Goal: Task Accomplishment & Management: Manage account settings

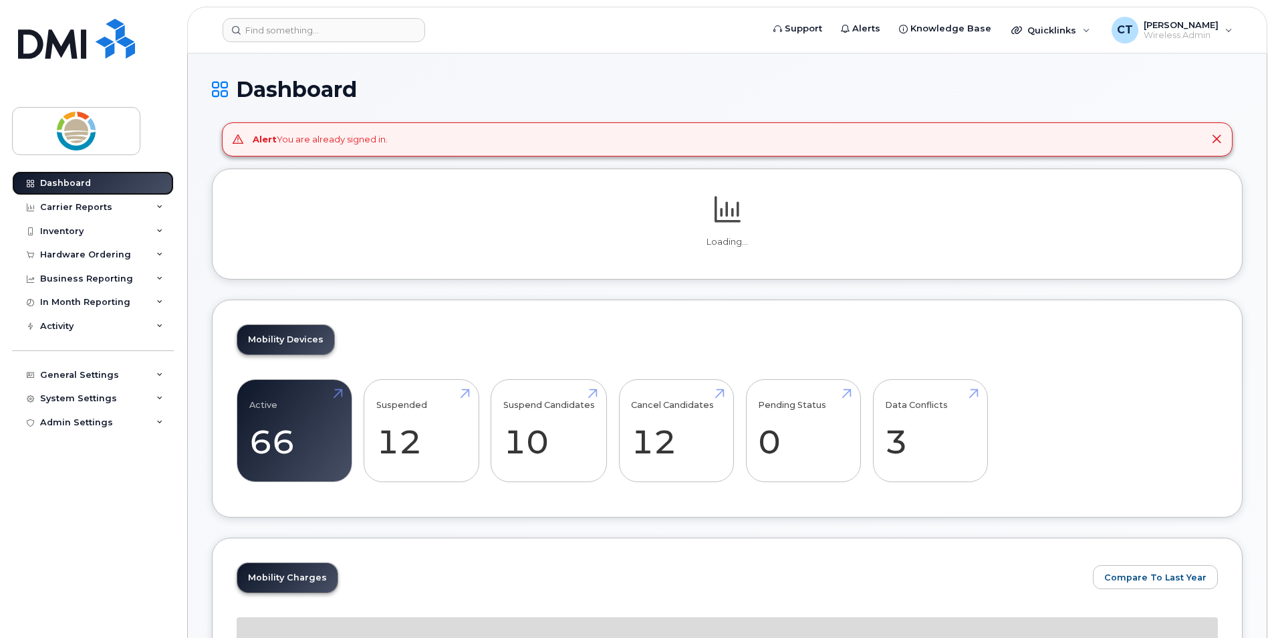
click at [70, 181] on div "Dashboard" at bounding box center [65, 183] width 51 height 11
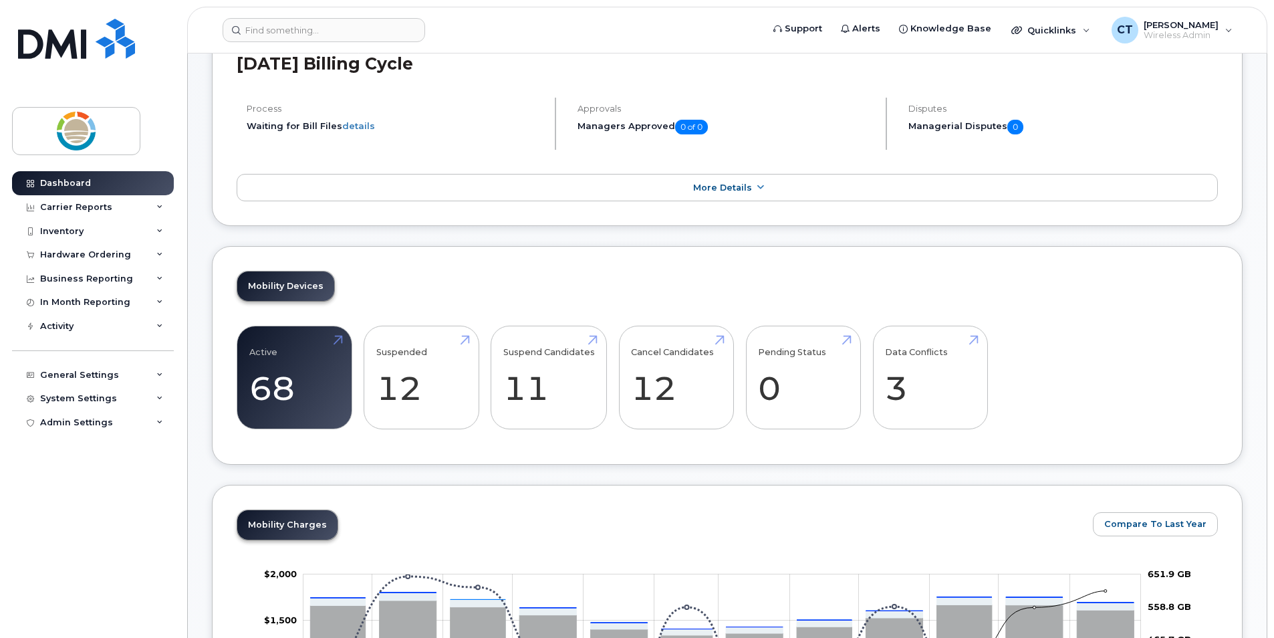
scroll to position [67, 0]
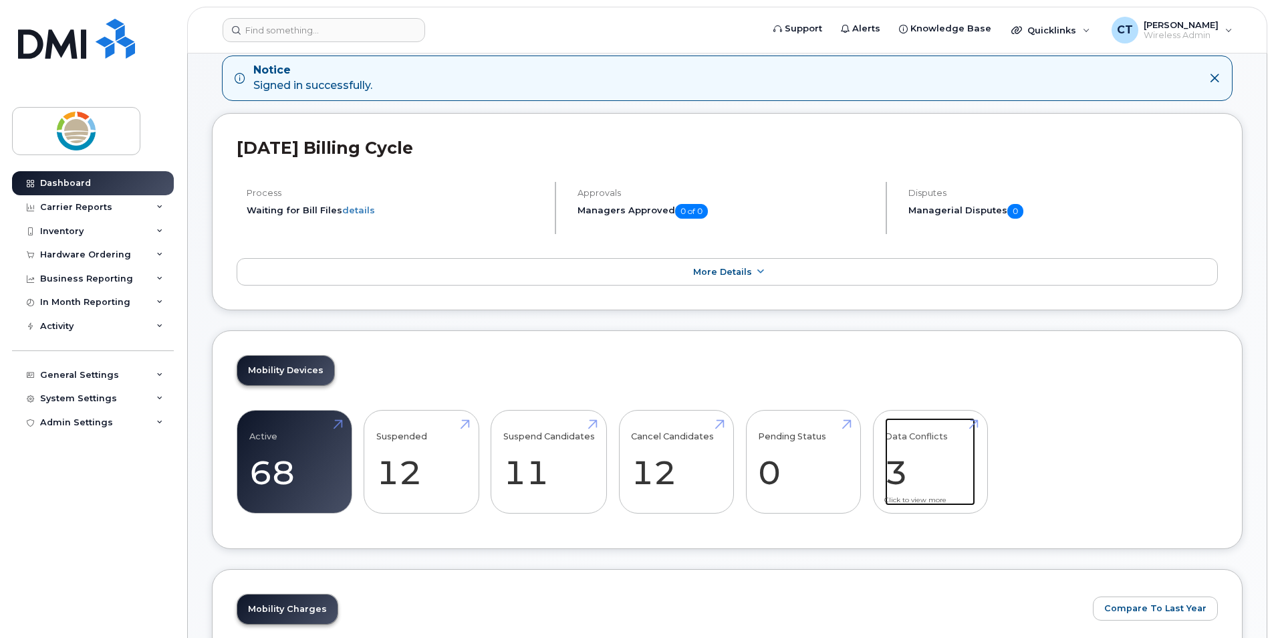
click at [897, 461] on link "Data Conflicts 3" at bounding box center [930, 462] width 90 height 88
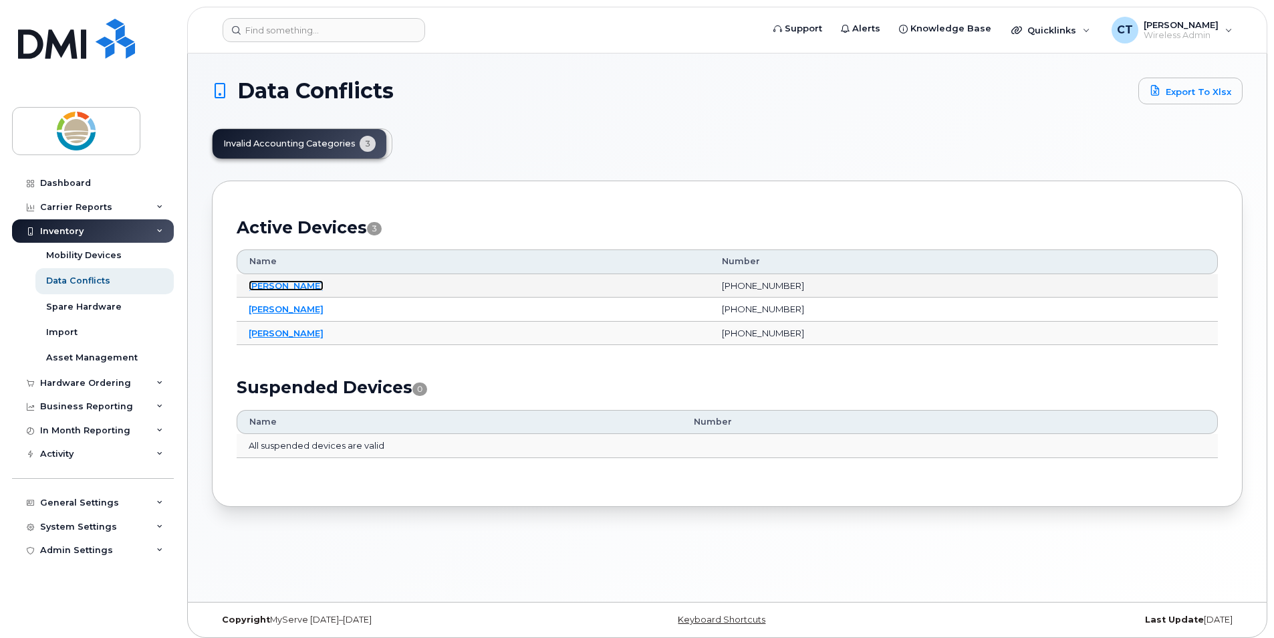
click at [275, 283] on link "[PERSON_NAME]" at bounding box center [286, 285] width 75 height 11
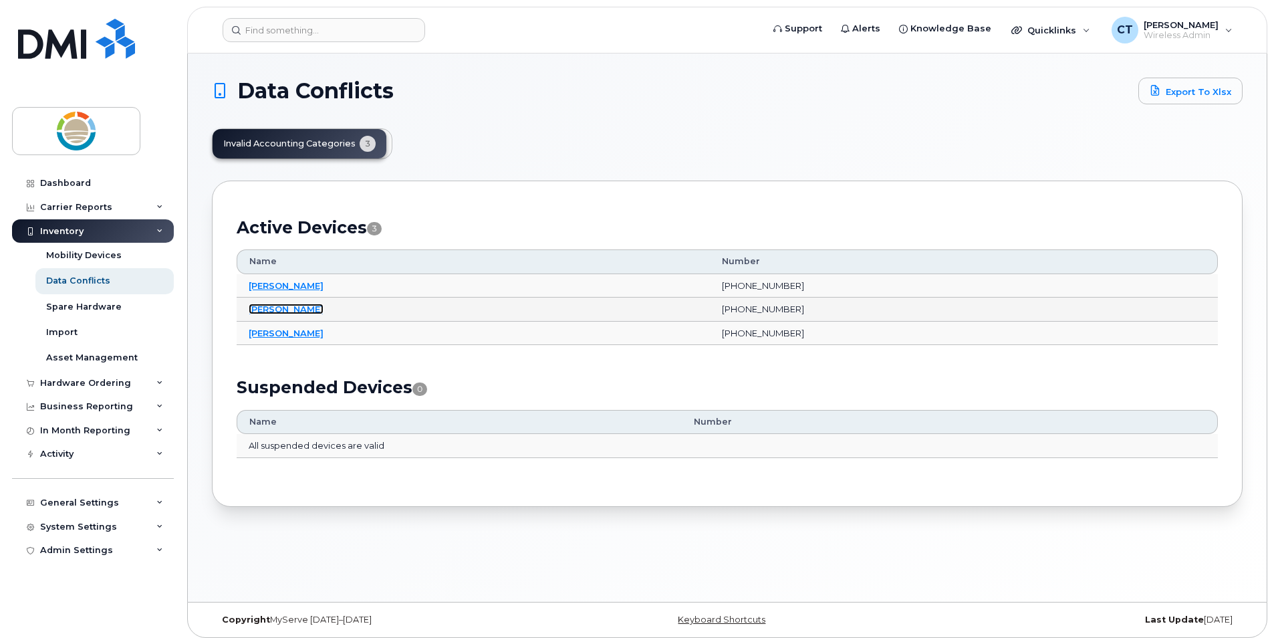
click at [261, 313] on link "Ryan Coutts" at bounding box center [286, 309] width 75 height 11
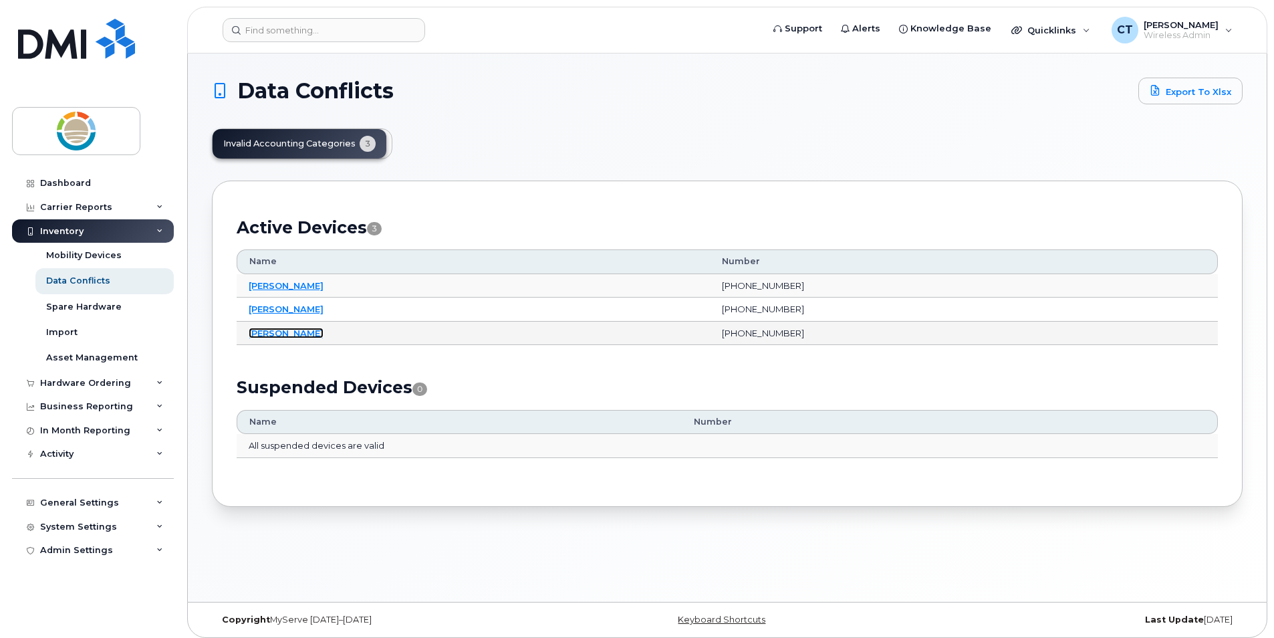
click at [291, 330] on link "Ryan Coutts" at bounding box center [286, 333] width 75 height 11
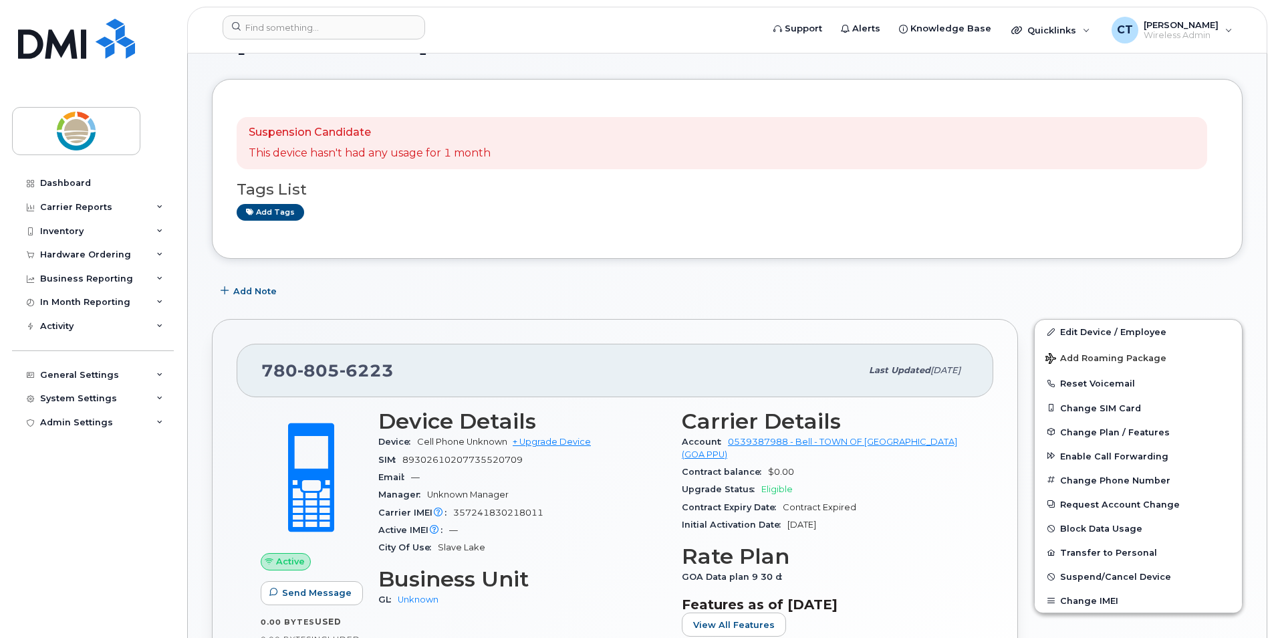
scroll to position [67, 0]
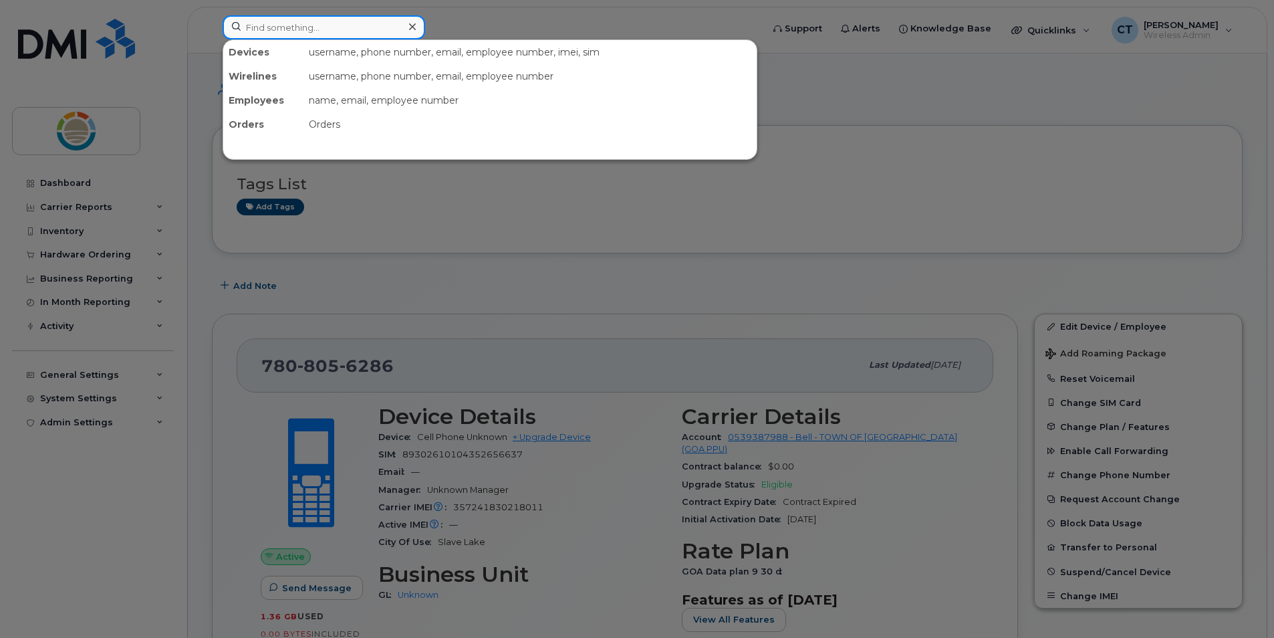
click at [360, 28] on input at bounding box center [324, 27] width 203 height 24
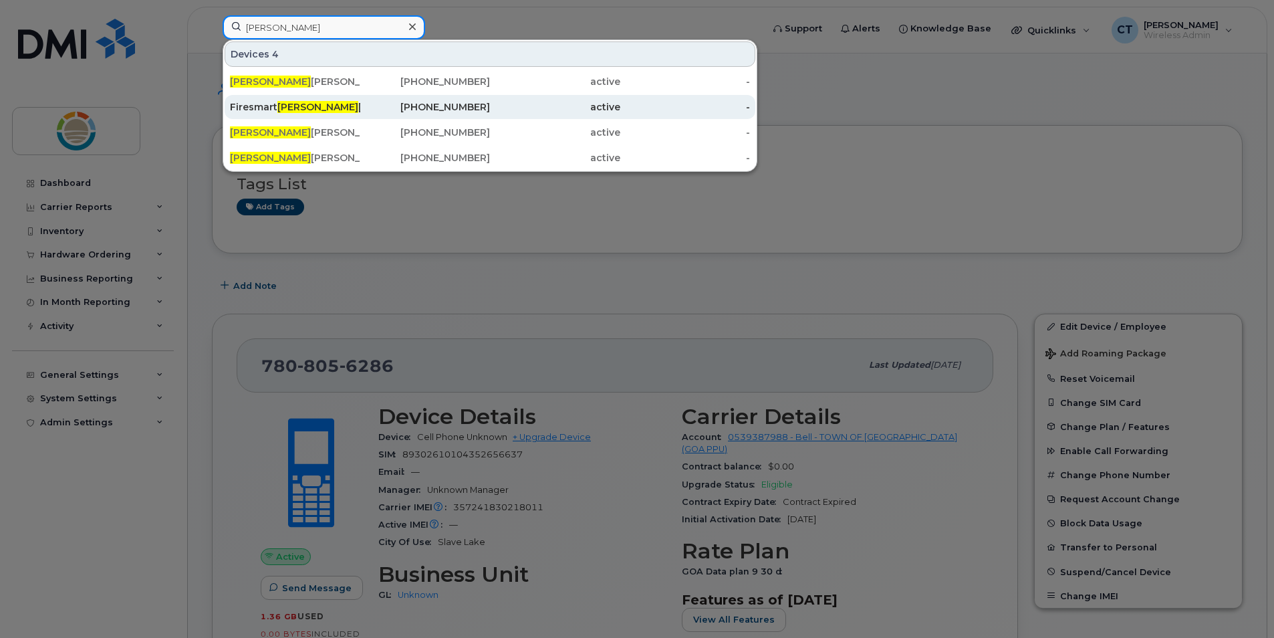
type input "[PERSON_NAME]"
click at [317, 103] on div "Firesmart [PERSON_NAME]" at bounding box center [295, 106] width 130 height 13
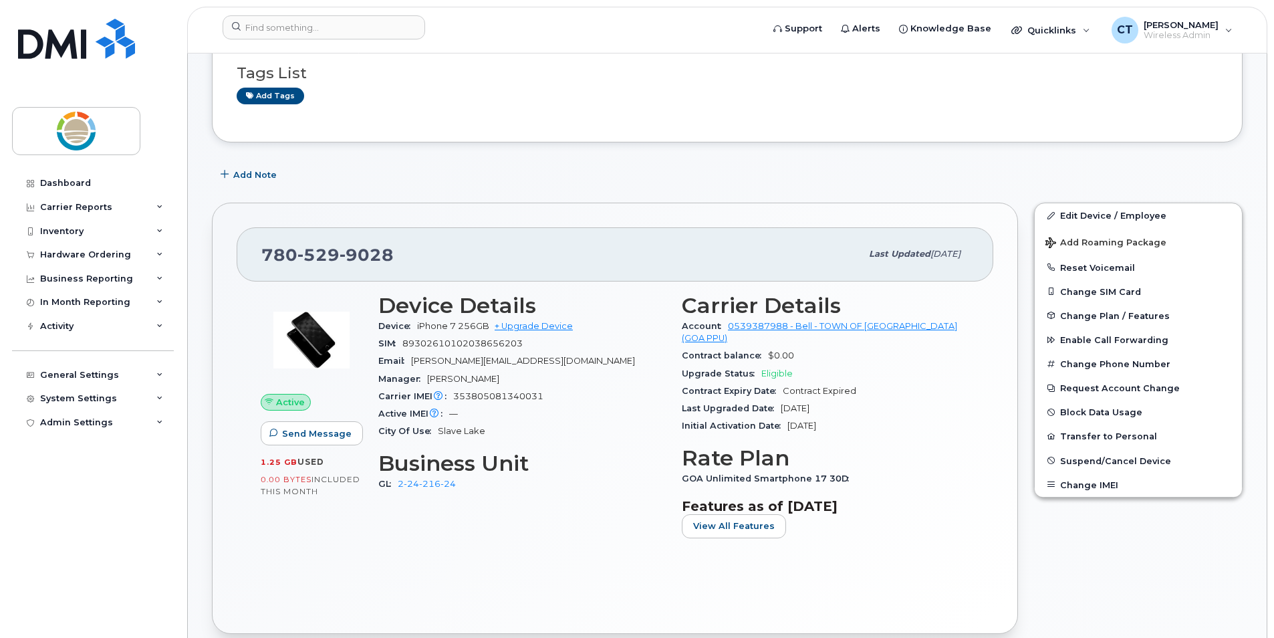
scroll to position [134, 0]
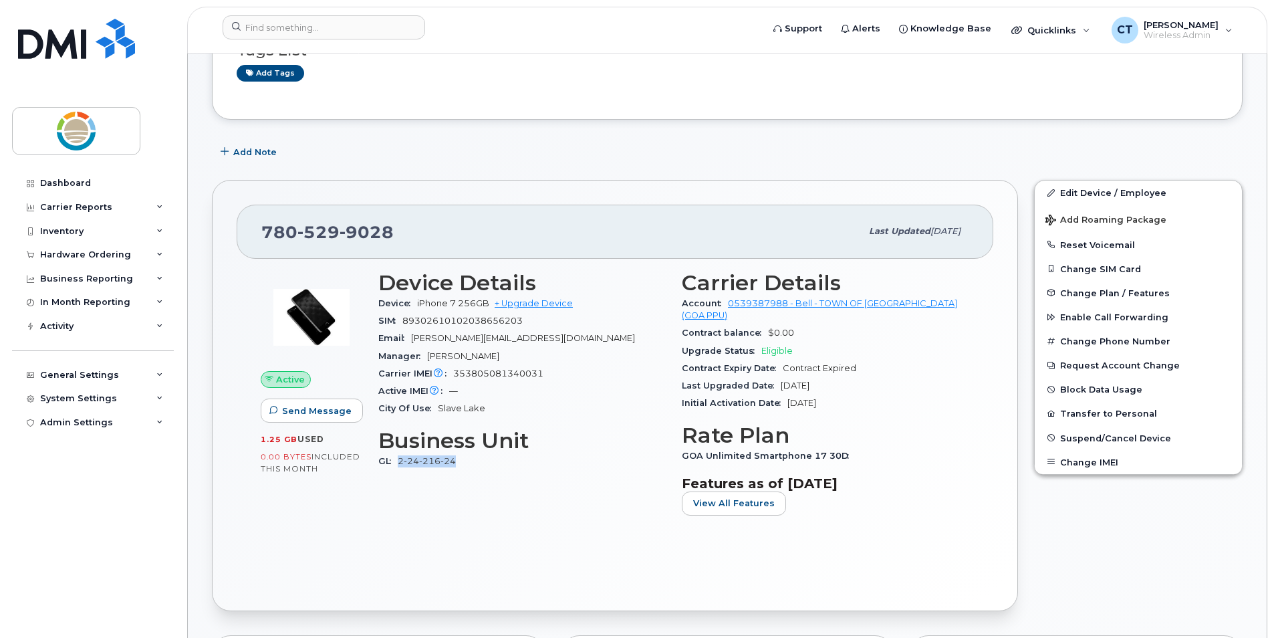
drag, startPoint x: 464, startPoint y: 463, endPoint x: 403, endPoint y: 464, distance: 61.5
click at [403, 464] on div "GL 2-24-216-24" at bounding box center [522, 461] width 288 height 17
copy link "2-24-216-24"
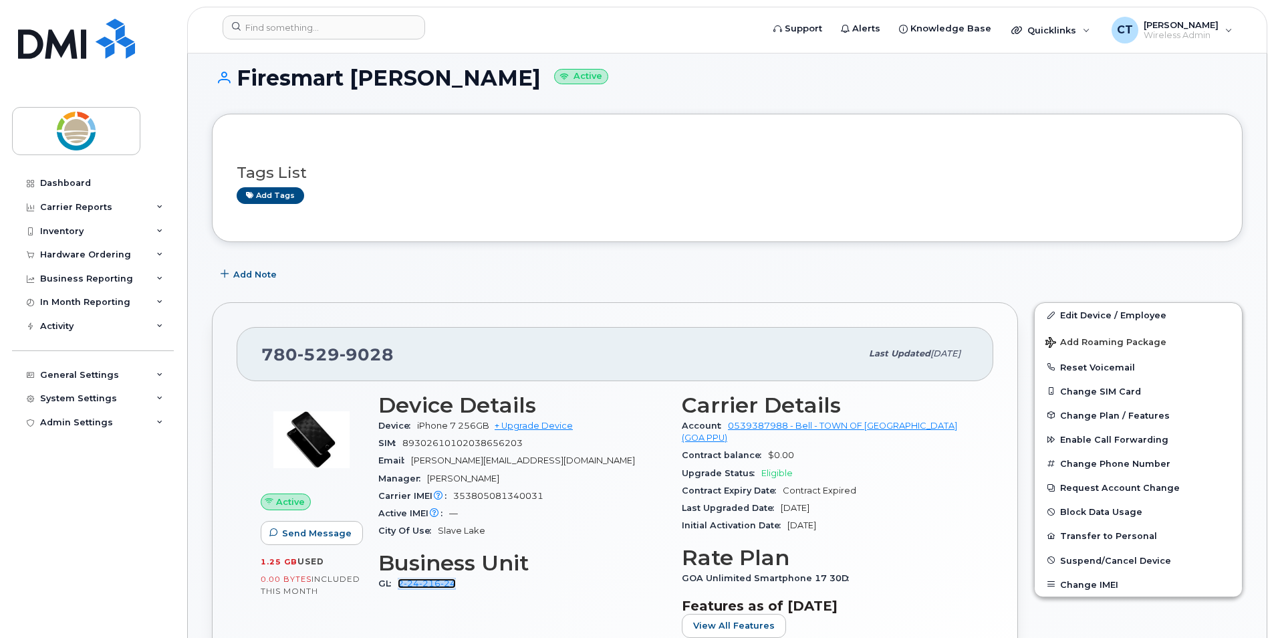
scroll to position [0, 0]
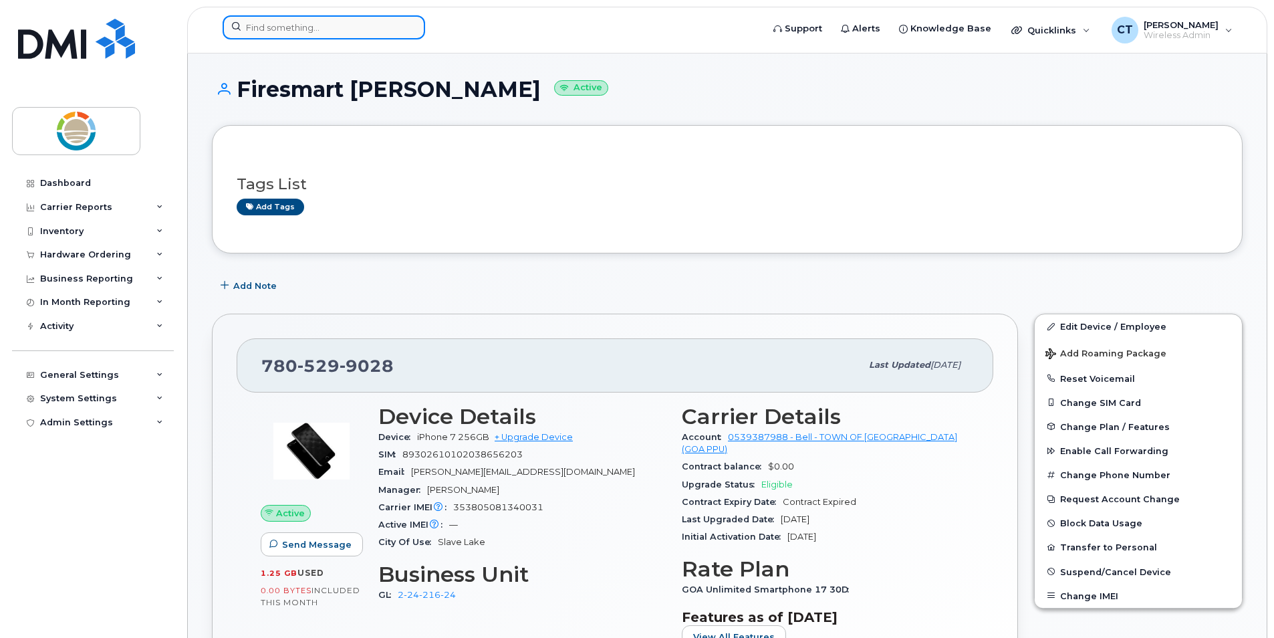
click at [356, 24] on input at bounding box center [324, 27] width 203 height 24
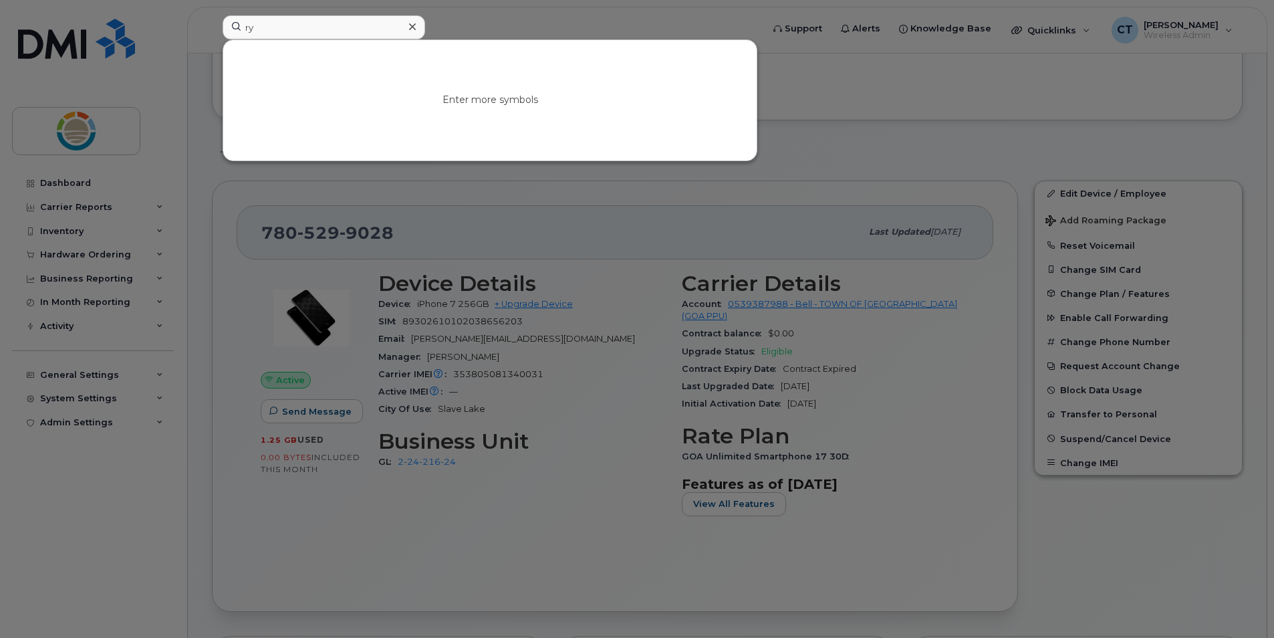
scroll to position [134, 0]
click at [625, 245] on div at bounding box center [637, 319] width 1274 height 638
click at [312, 27] on input "ry" at bounding box center [324, 27] width 203 height 24
type input "ryan"
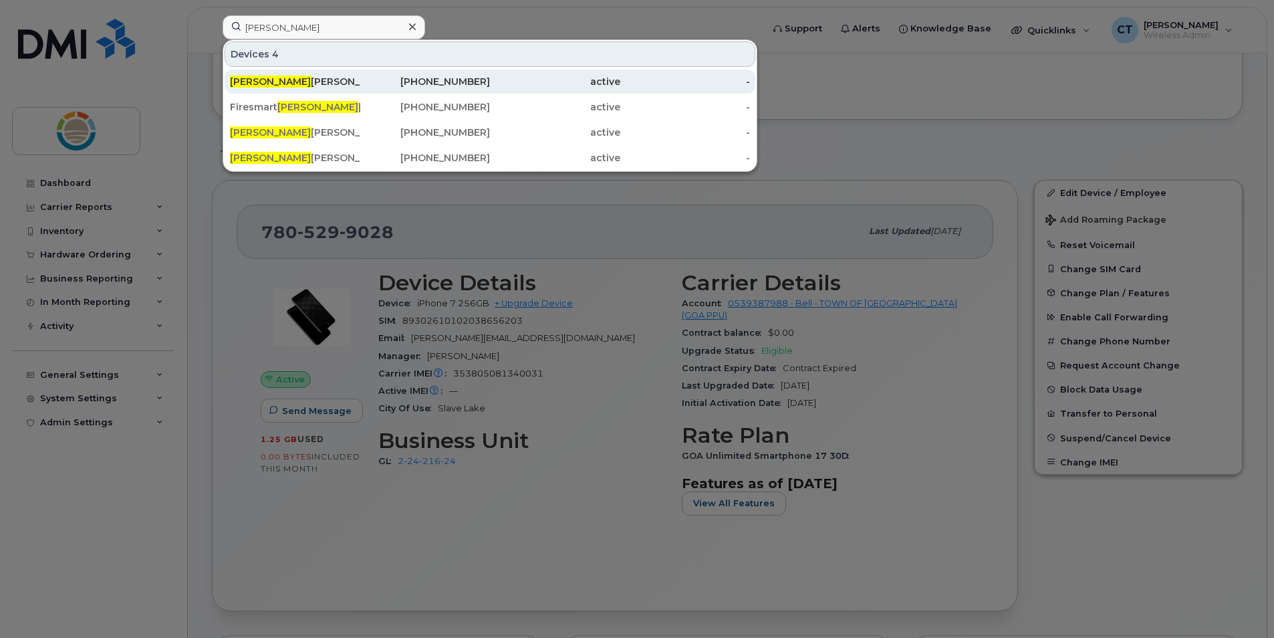
click at [279, 85] on div "Ryan Coutts" at bounding box center [295, 81] width 130 height 13
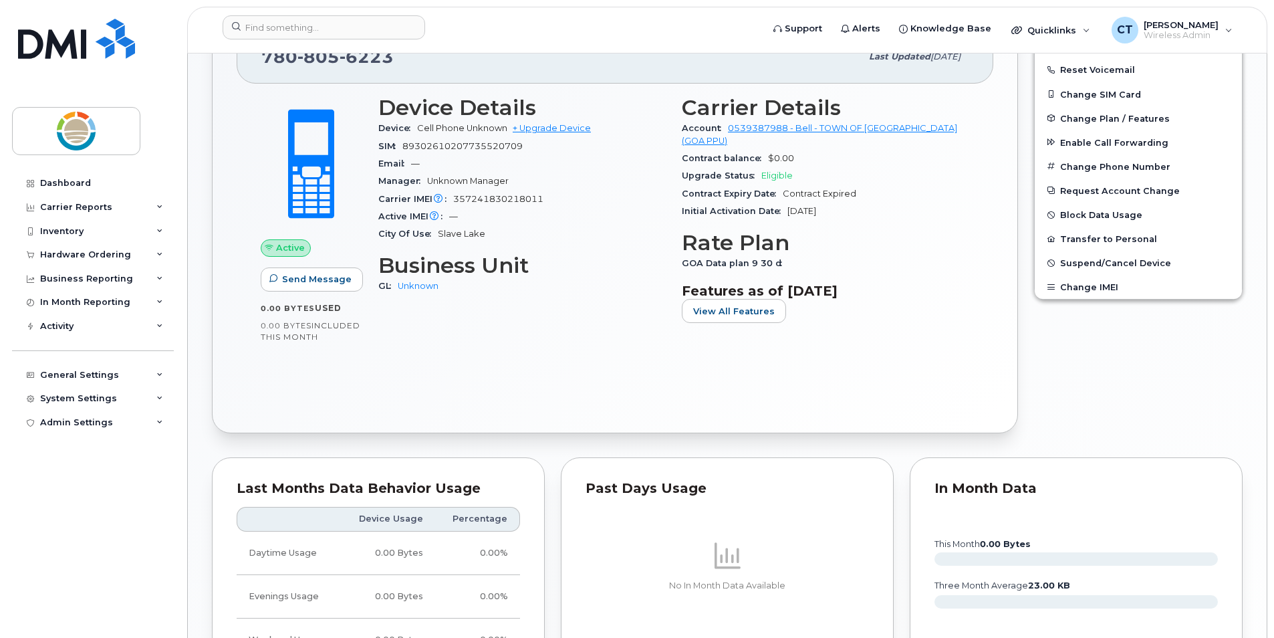
scroll to position [334, 0]
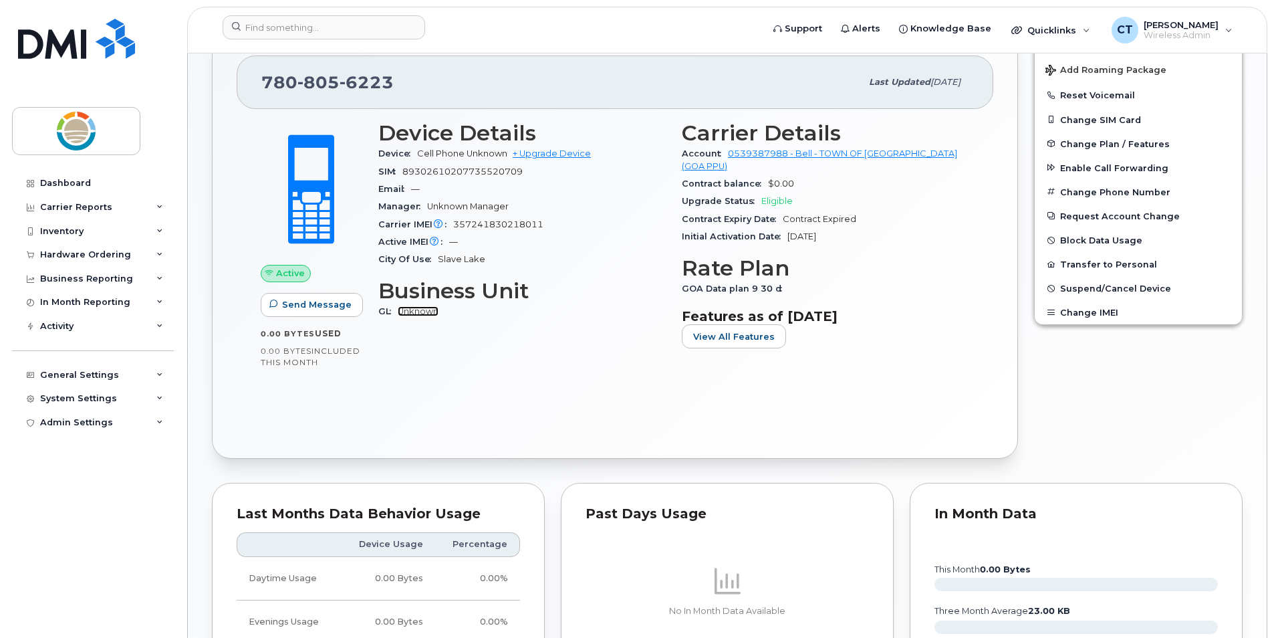
click at [419, 313] on link "Unknown" at bounding box center [418, 311] width 41 height 10
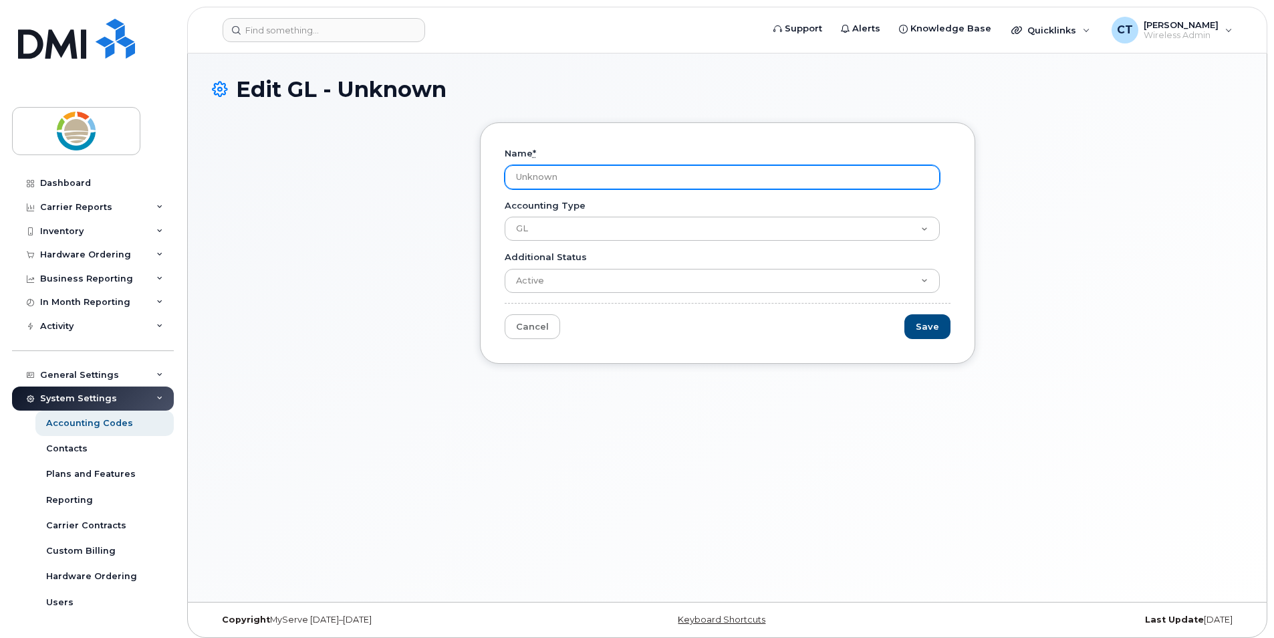
click at [637, 174] on input "Unknown" at bounding box center [722, 177] width 435 height 24
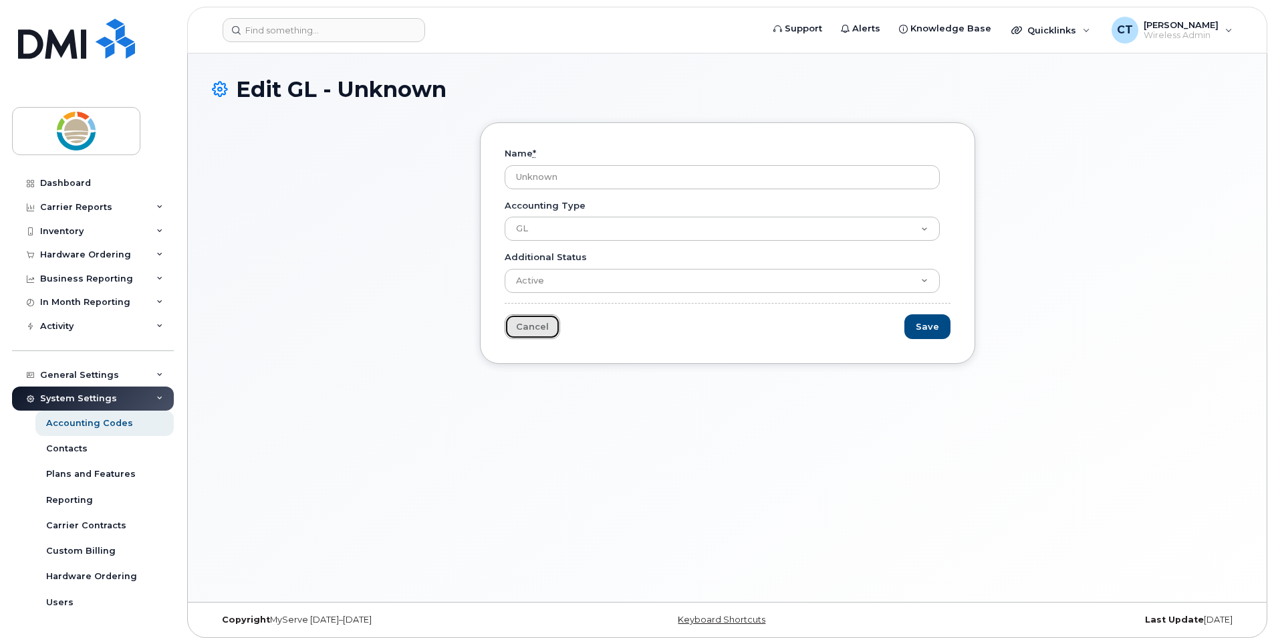
click at [514, 334] on link "Cancel" at bounding box center [532, 326] width 55 height 25
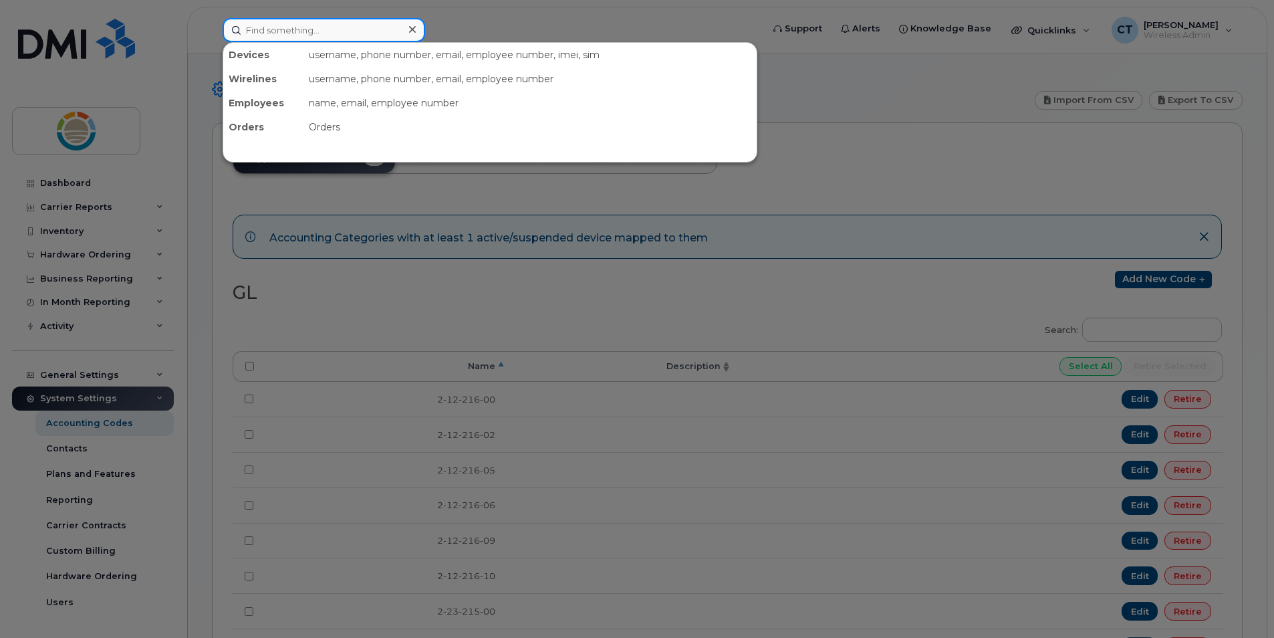
click at [310, 33] on input at bounding box center [324, 30] width 203 height 24
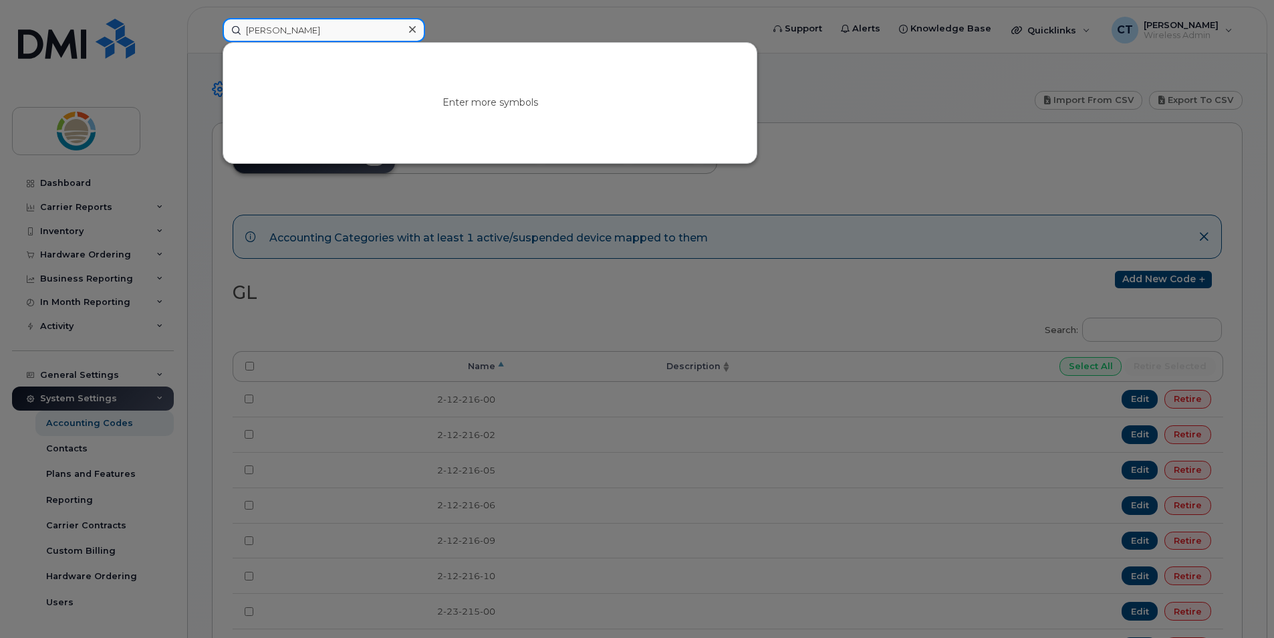
type input "[PERSON_NAME]"
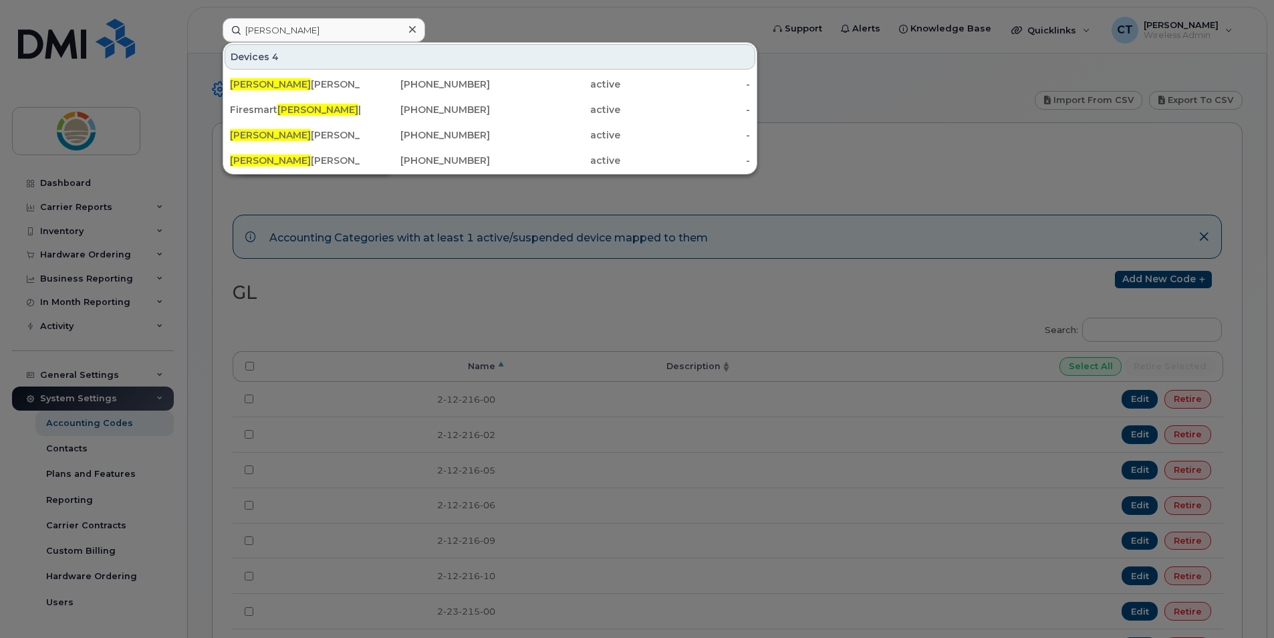
click at [290, 203] on div at bounding box center [637, 319] width 1274 height 638
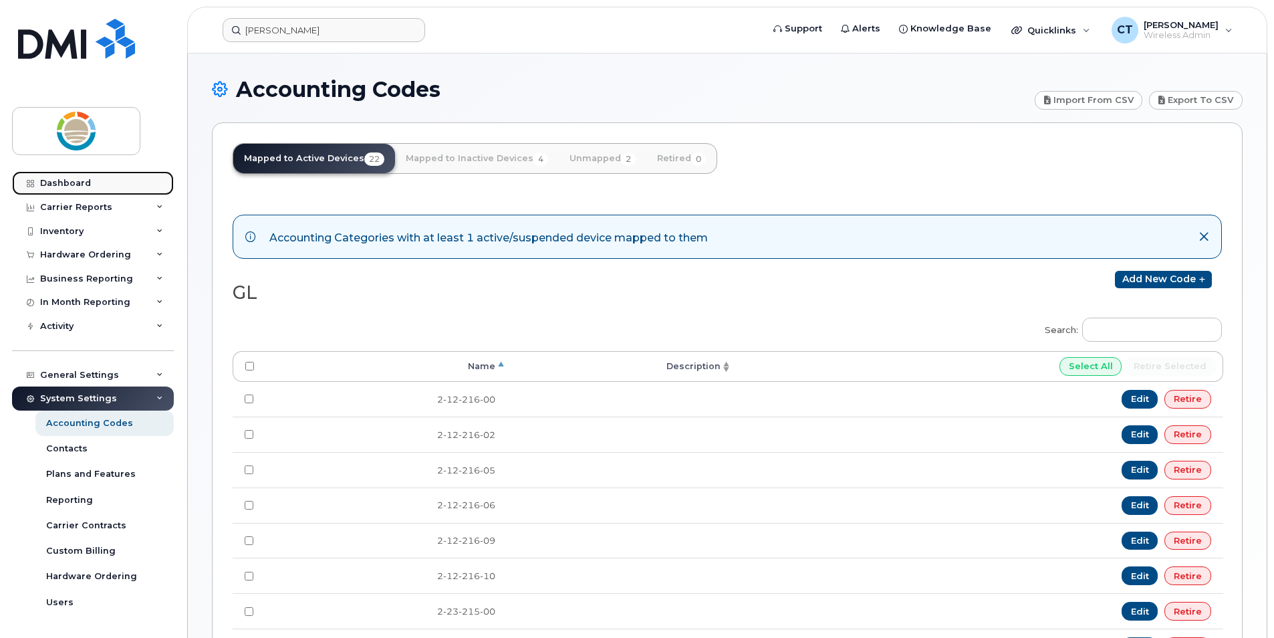
click at [84, 177] on link "Dashboard" at bounding box center [93, 183] width 162 height 24
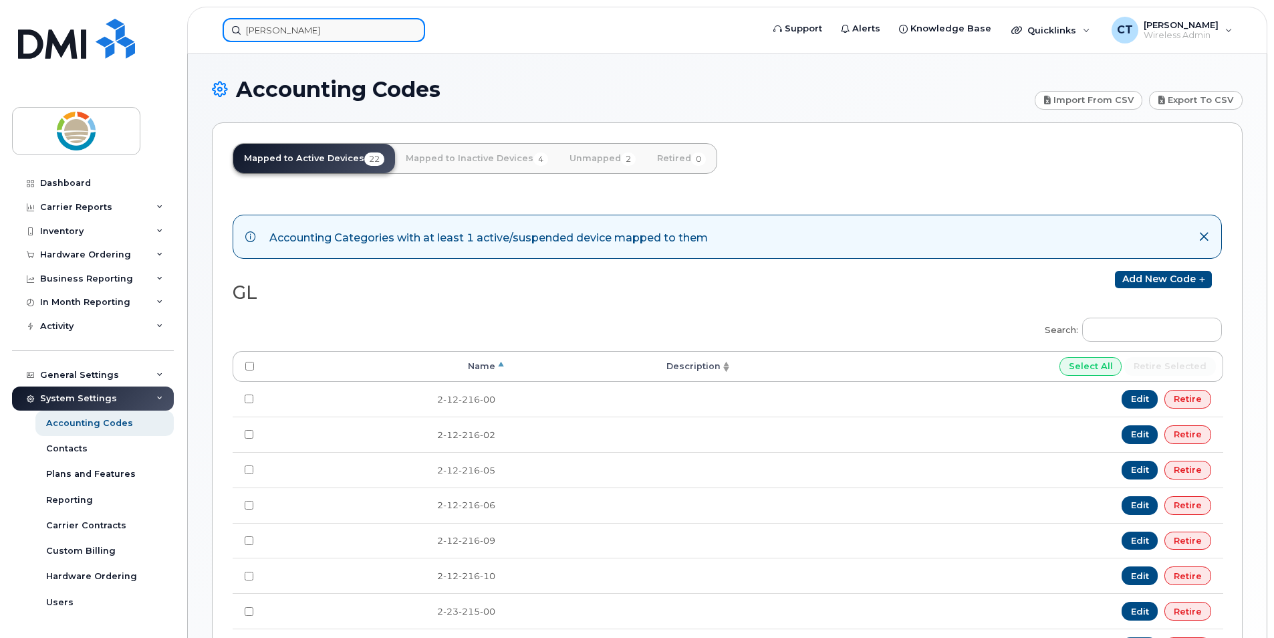
click at [350, 25] on input "ryan" at bounding box center [324, 30] width 203 height 24
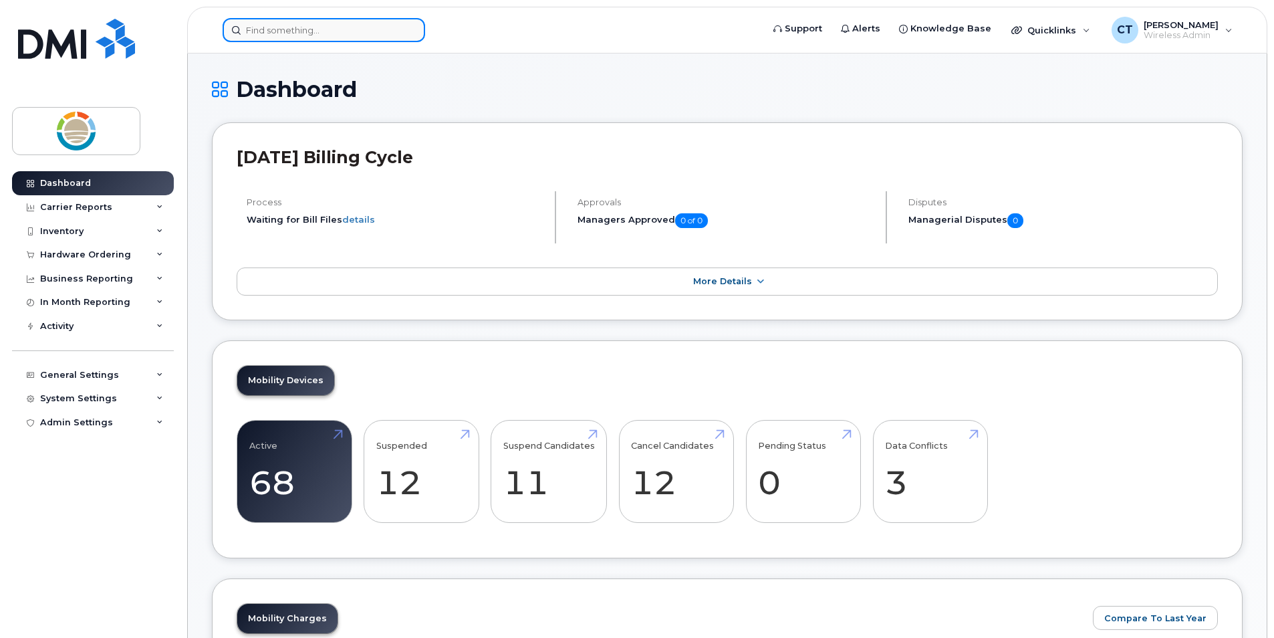
click at [359, 39] on input at bounding box center [324, 30] width 203 height 24
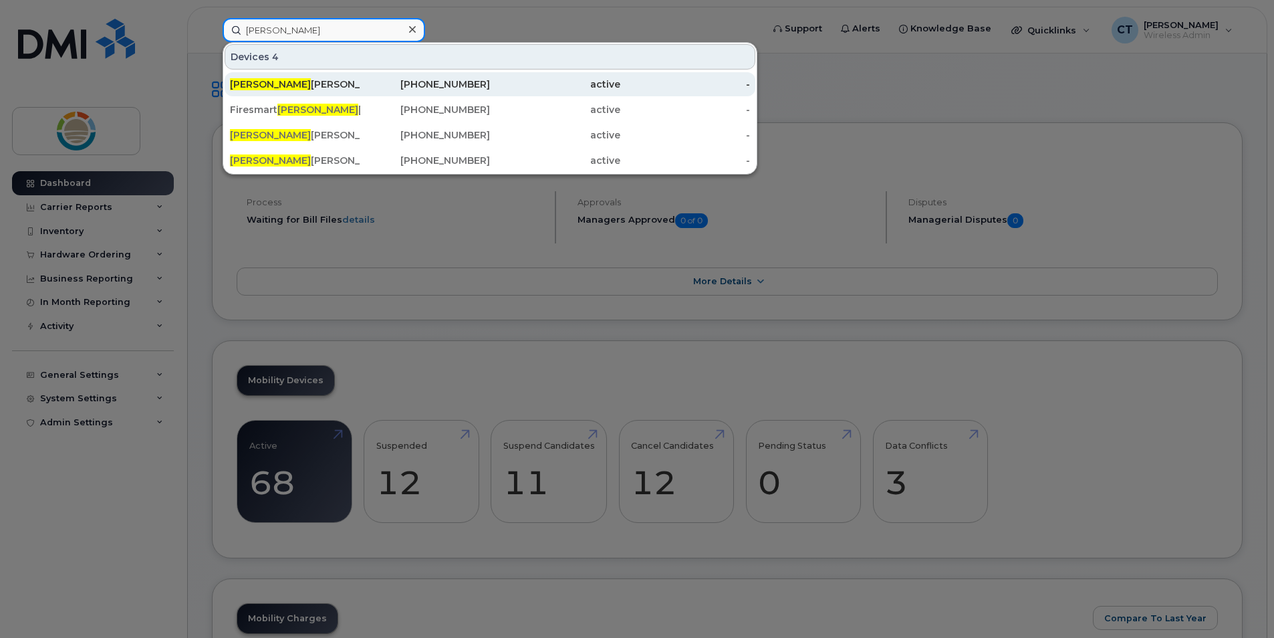
type input "[PERSON_NAME]"
click at [360, 77] on div "Ryan Coutts" at bounding box center [425, 84] width 130 height 24
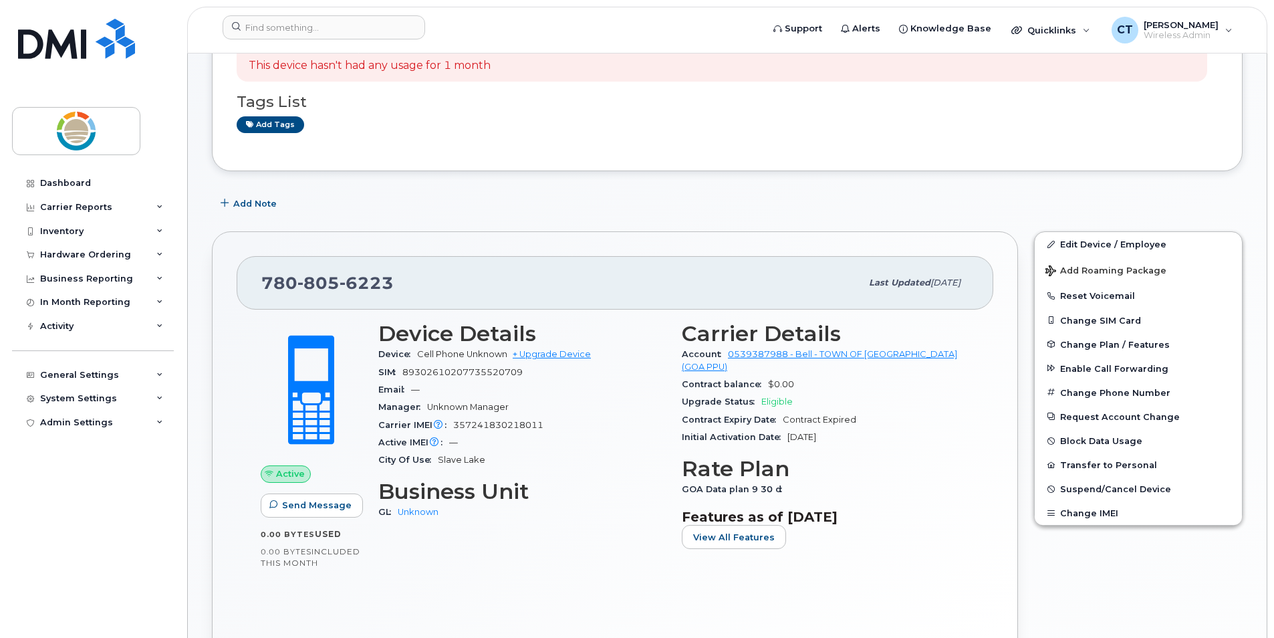
scroll to position [201, 0]
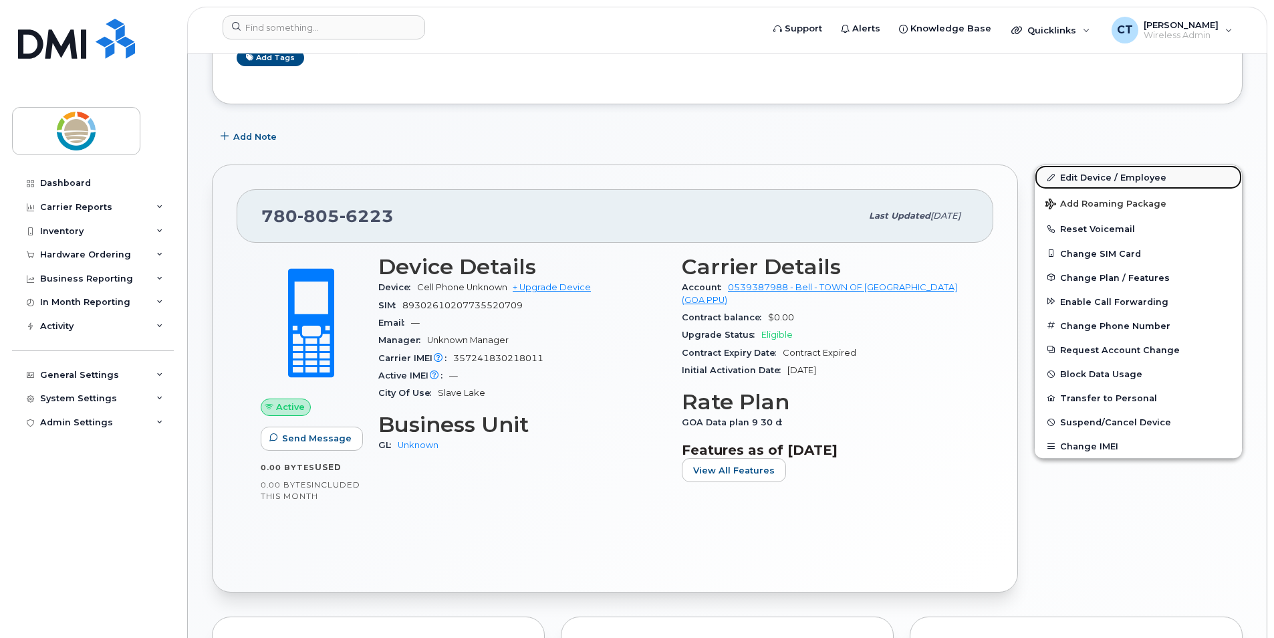
click at [1097, 180] on link "Edit Device / Employee" at bounding box center [1138, 177] width 207 height 24
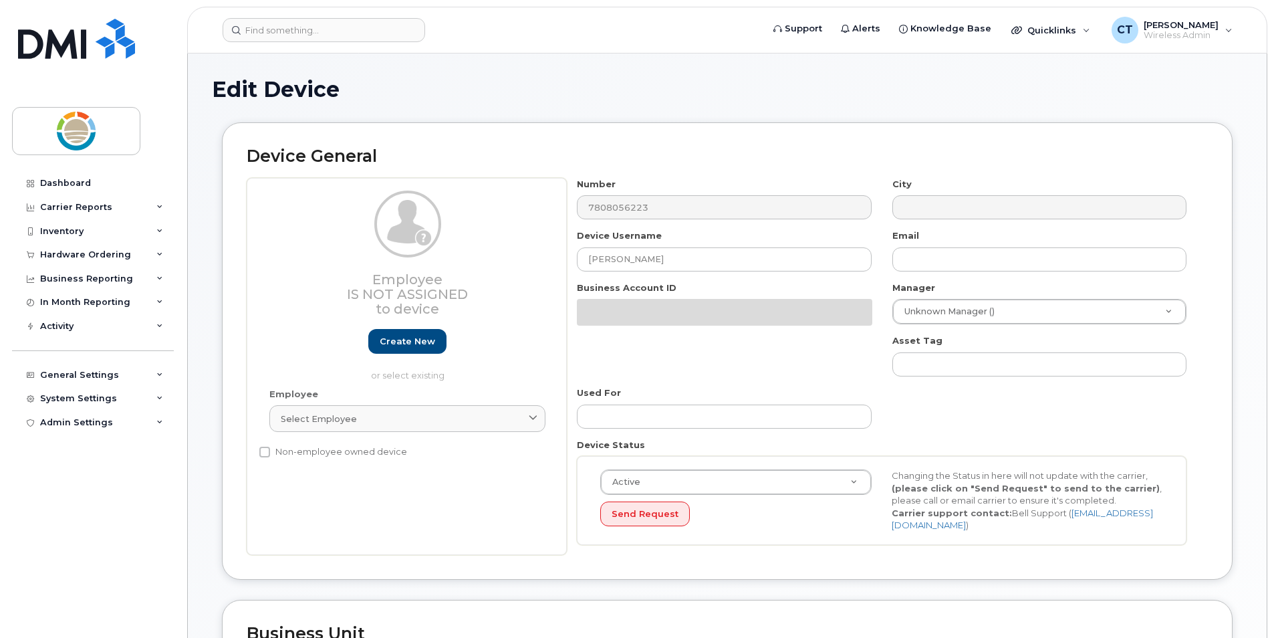
select select "22137083"
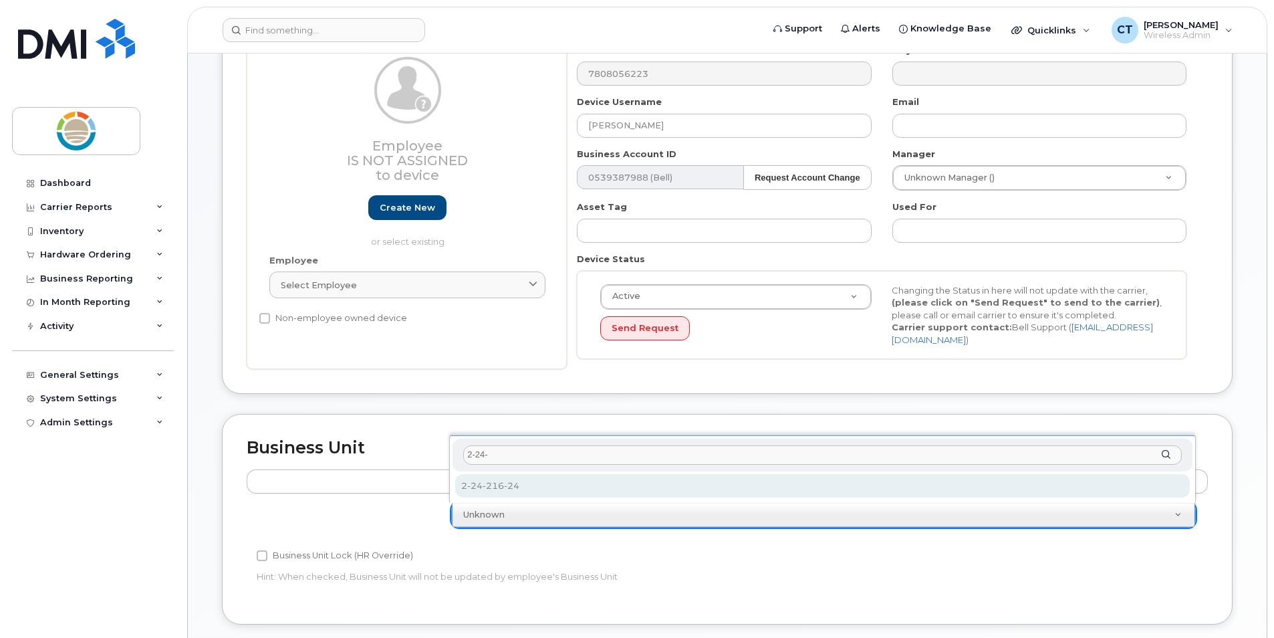
type input "2-24-"
select select "22137086"
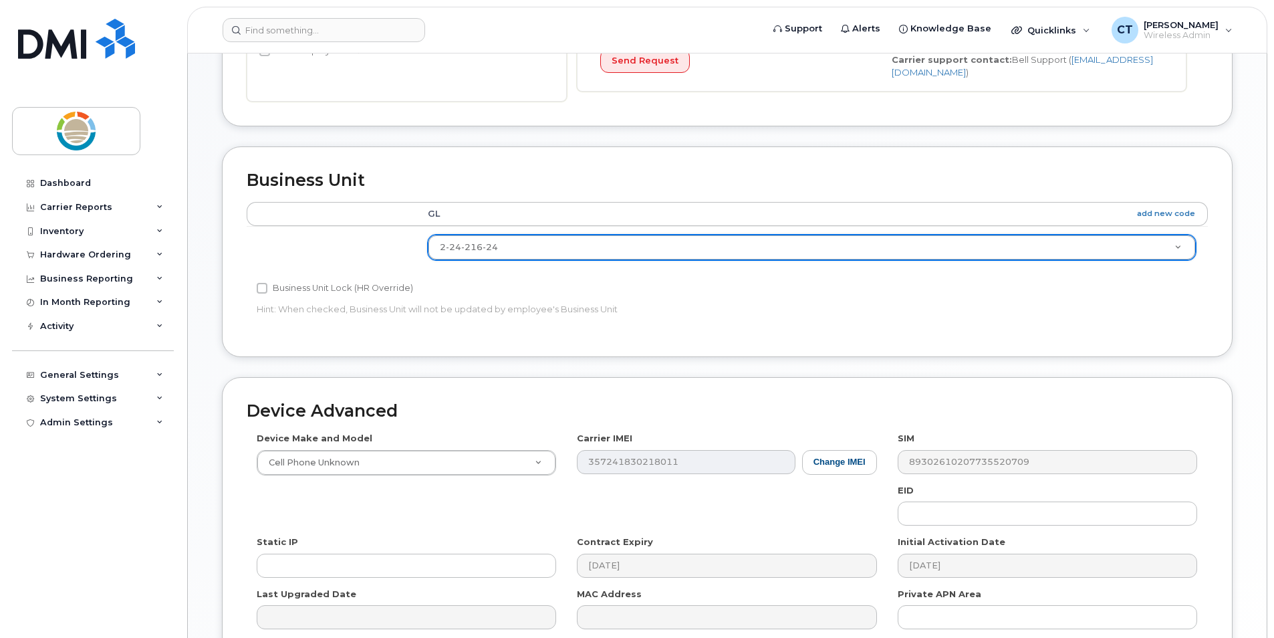
scroll to position [539, 0]
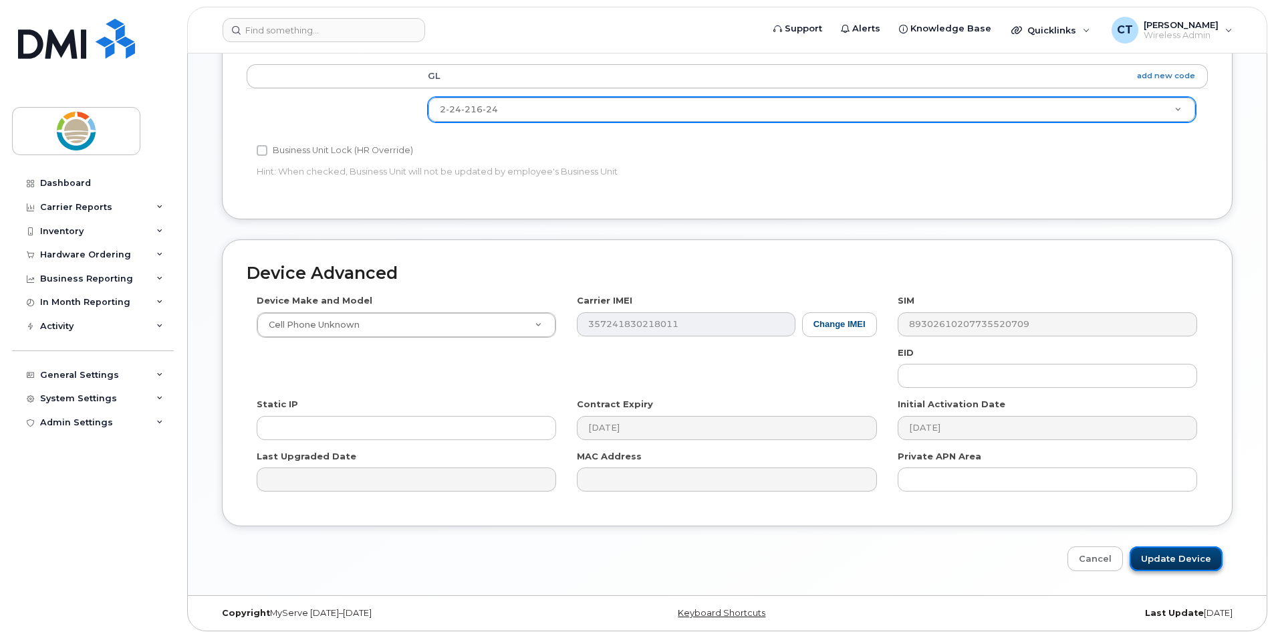
click at [1184, 566] on input "Update Device" at bounding box center [1176, 558] width 93 height 25
type input "Saving..."
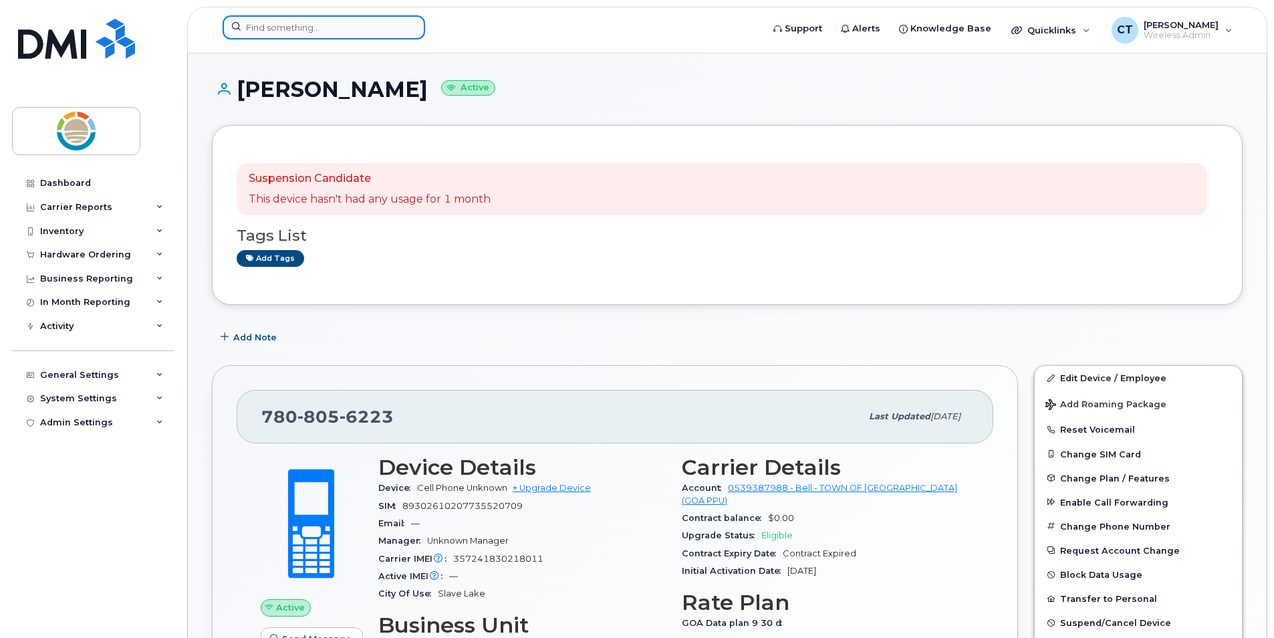
click at [373, 31] on input at bounding box center [324, 27] width 203 height 24
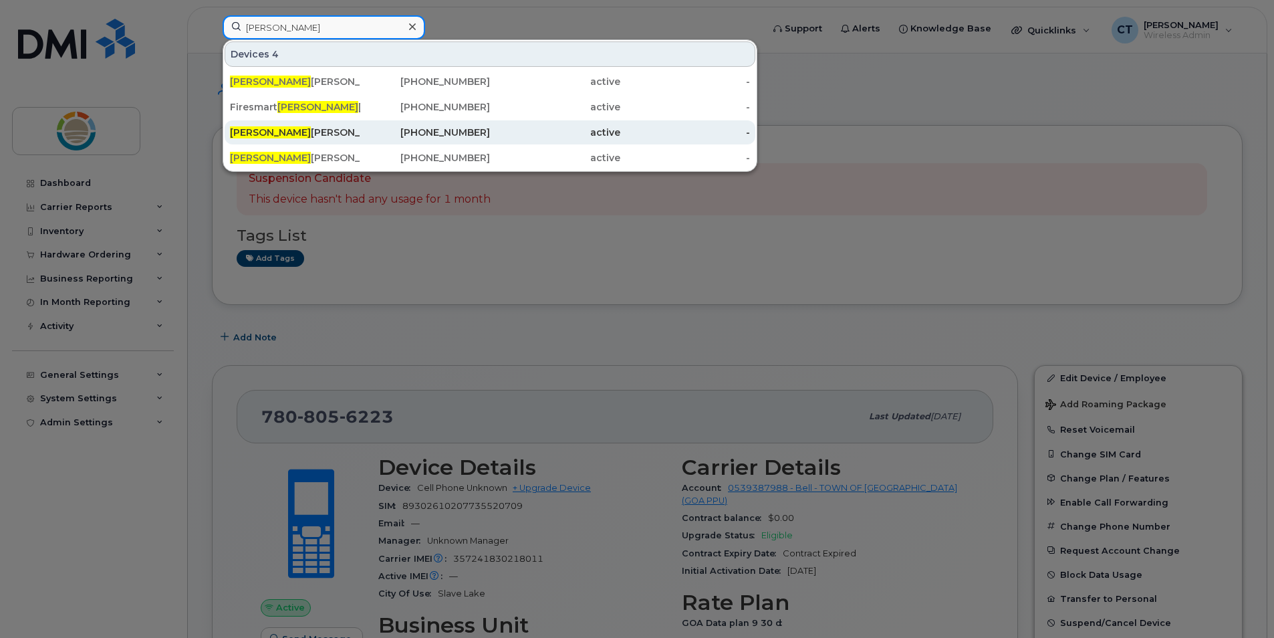
type input "[PERSON_NAME]"
click at [360, 126] on div "[PERSON_NAME]" at bounding box center [425, 132] width 130 height 24
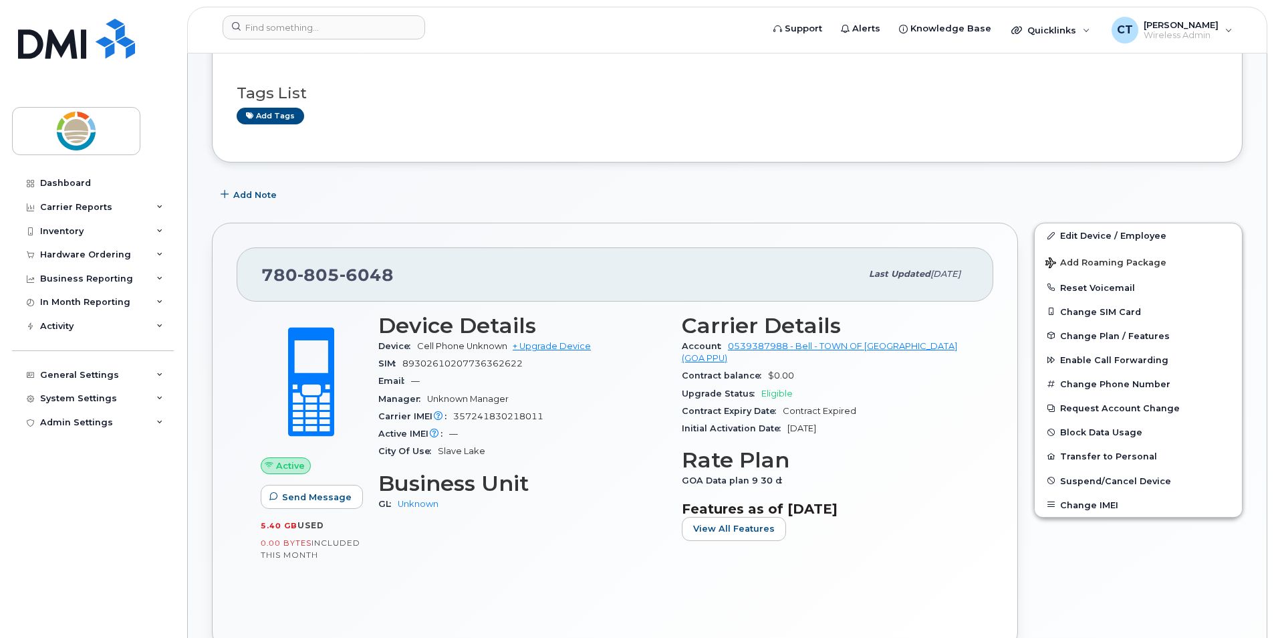
scroll to position [67, 0]
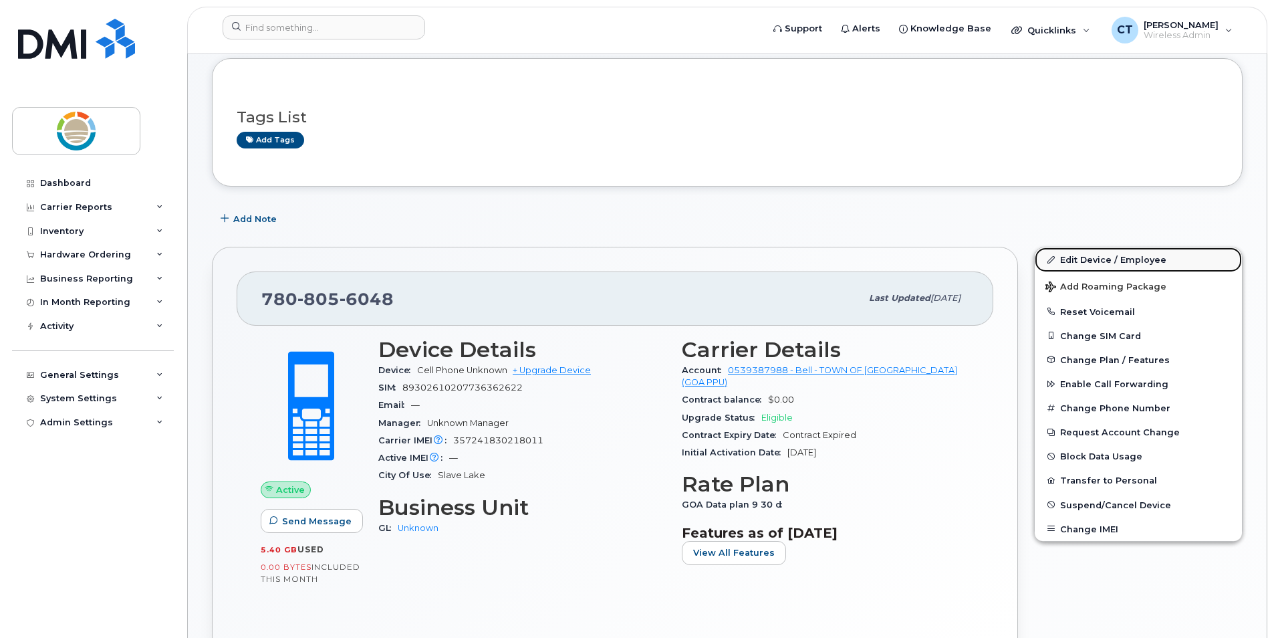
click at [1111, 263] on link "Edit Device / Employee" at bounding box center [1138, 259] width 207 height 24
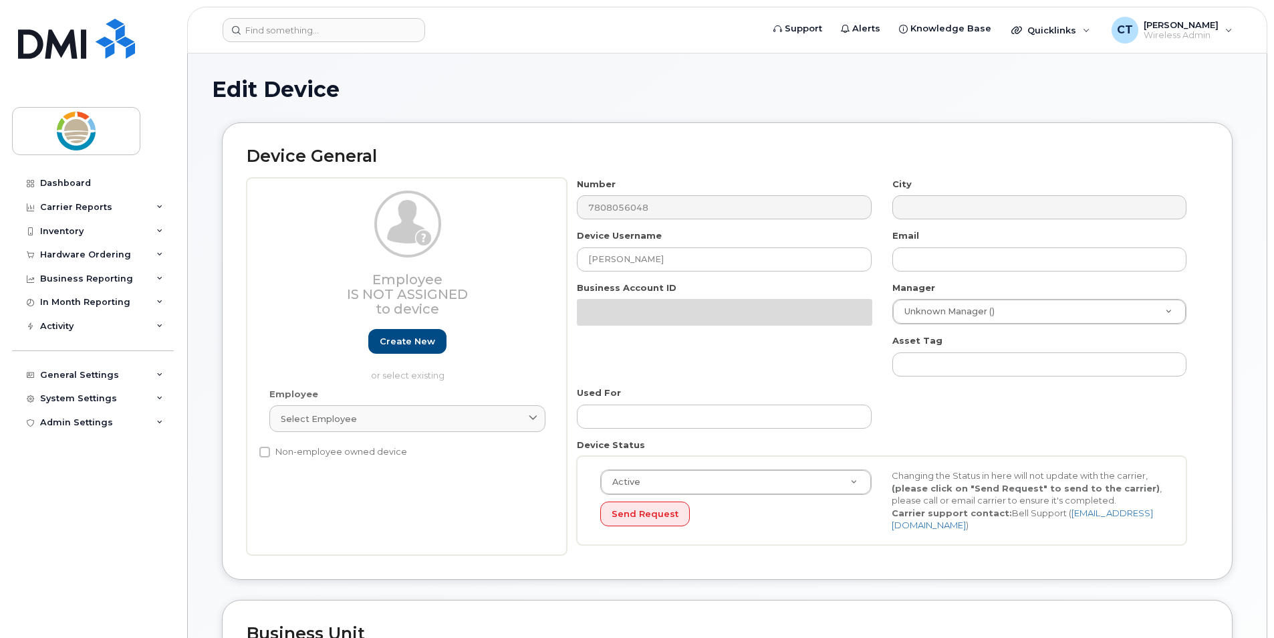
select select "22137083"
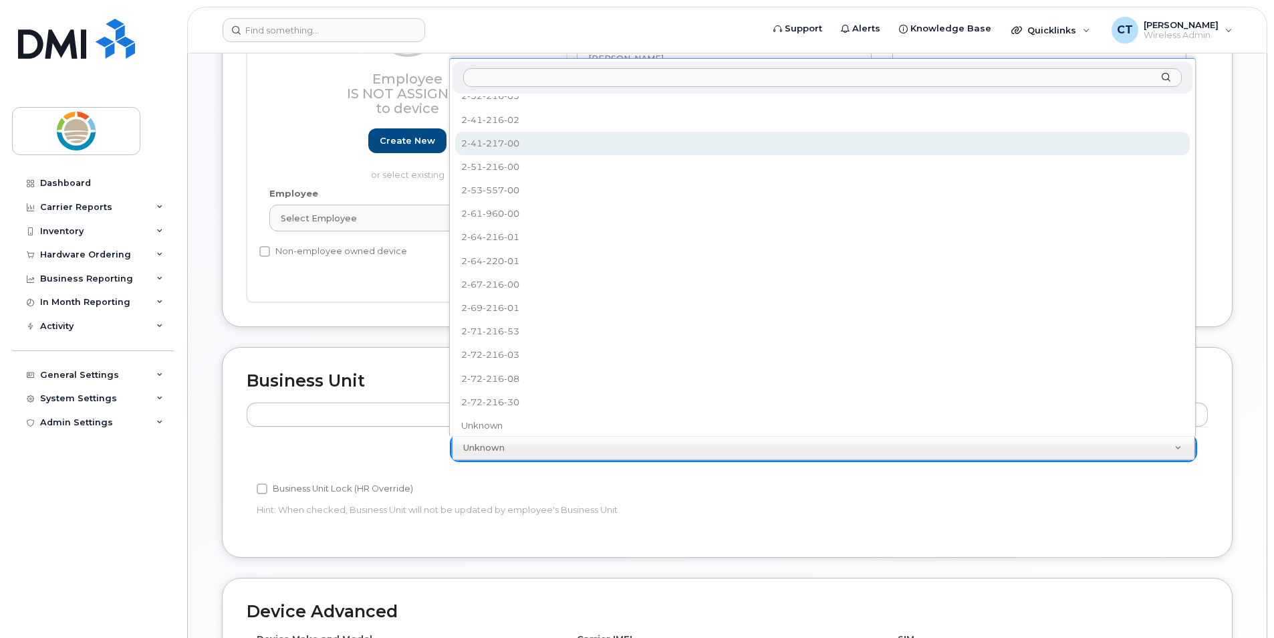
scroll to position [307, 0]
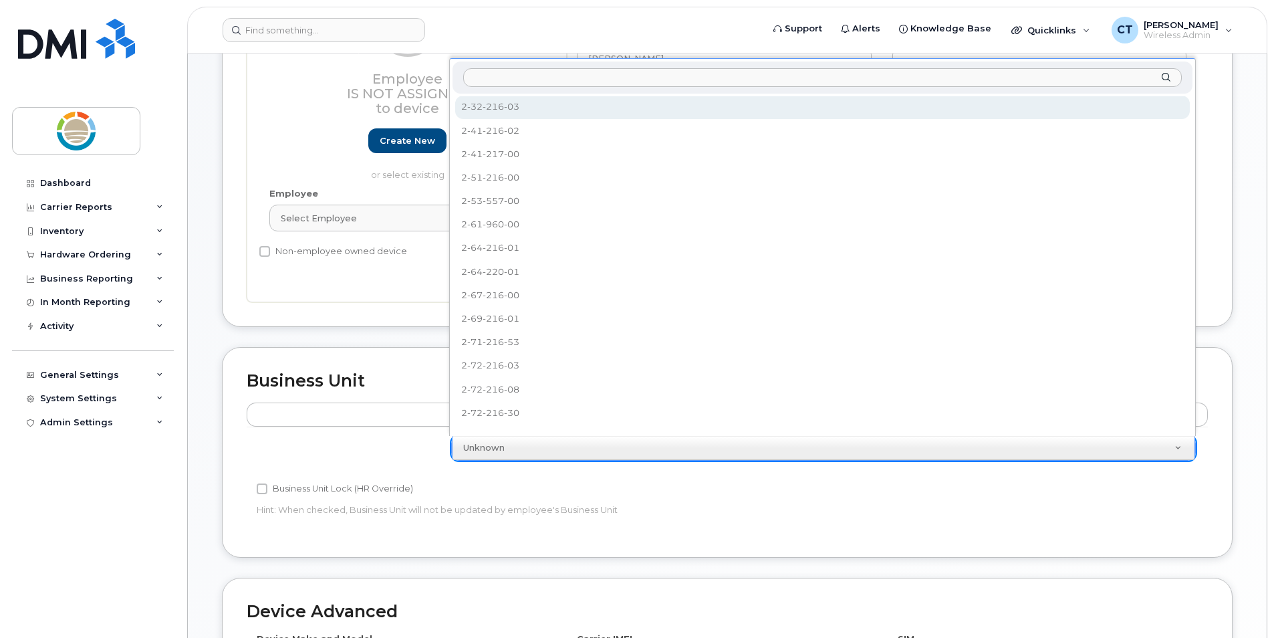
click at [589, 80] on input "text" at bounding box center [822, 77] width 719 height 19
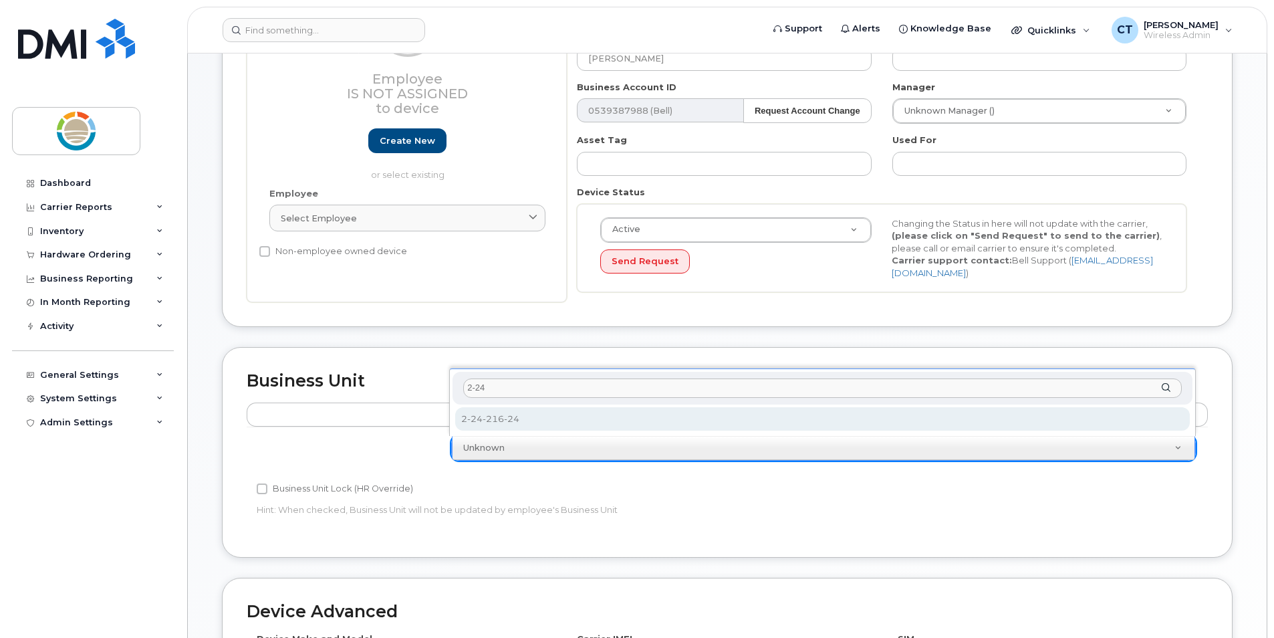
type input "2-24"
select select "22137086"
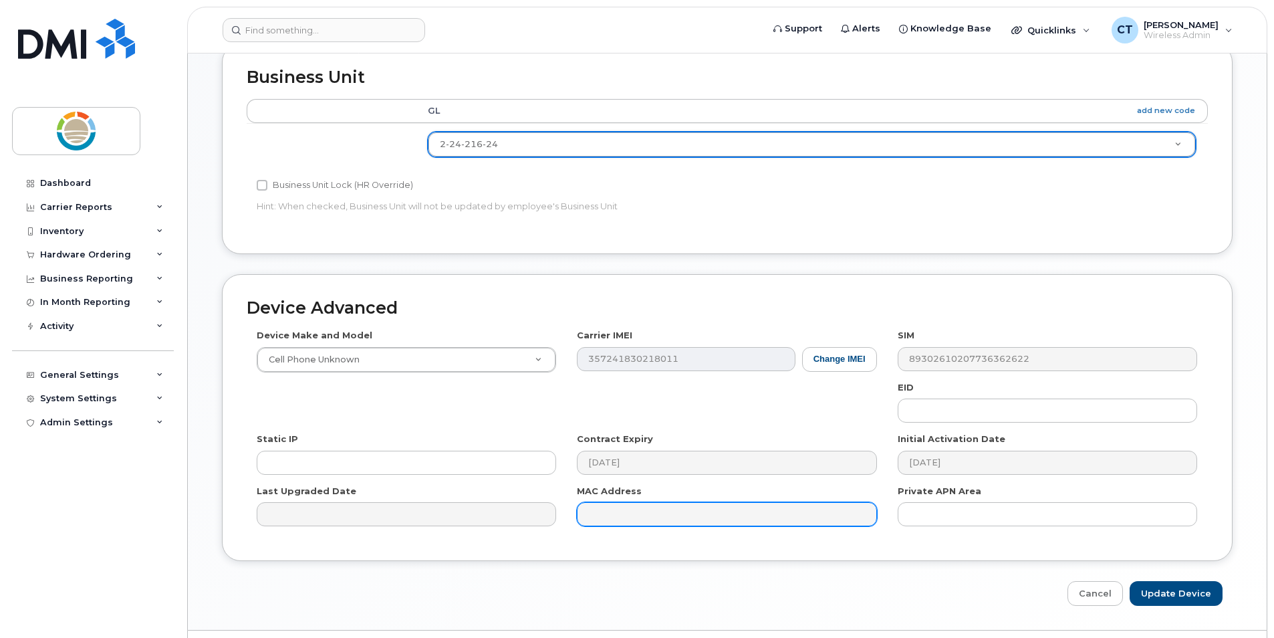
scroll to position [539, 0]
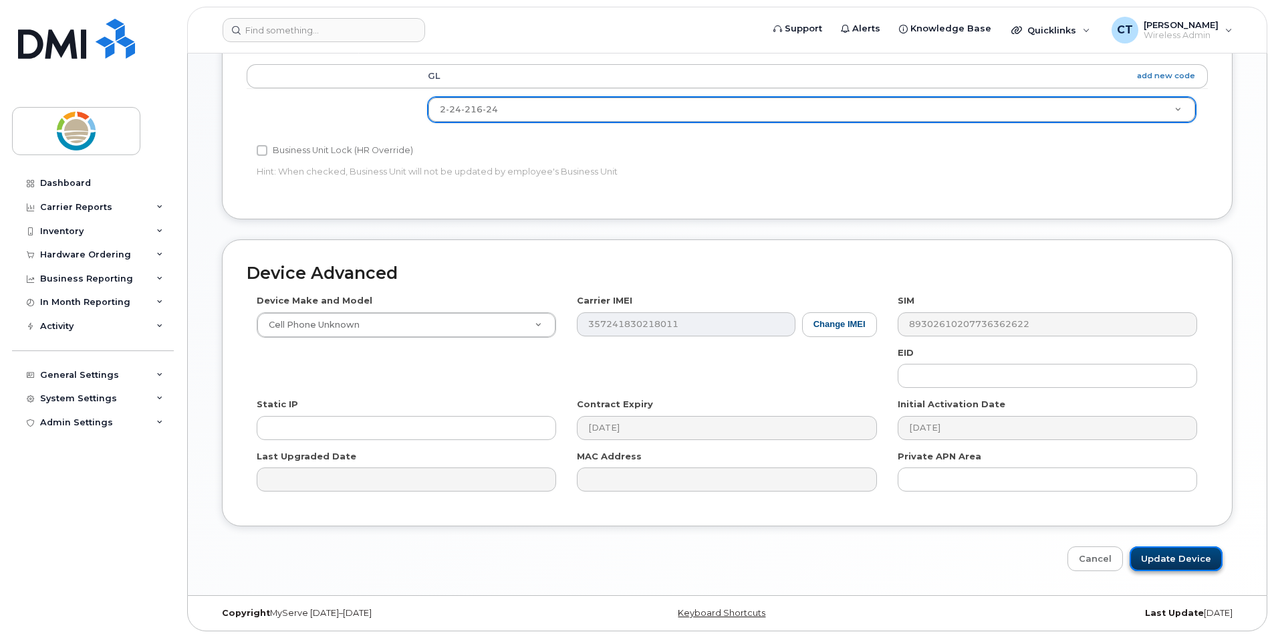
click at [1202, 560] on input "Update Device" at bounding box center [1176, 558] width 93 height 25
type input "Saving..."
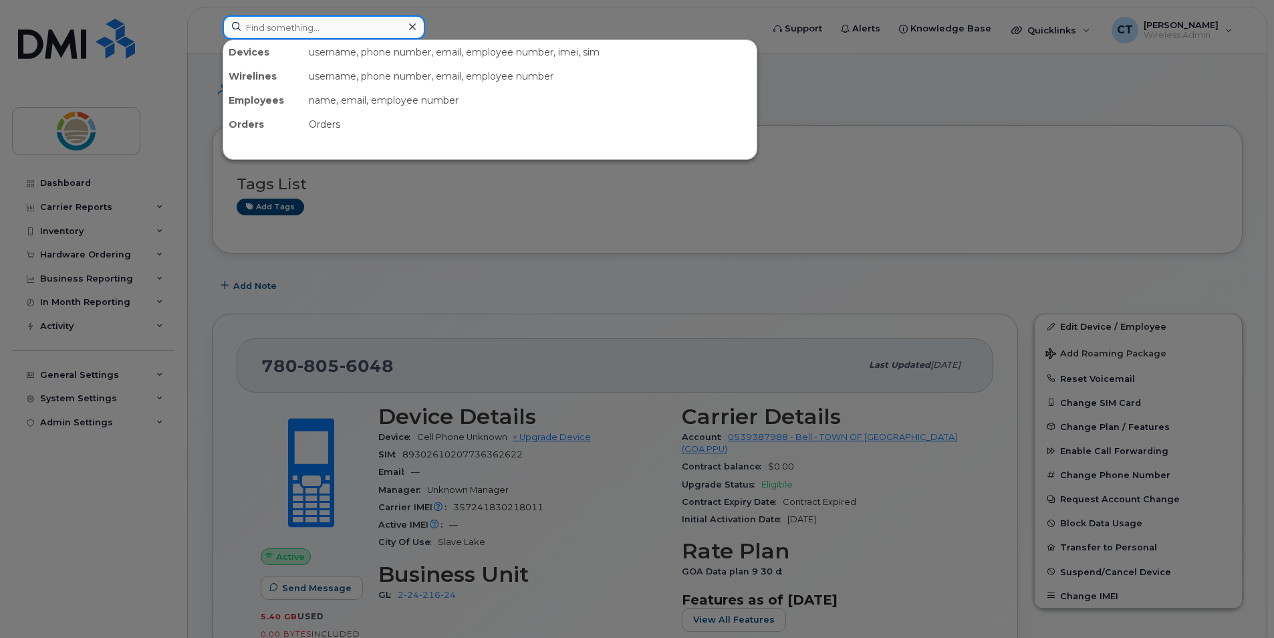
click at [334, 33] on input at bounding box center [324, 27] width 203 height 24
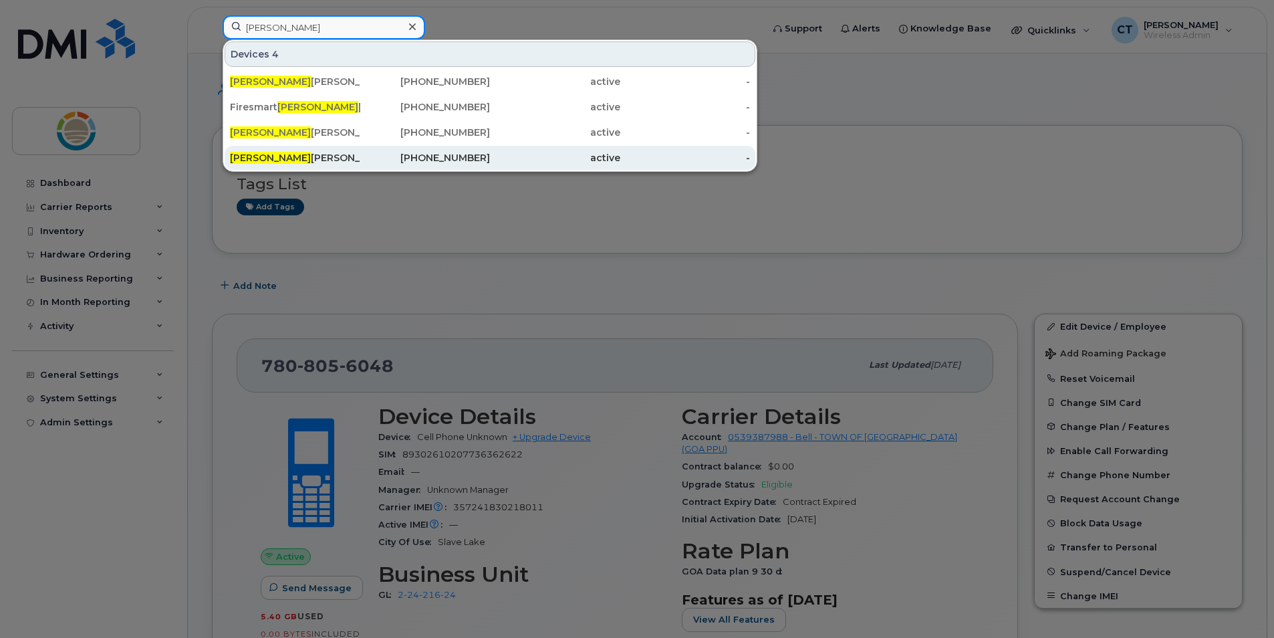
type input "ryan"
click at [263, 152] on div "Ryan Coutts" at bounding box center [295, 157] width 130 height 13
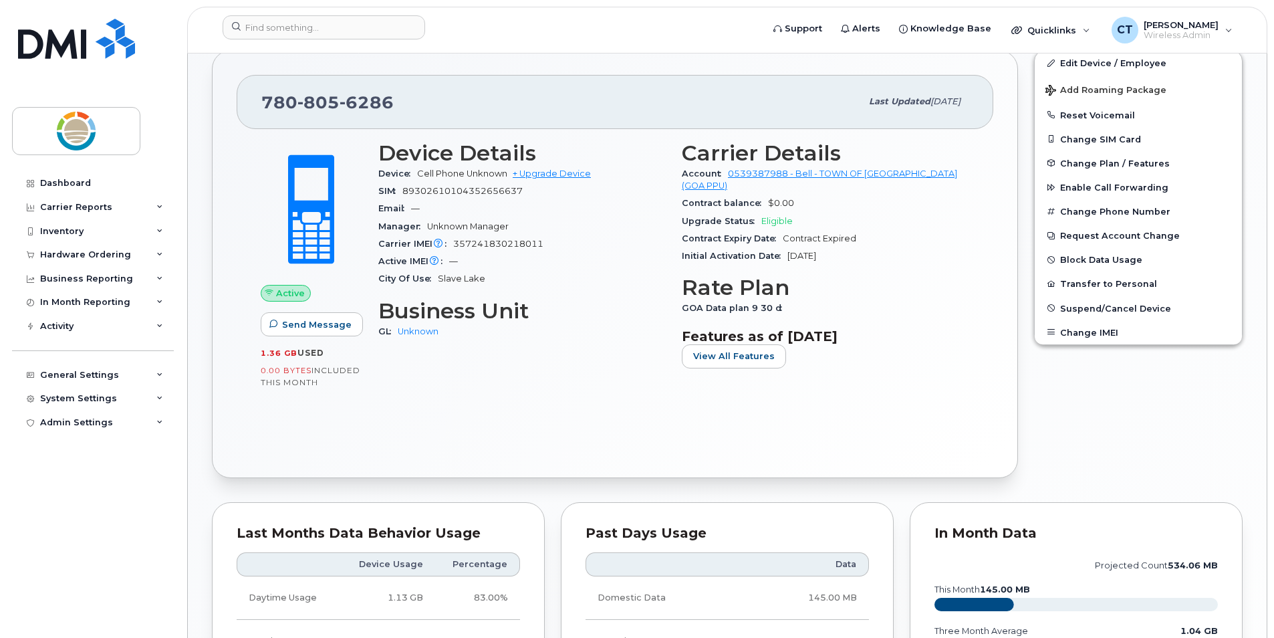
scroll to position [67, 0]
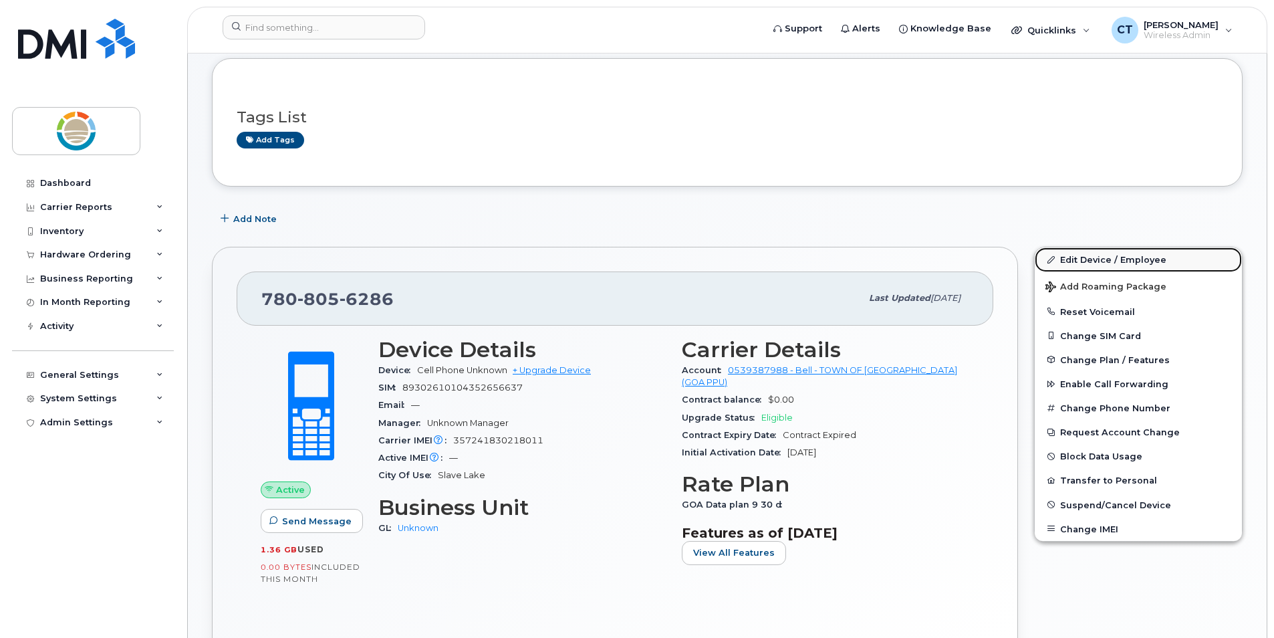
click at [1091, 262] on link "Edit Device / Employee" at bounding box center [1138, 259] width 207 height 24
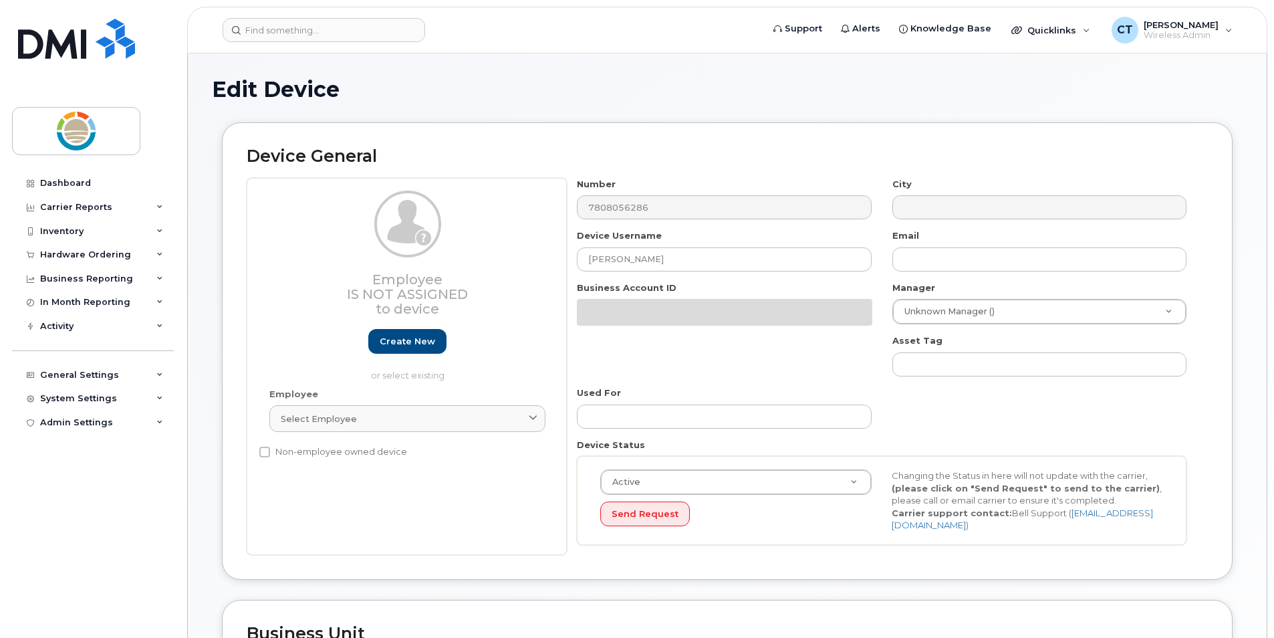
select select "22137083"
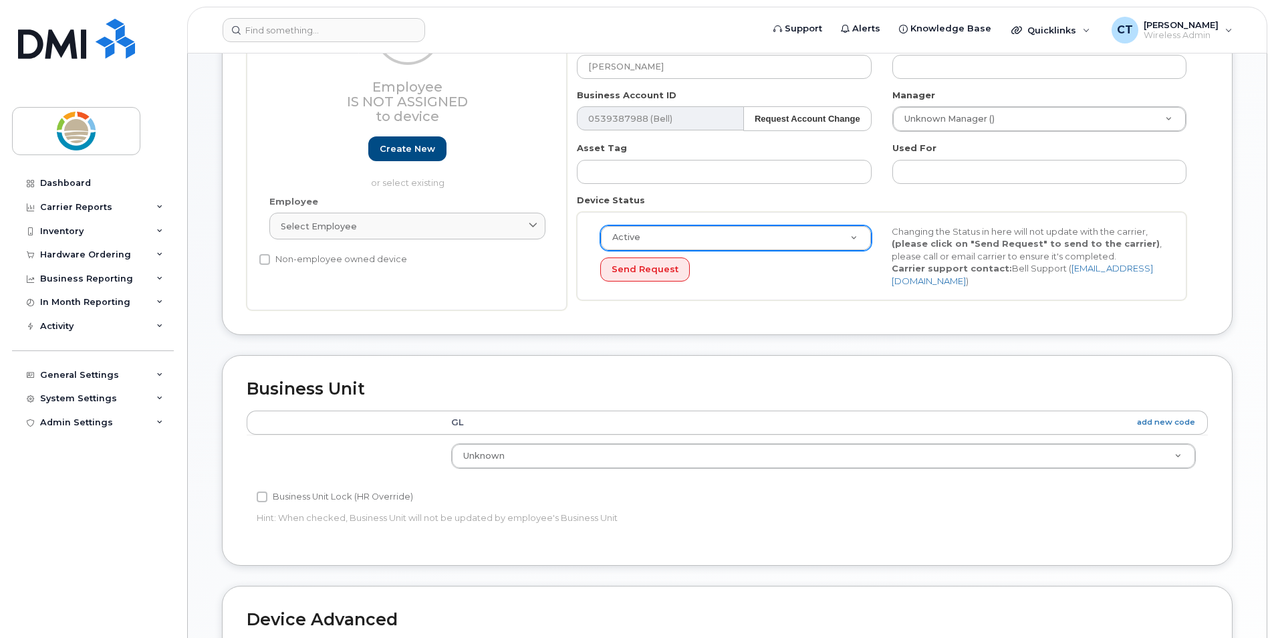
scroll to position [201, 0]
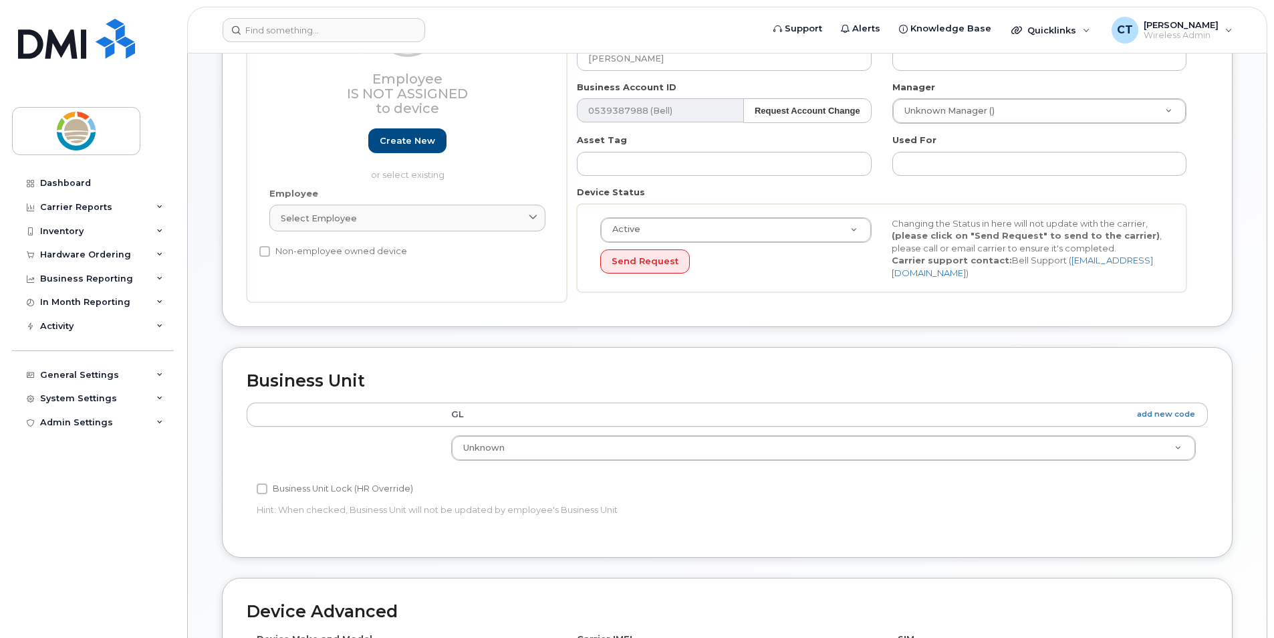
click at [764, 416] on th "GL add new code" at bounding box center [823, 415] width 769 height 24
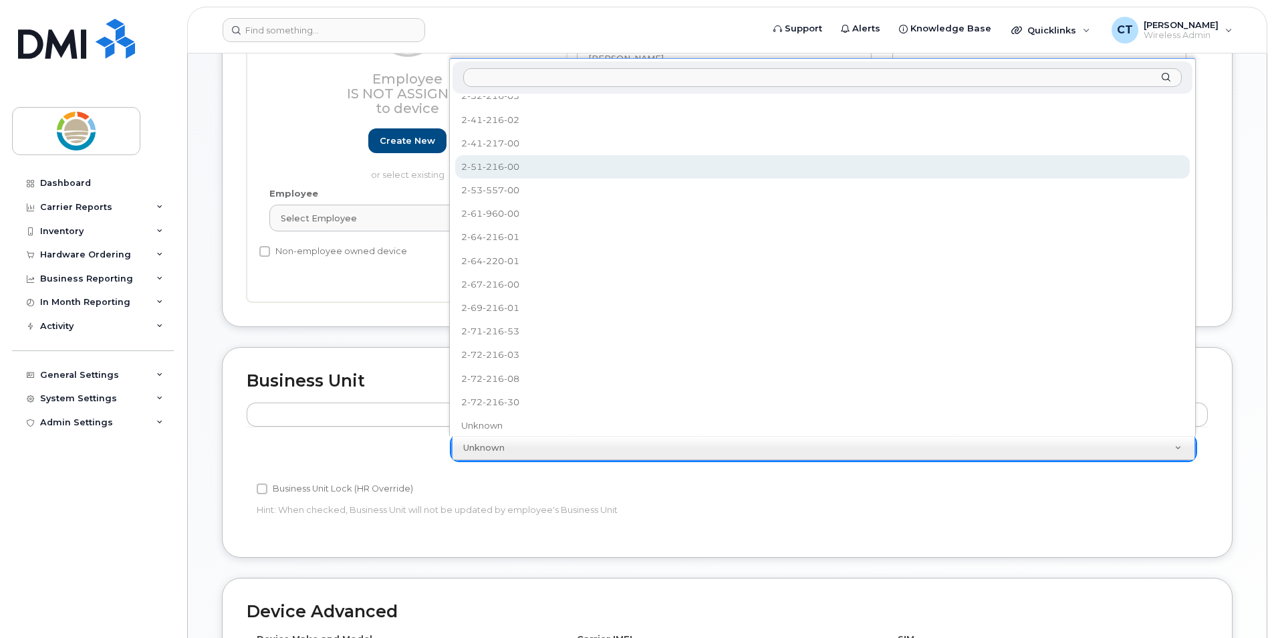
scroll to position [307, 0]
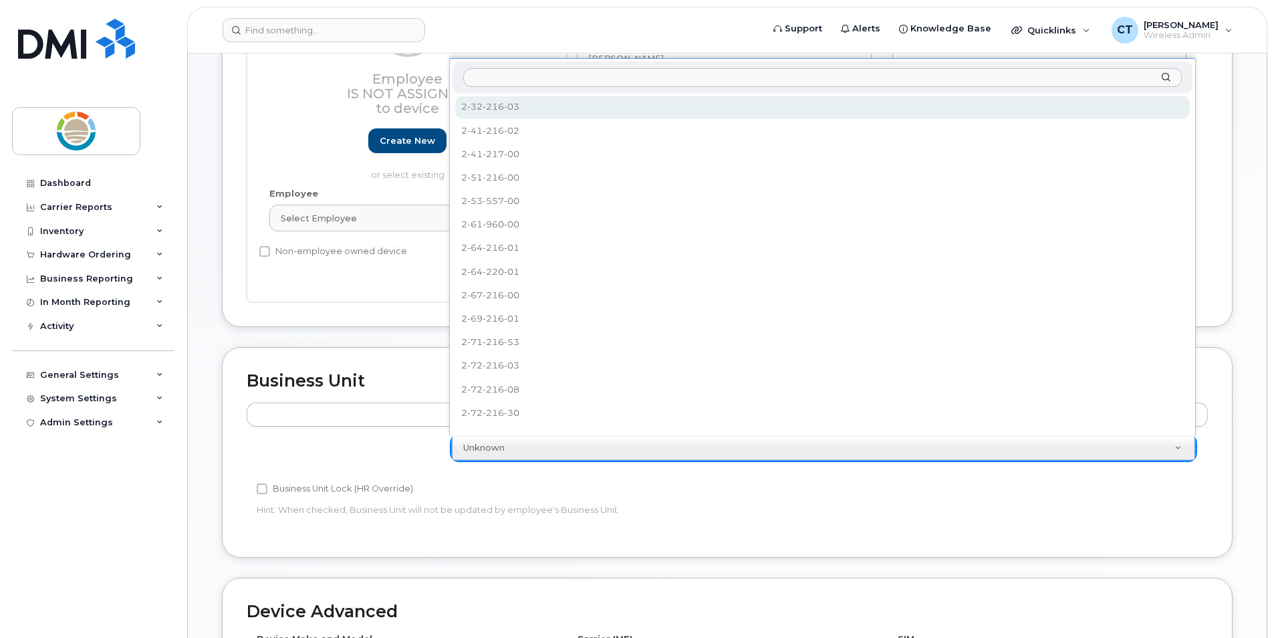
click at [550, 74] on input "text" at bounding box center [822, 77] width 719 height 19
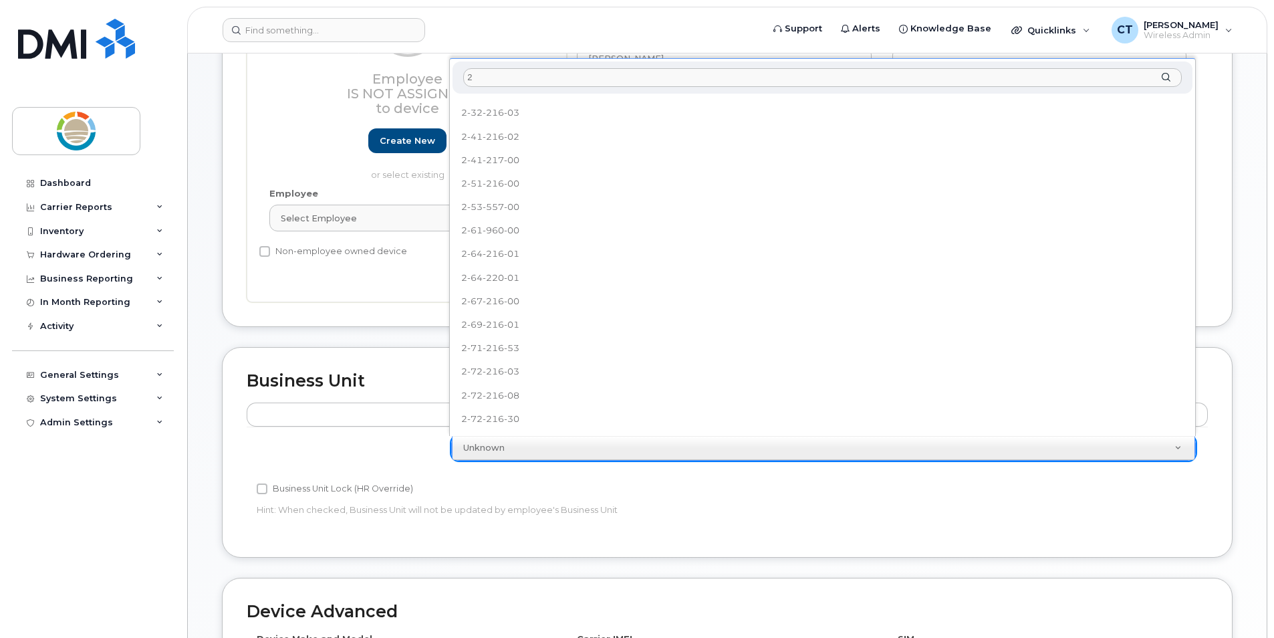
scroll to position [0, 0]
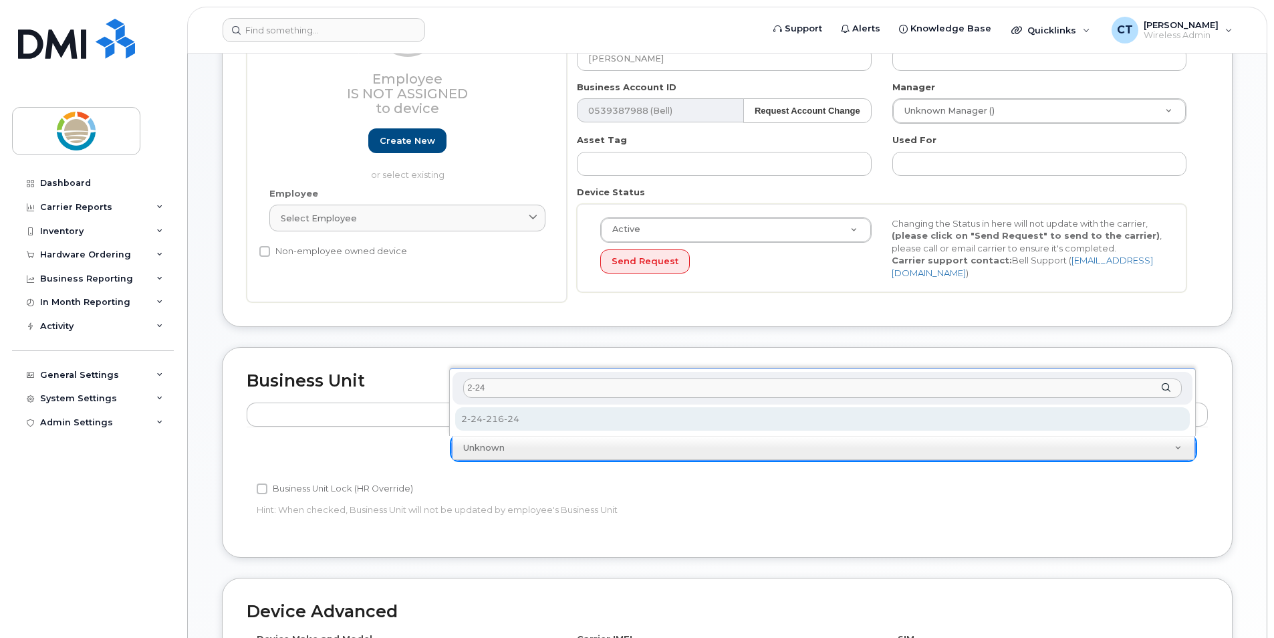
type input "2-24"
select select "22137086"
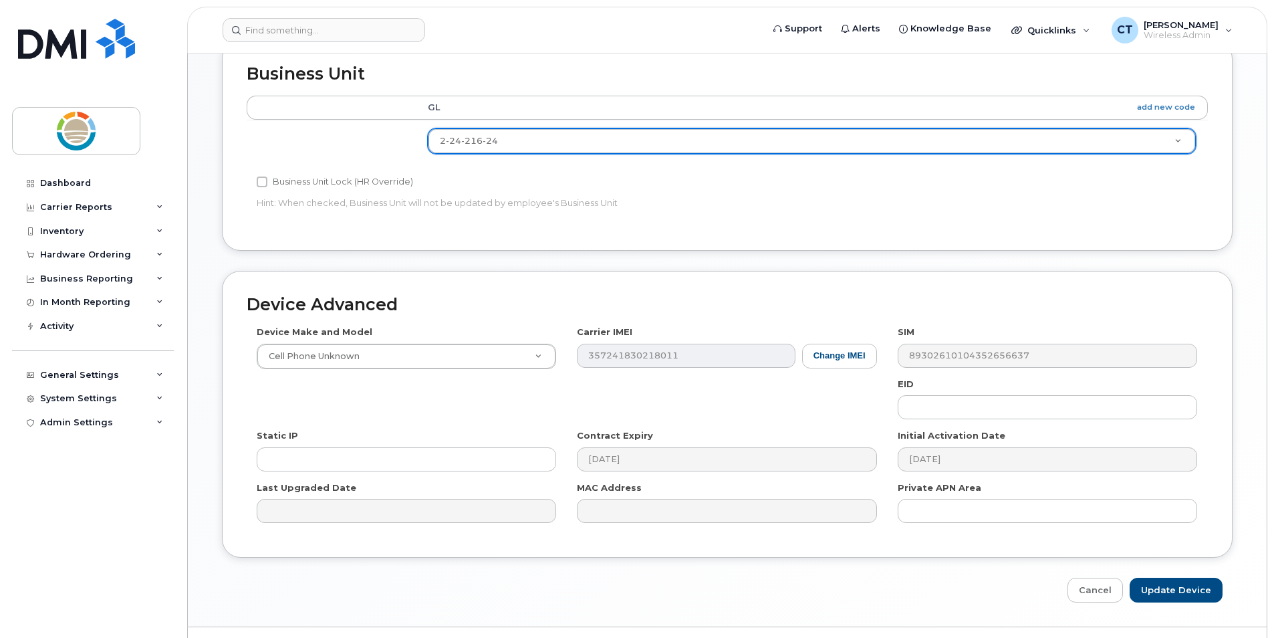
scroll to position [539, 0]
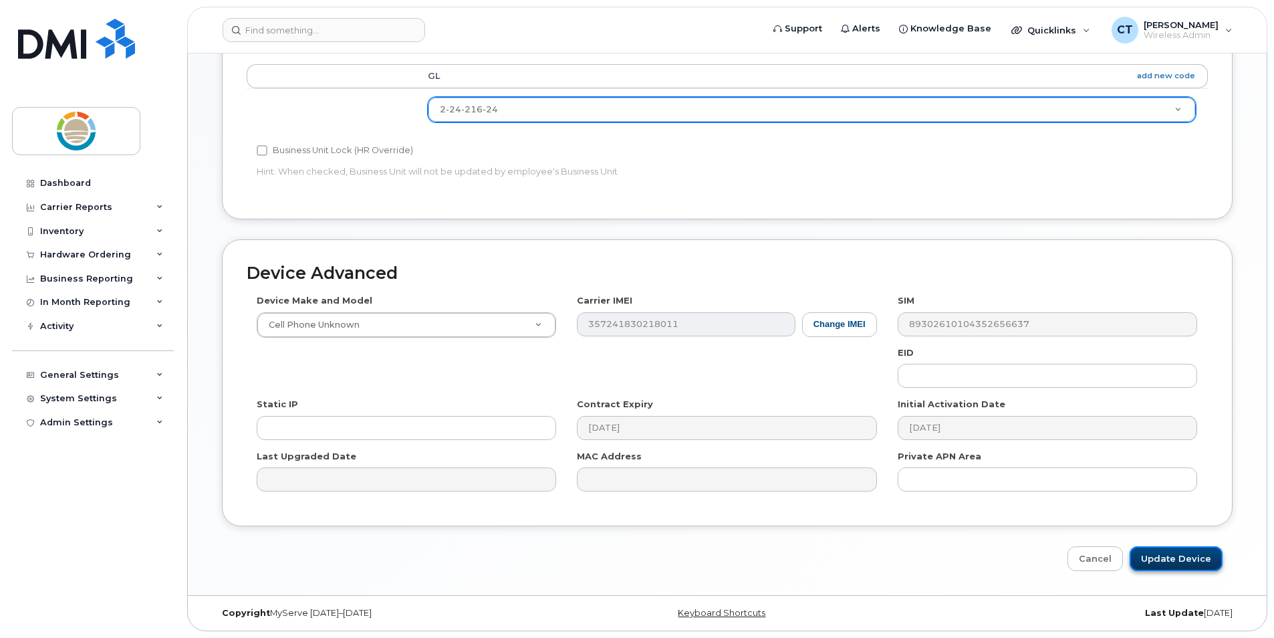
click at [1195, 558] on input "Update Device" at bounding box center [1176, 558] width 93 height 25
type input "Saving..."
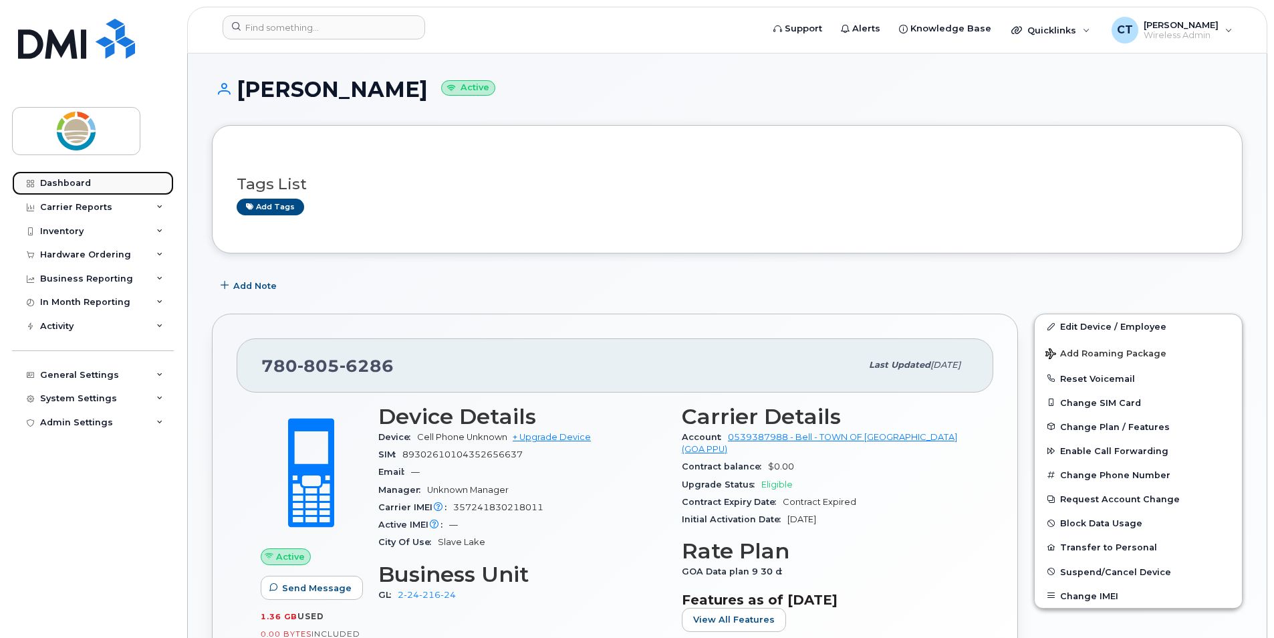
click at [82, 179] on div "Dashboard" at bounding box center [65, 183] width 51 height 11
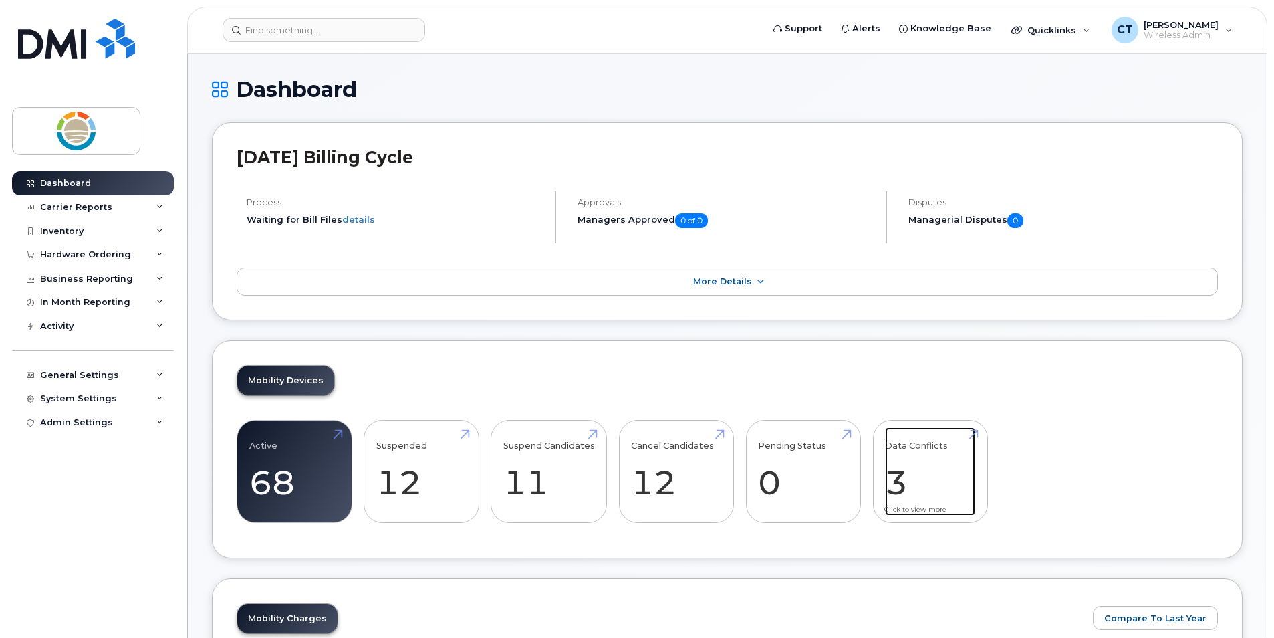
click at [893, 485] on link "Data Conflicts 3" at bounding box center [930, 471] width 90 height 88
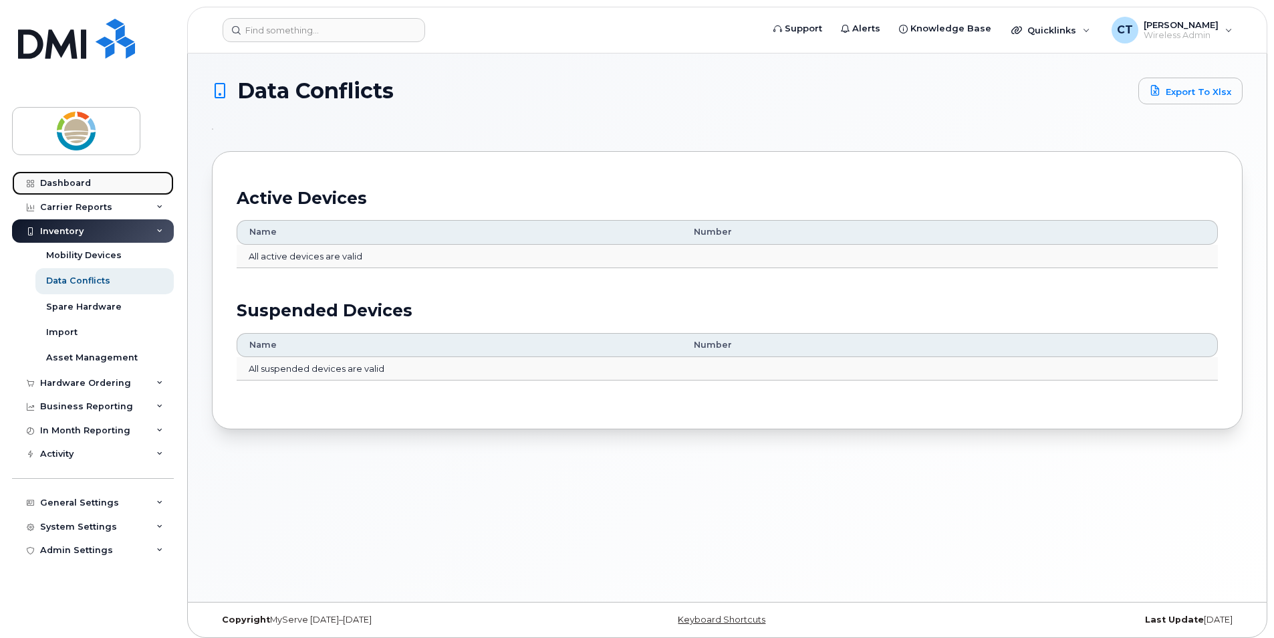
click at [70, 185] on div "Dashboard" at bounding box center [65, 183] width 51 height 11
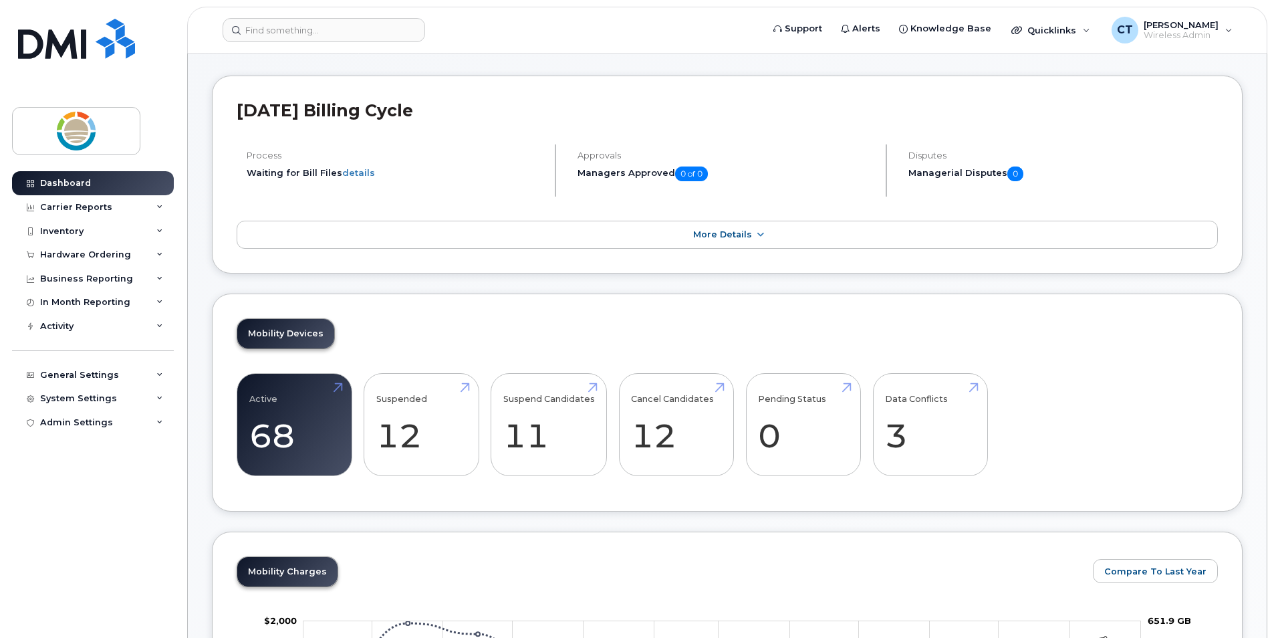
scroll to position [67, 0]
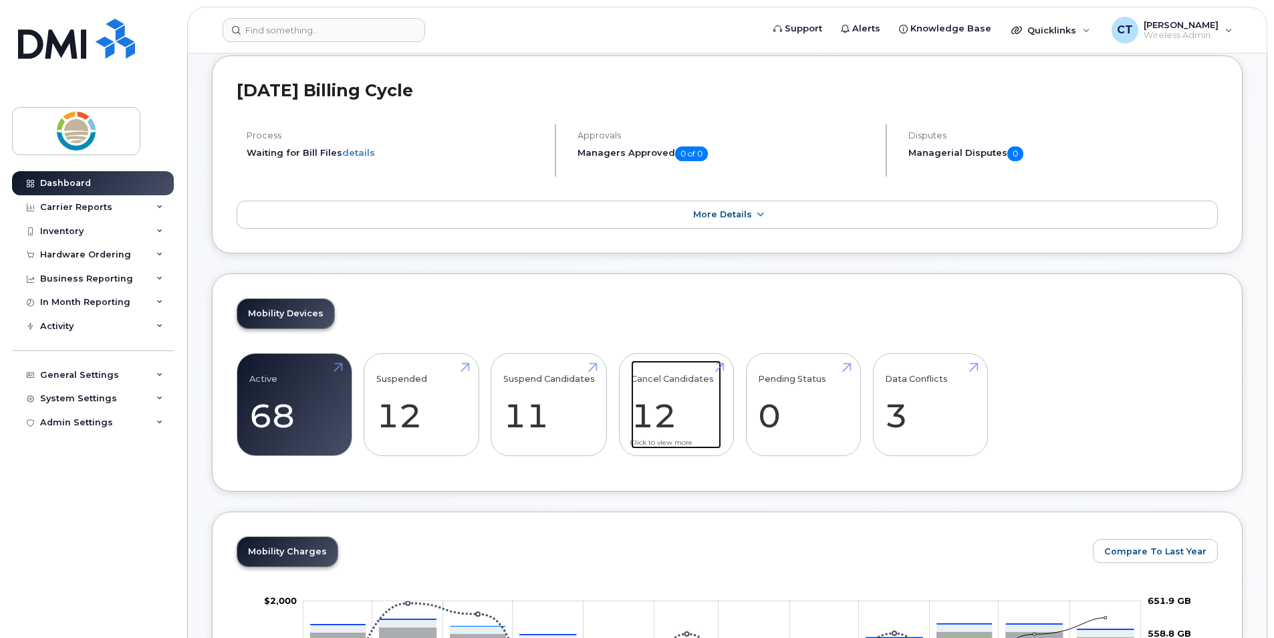
click at [659, 418] on link "Cancel Candidates 12" at bounding box center [676, 404] width 90 height 88
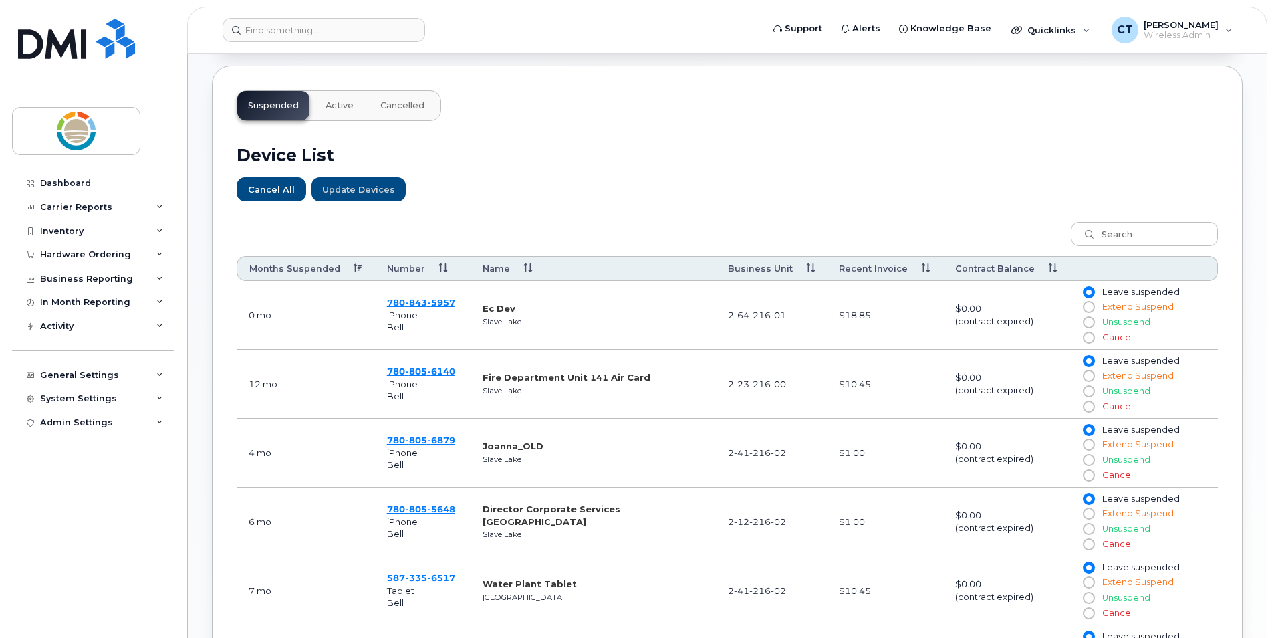
scroll to position [401, 0]
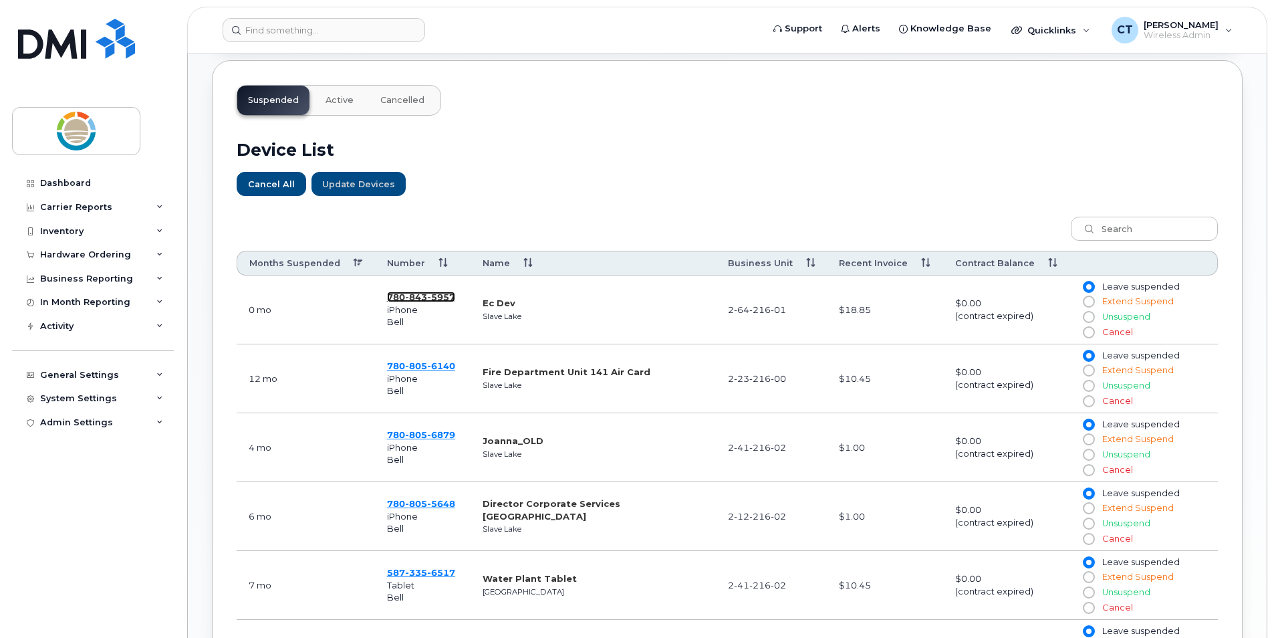
click at [437, 296] on span "5957" at bounding box center [441, 297] width 28 height 11
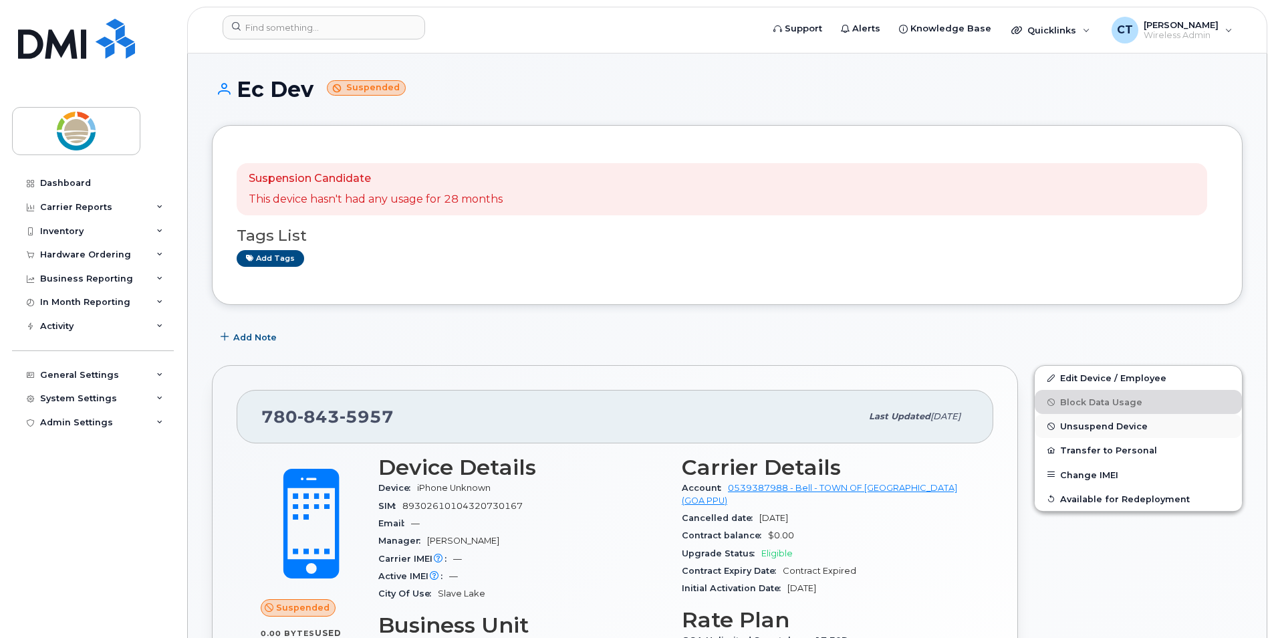
click at [1089, 427] on span "Unsuspend Device" at bounding box center [1104, 426] width 88 height 10
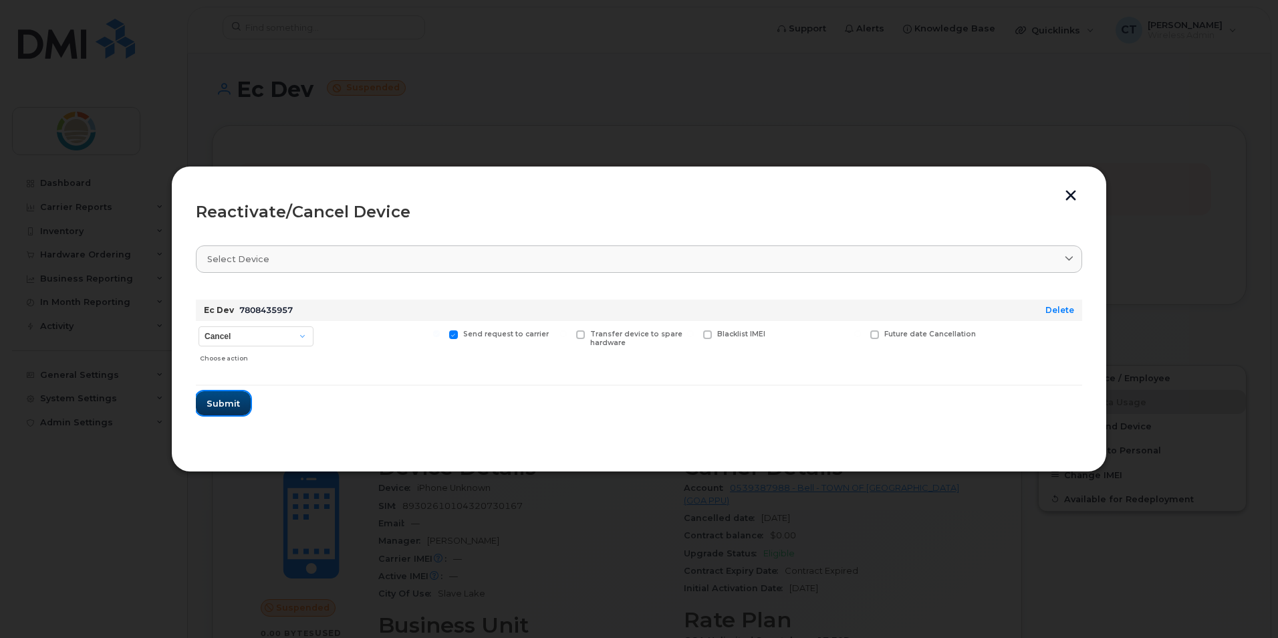
click at [225, 403] on span "Submit" at bounding box center [223, 403] width 33 height 13
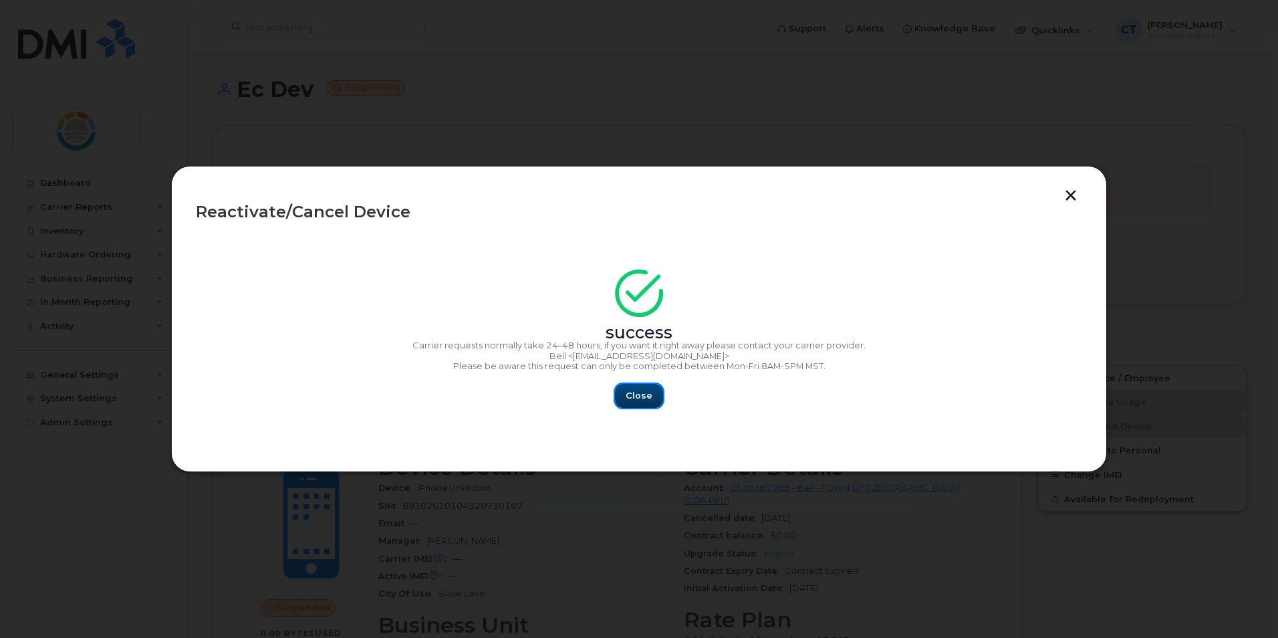
click at [629, 396] on span "Close" at bounding box center [639, 395] width 27 height 13
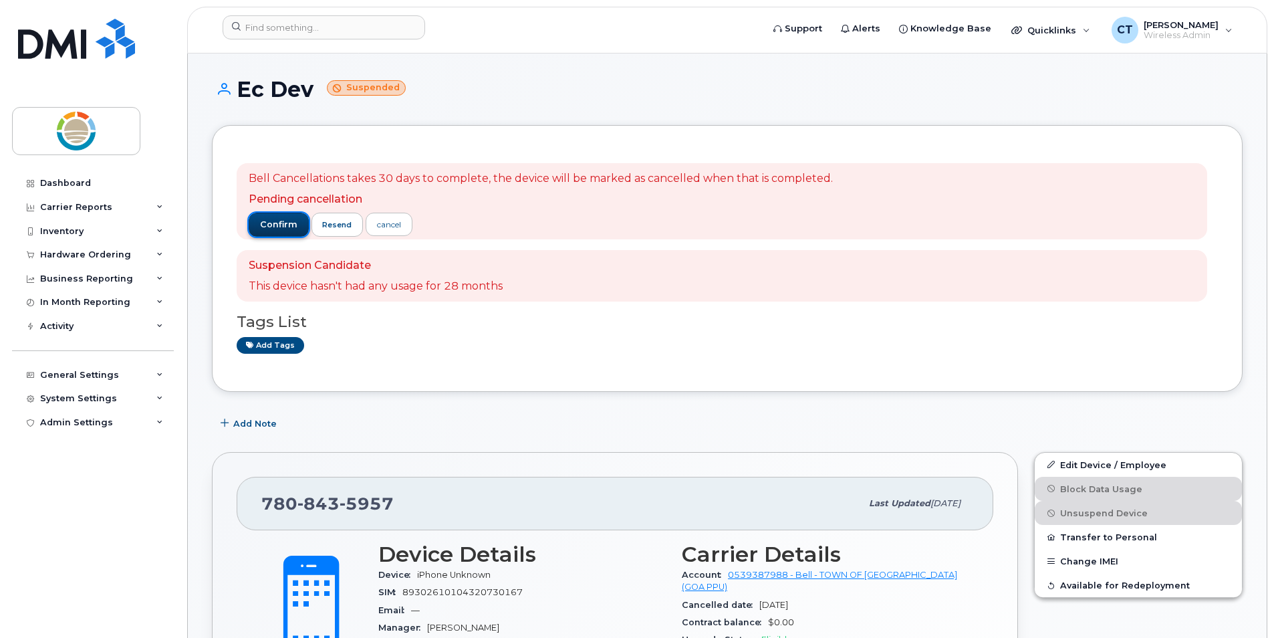
click at [265, 221] on span "confirm" at bounding box center [278, 225] width 37 height 12
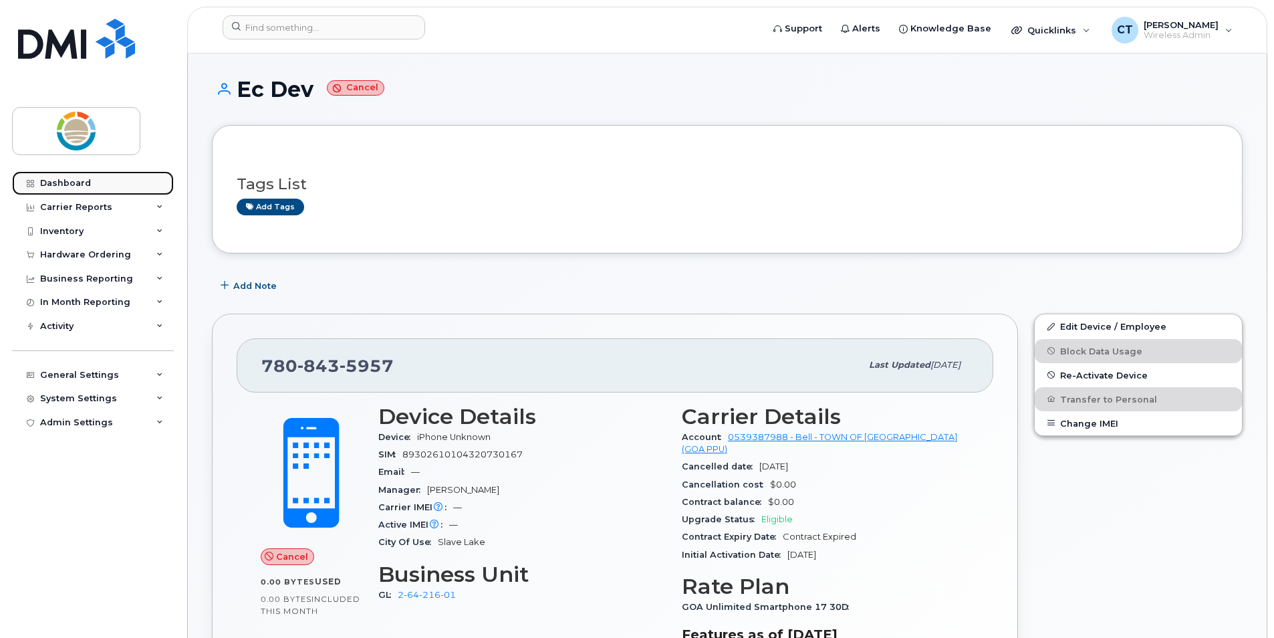
click at [90, 185] on link "Dashboard" at bounding box center [93, 183] width 162 height 24
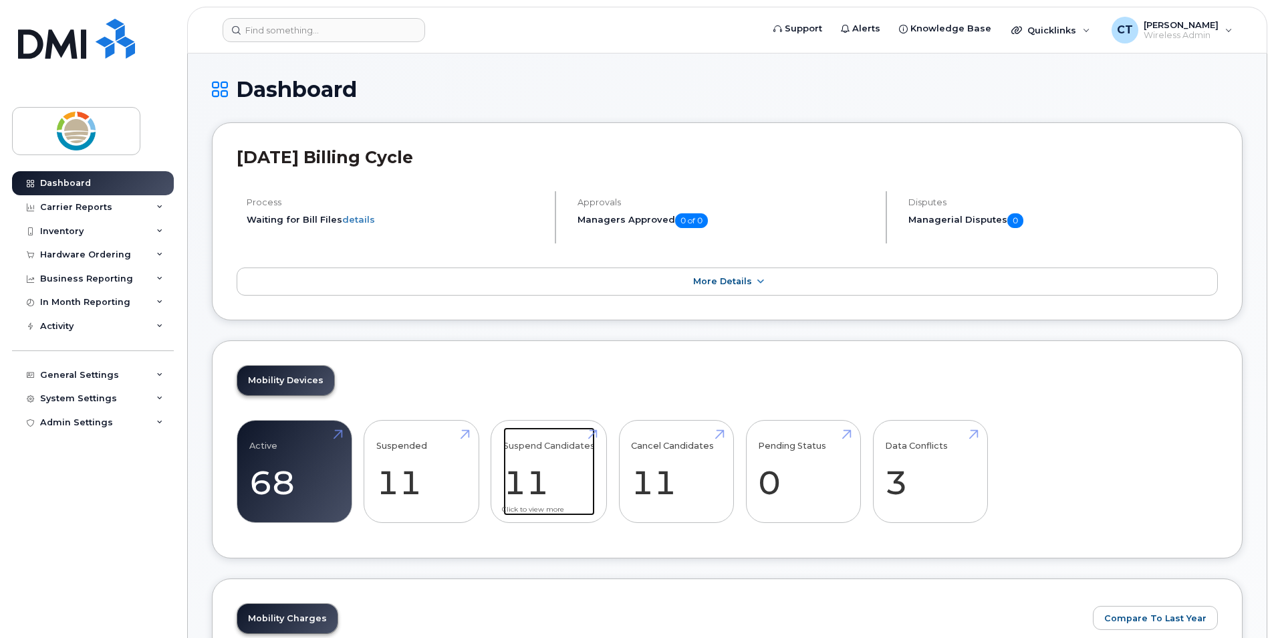
click at [536, 493] on link "Suspend Candidates 11" at bounding box center [549, 471] width 92 height 88
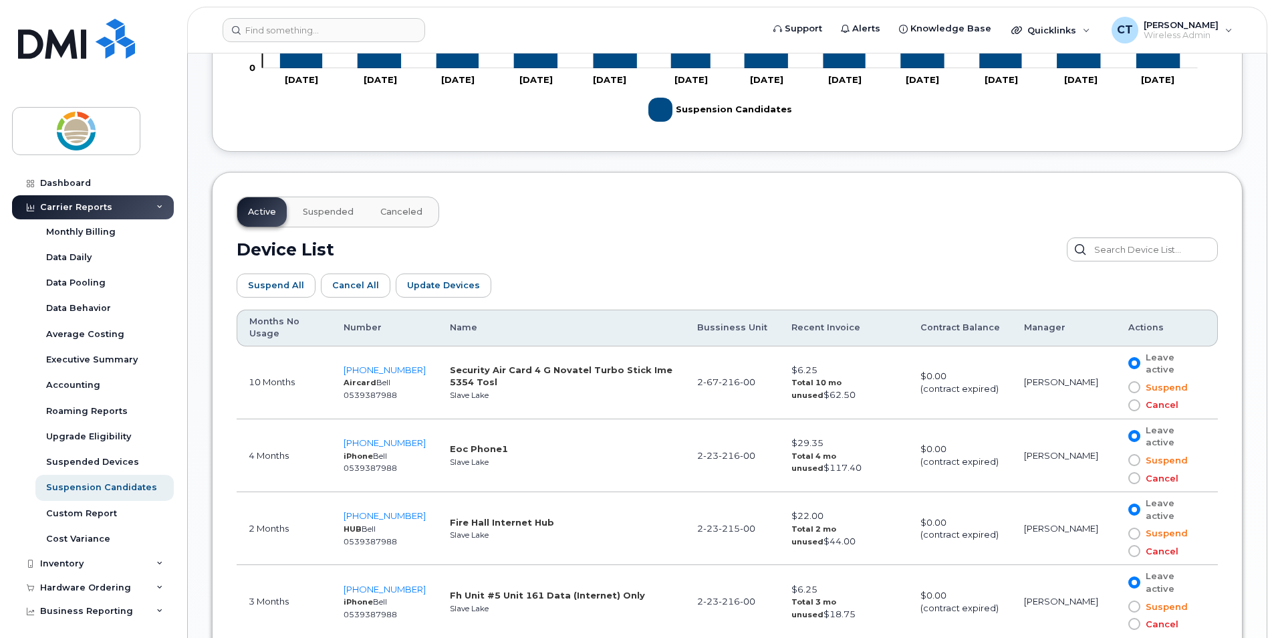
scroll to position [602, 0]
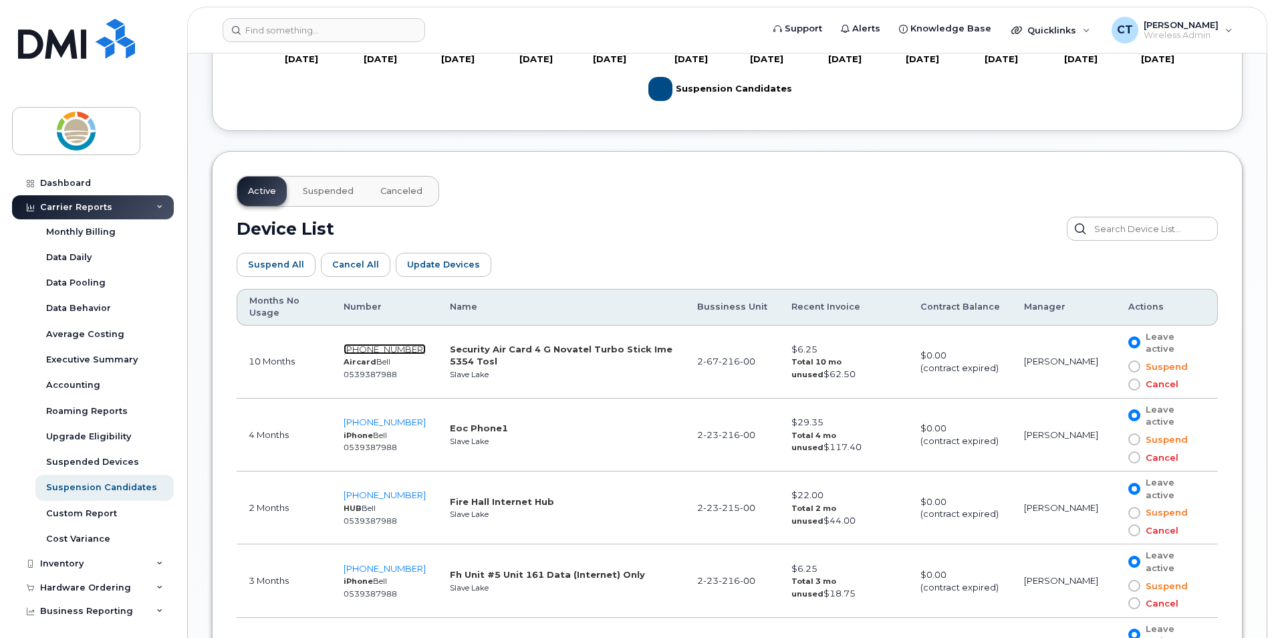
click at [400, 346] on span "[PHONE_NUMBER]" at bounding box center [385, 349] width 82 height 11
click at [367, 351] on span "780-529-9017" at bounding box center [385, 349] width 82 height 11
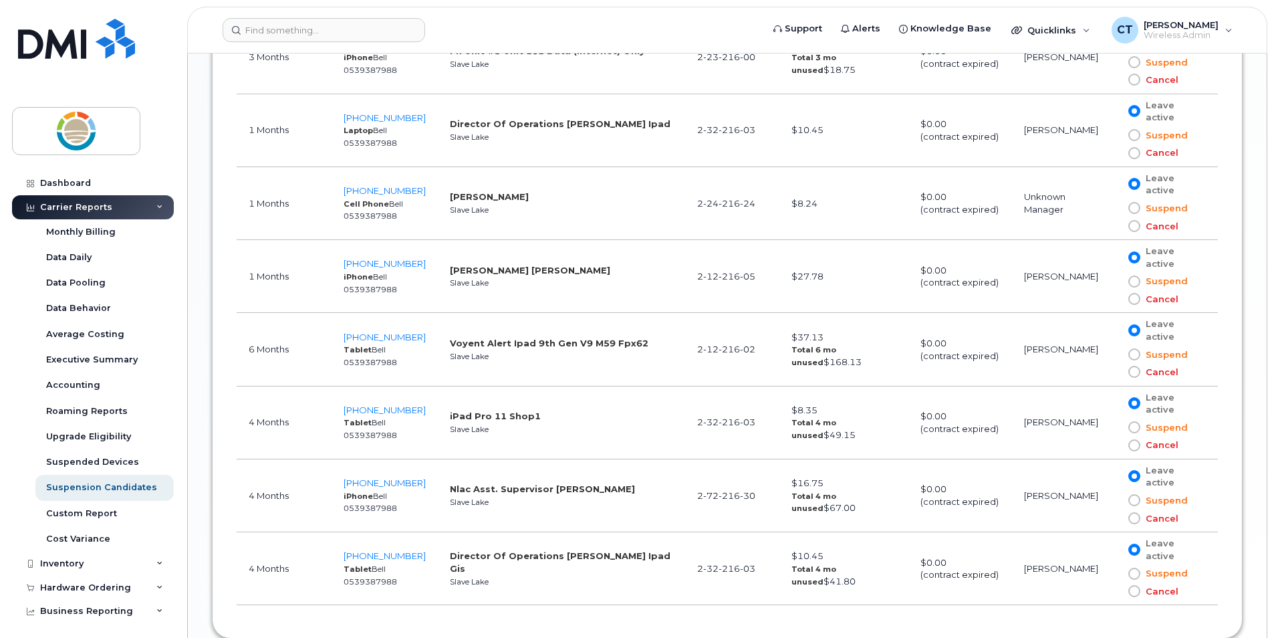
scroll to position [1137, 0]
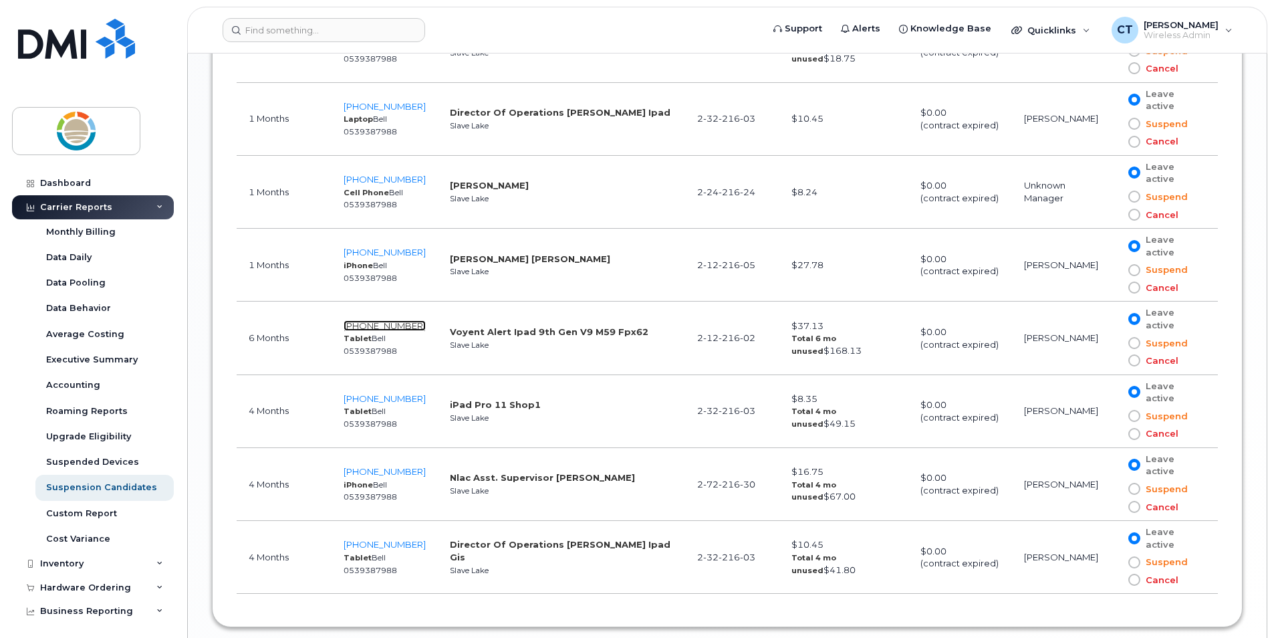
click at [397, 322] on span "780-805-6407" at bounding box center [385, 325] width 82 height 11
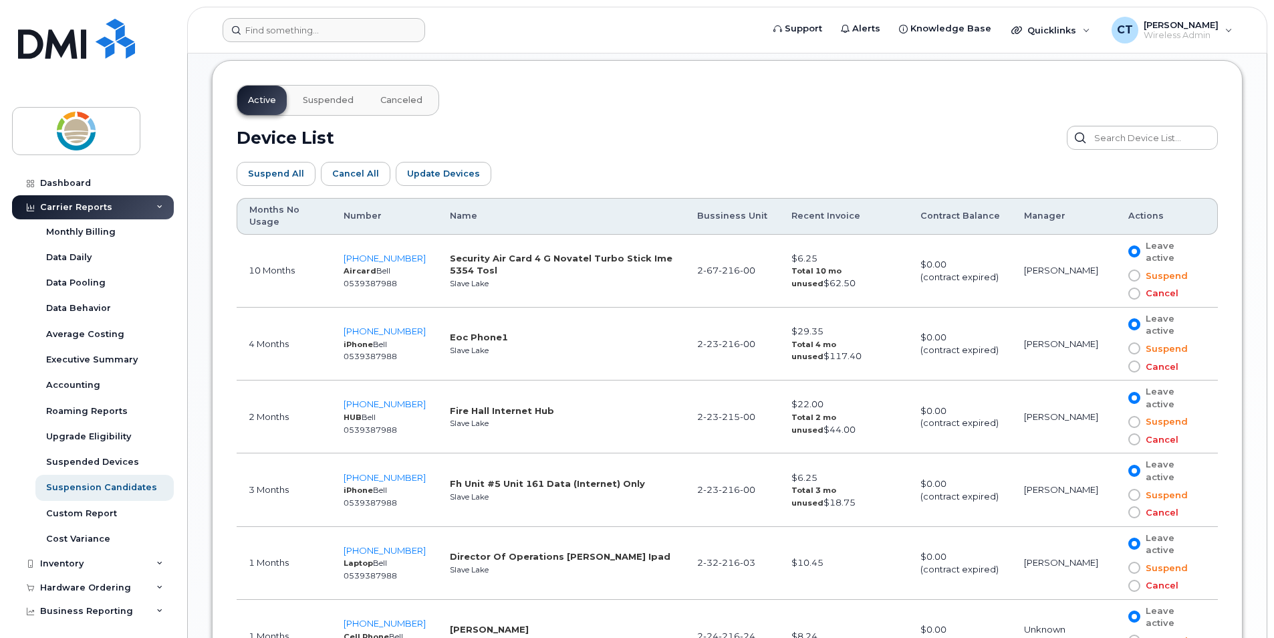
scroll to position [658, 0]
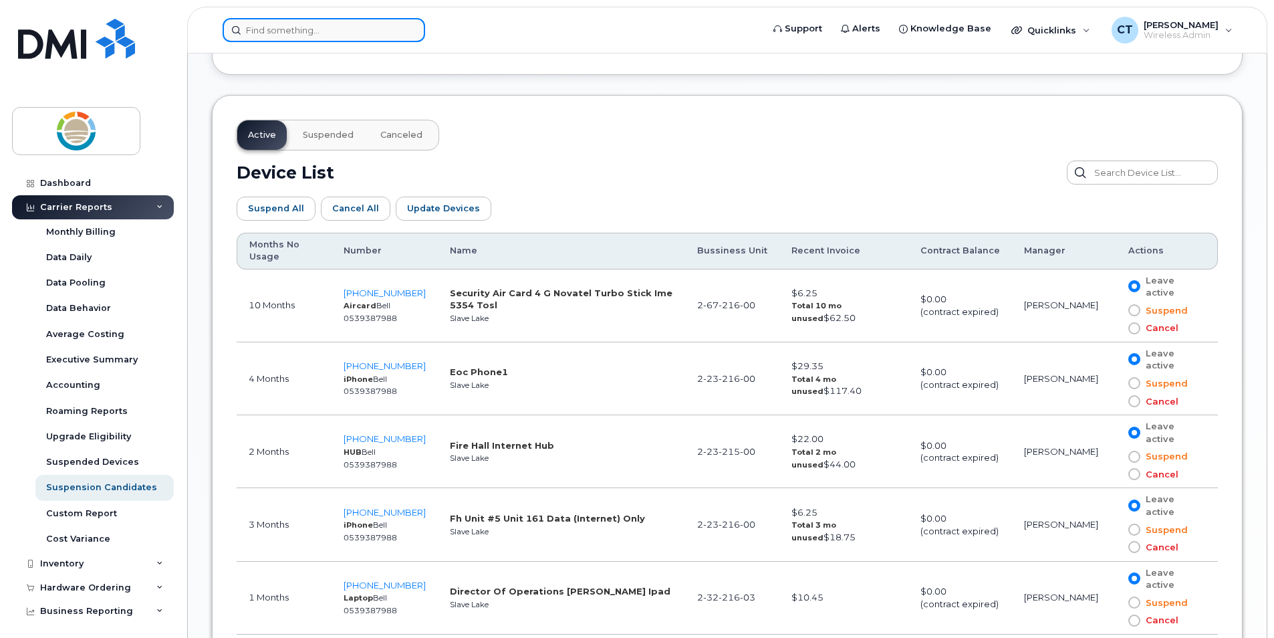
click at [354, 34] on input at bounding box center [324, 30] width 203 height 24
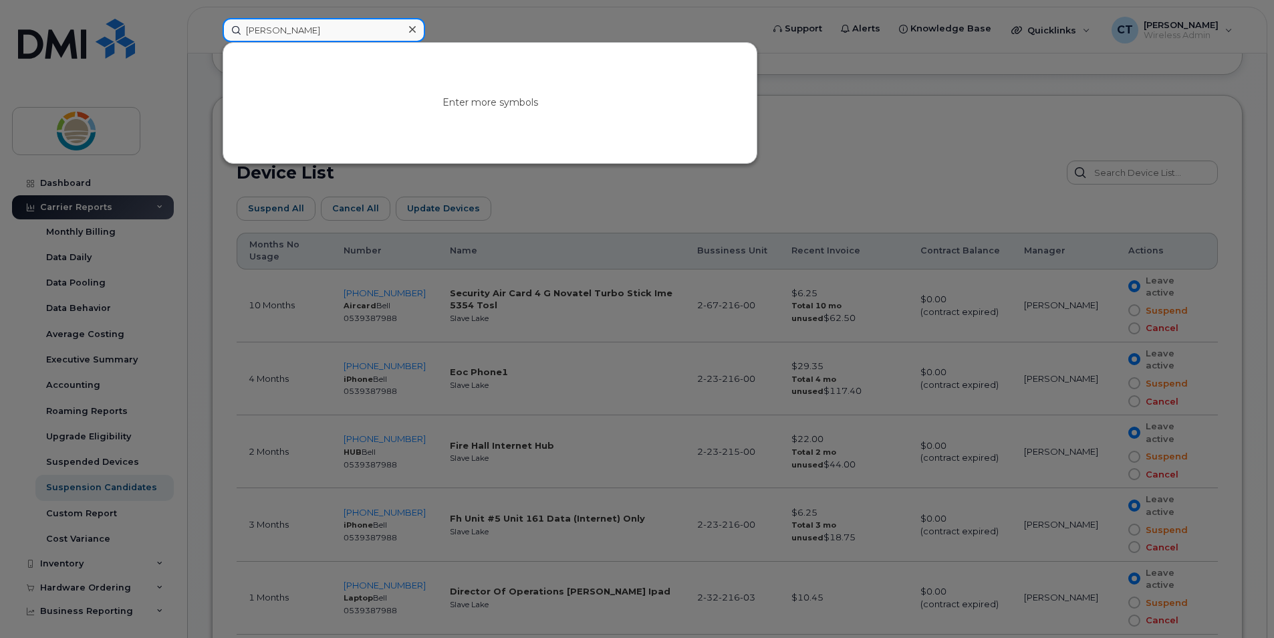
type input "jeff"
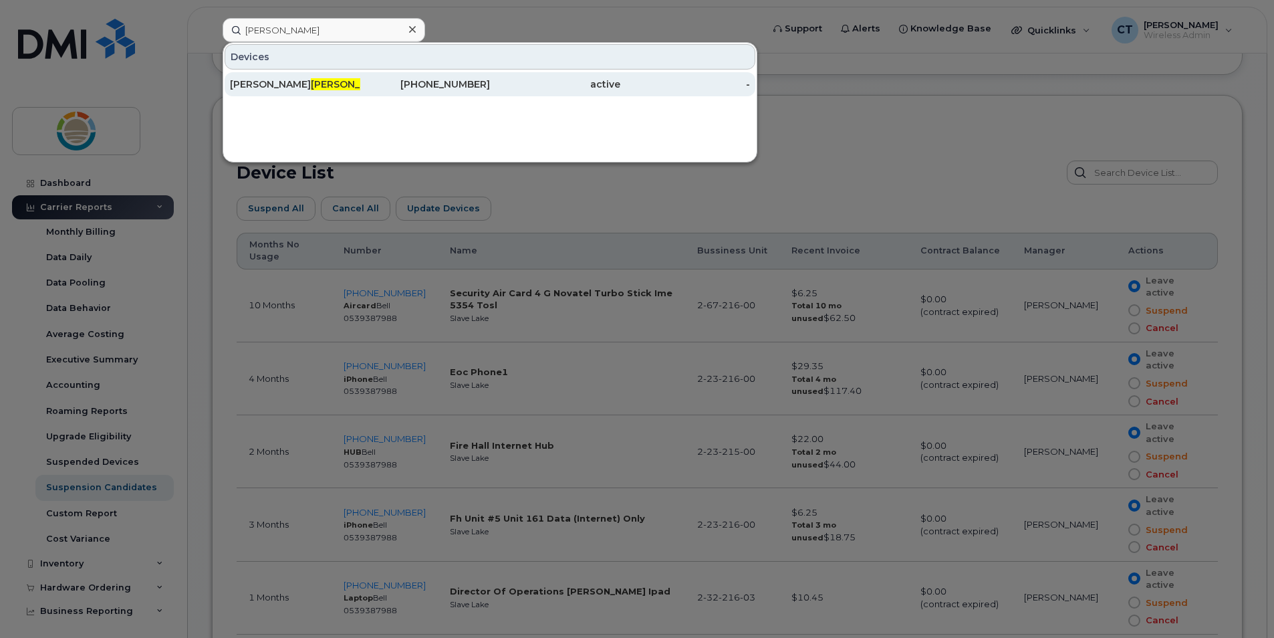
click at [301, 89] on div "Cao Jeff Simpson" at bounding box center [295, 84] width 130 height 13
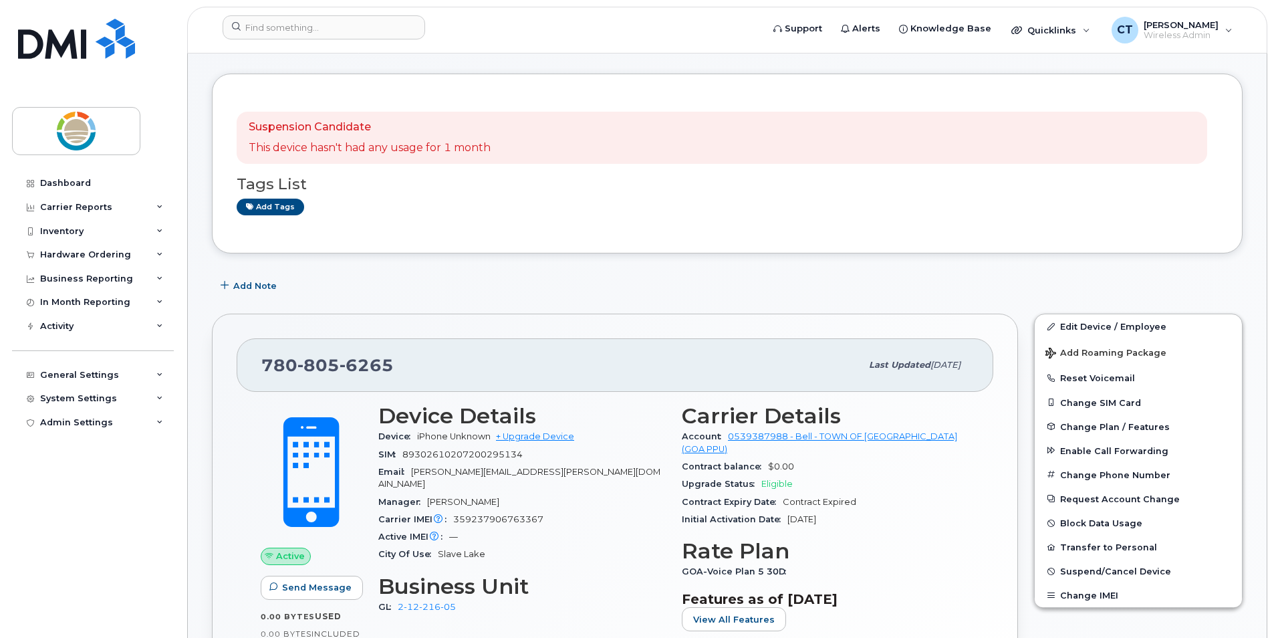
scroll to position [67, 0]
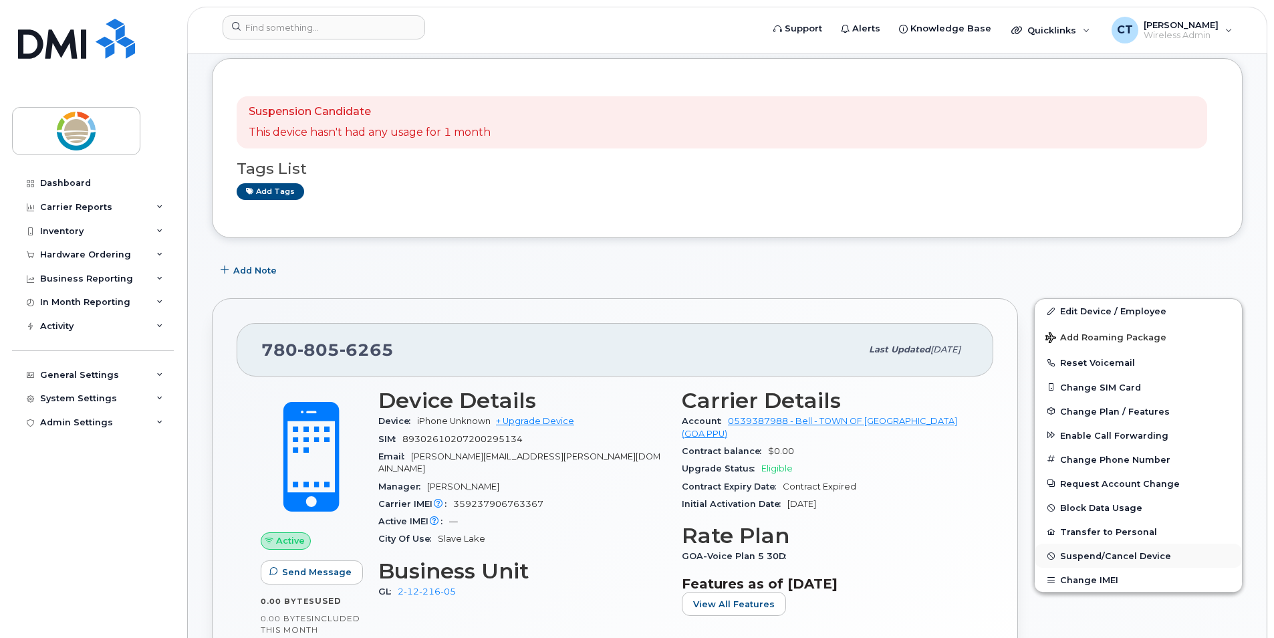
click at [1119, 554] on span "Suspend/Cancel Device" at bounding box center [1115, 556] width 111 height 10
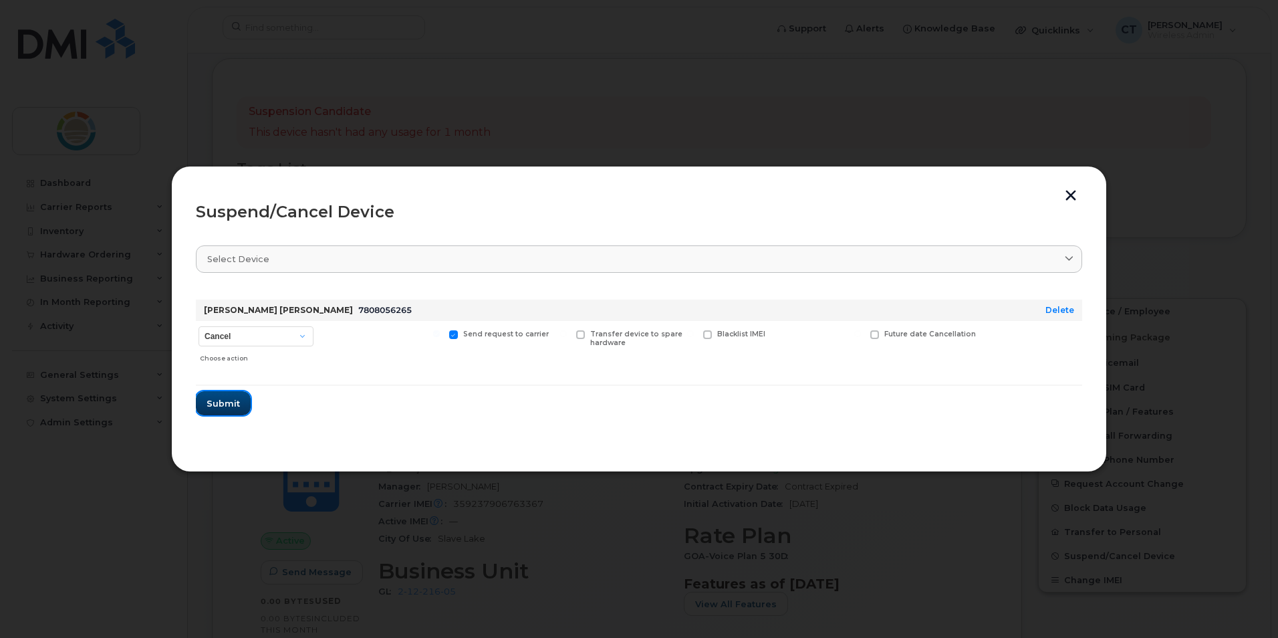
click at [233, 401] on span "Submit" at bounding box center [223, 403] width 33 height 13
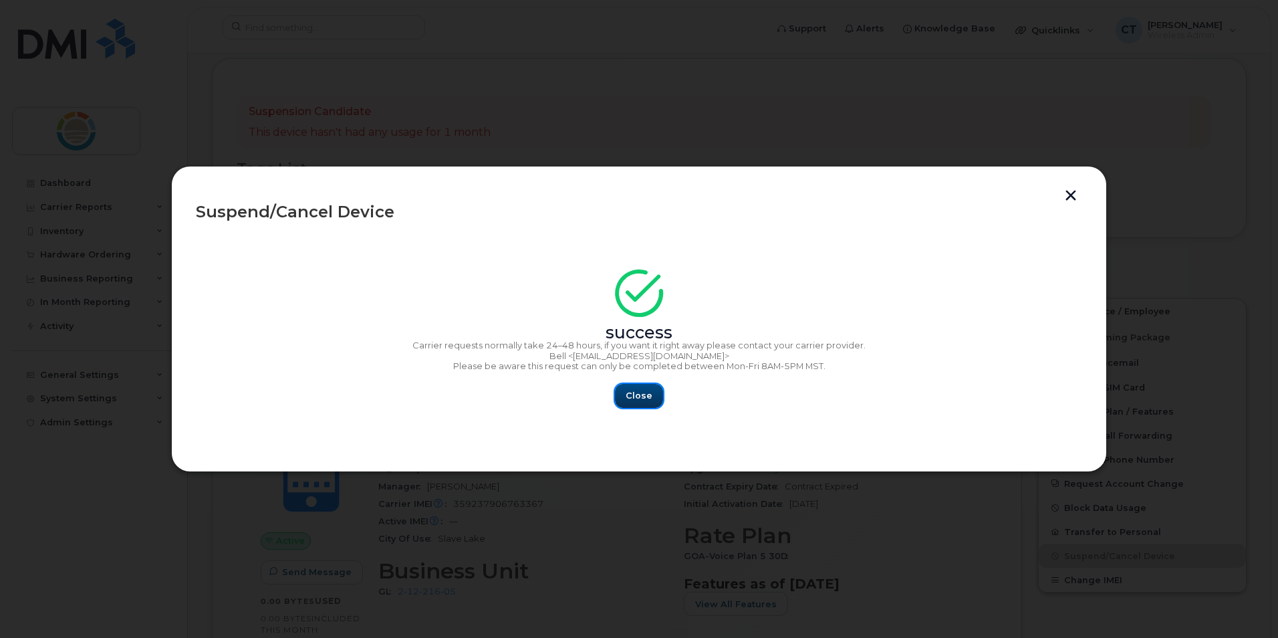
click at [634, 401] on span "Close" at bounding box center [639, 395] width 27 height 13
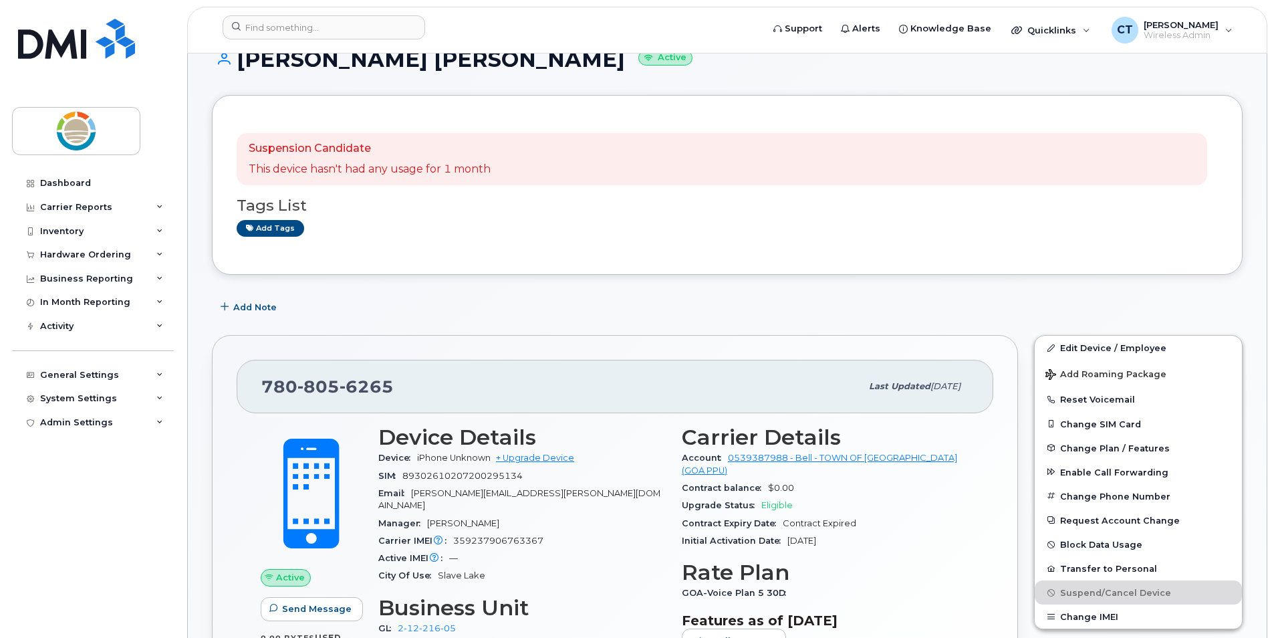
scroll to position [0, 0]
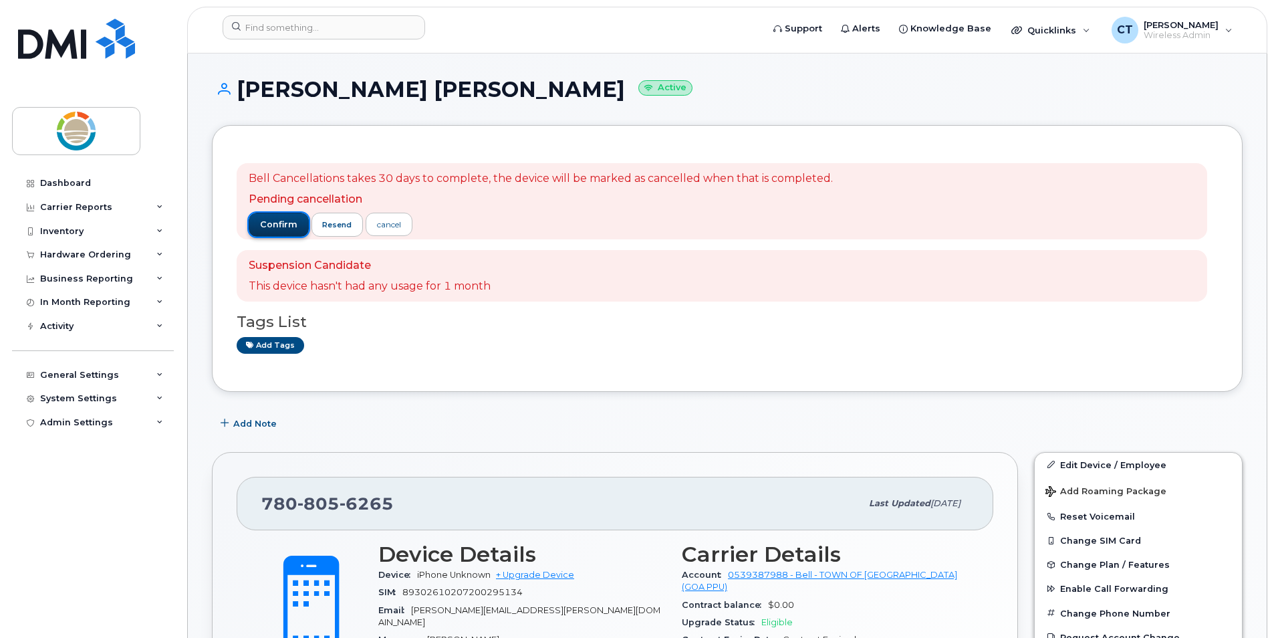
click at [283, 227] on span "confirm" at bounding box center [278, 225] width 37 height 12
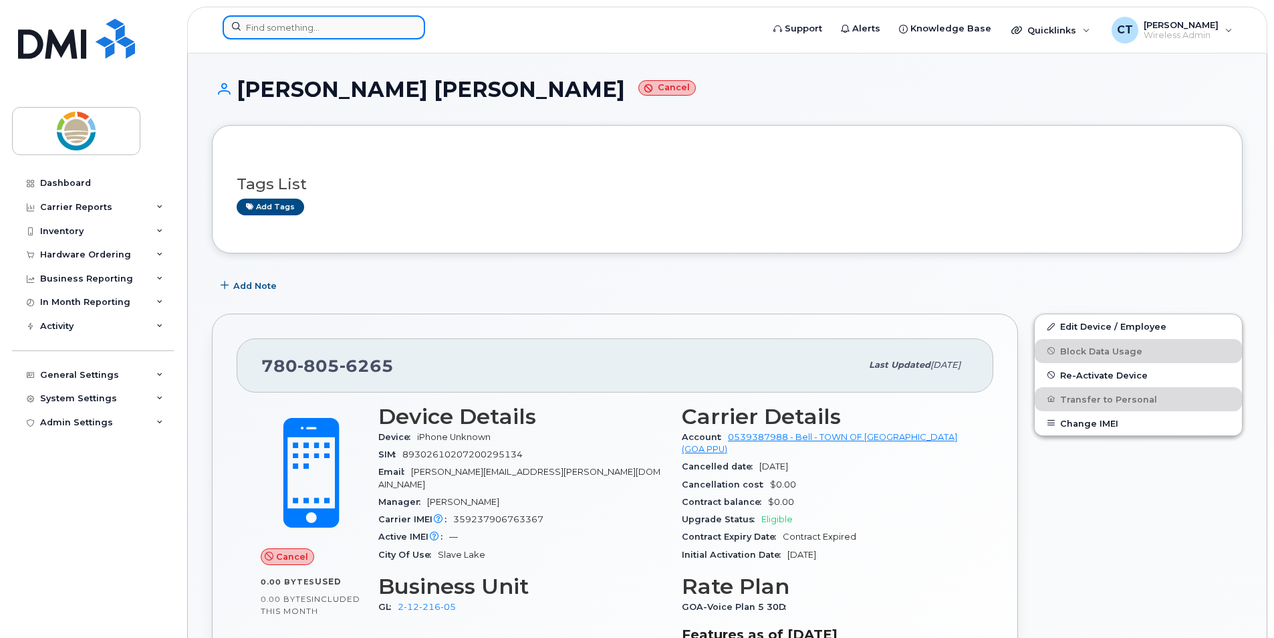
click at [374, 34] on input at bounding box center [324, 27] width 203 height 24
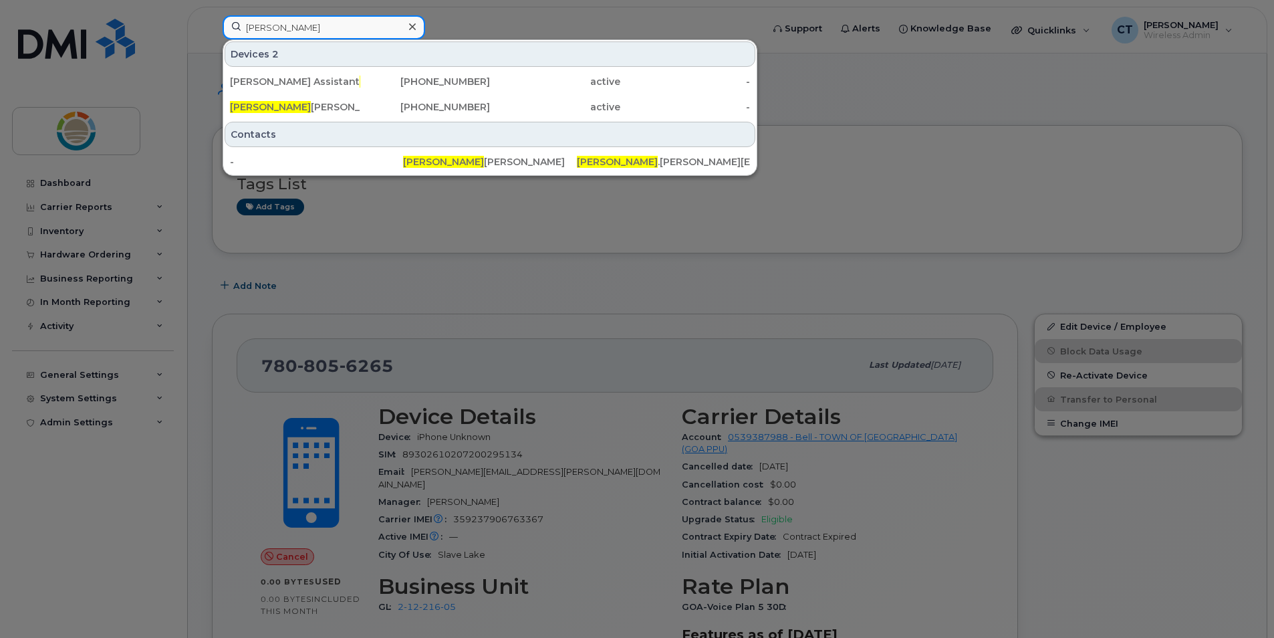
click at [330, 27] on input "[PERSON_NAME]" at bounding box center [324, 27] width 203 height 24
drag, startPoint x: 331, startPoint y: 27, endPoint x: 177, endPoint y: 16, distance: 154.8
click at [212, 16] on div "[PERSON_NAME] 2 [PERSON_NAME] Assistant [PERSON_NAME] [PHONE_NUMBER] active - […" at bounding box center [488, 29] width 552 height 29
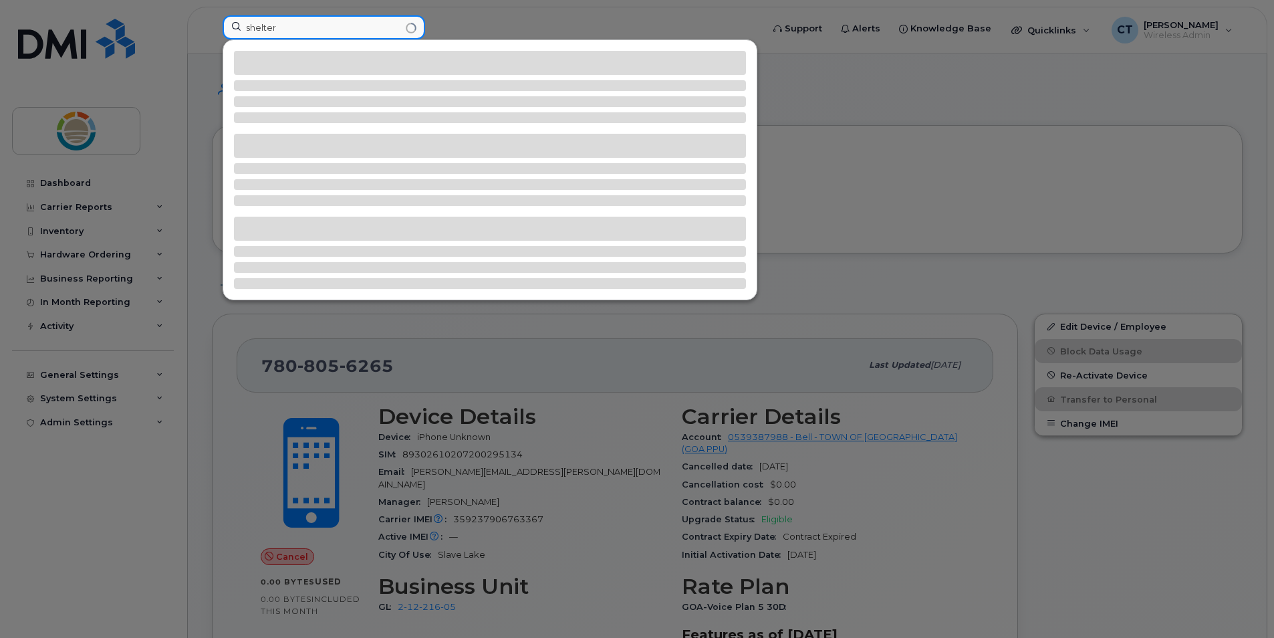
type input "shelter"
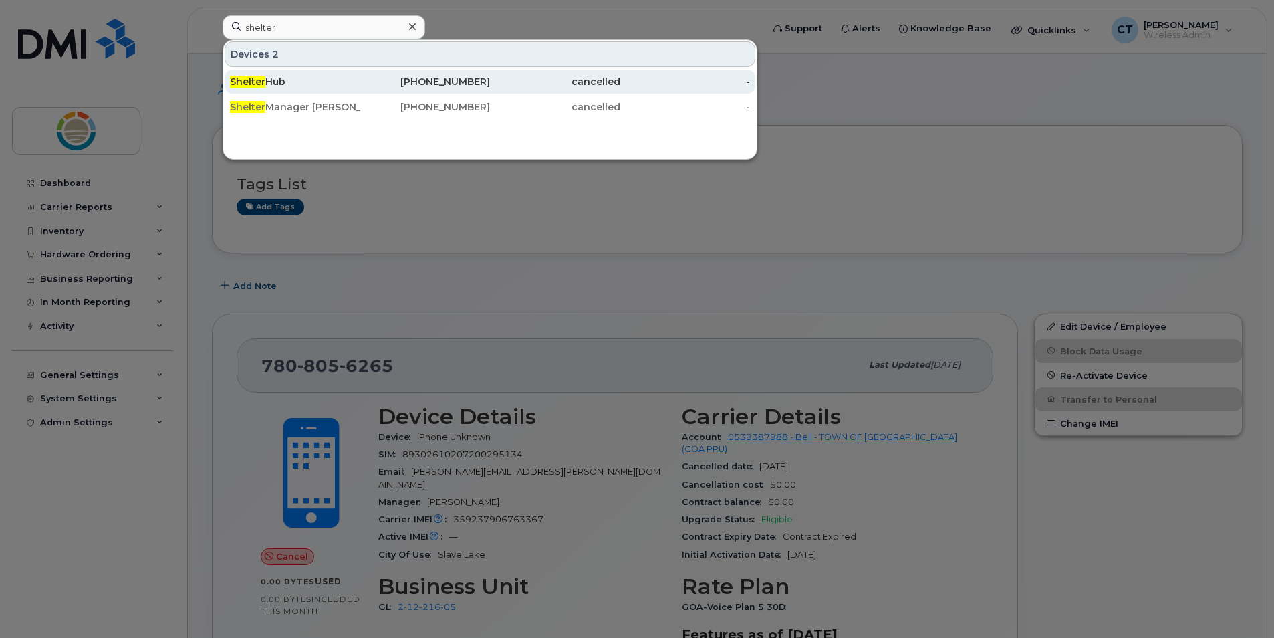
click at [255, 83] on span "Shelter" at bounding box center [247, 82] width 35 height 12
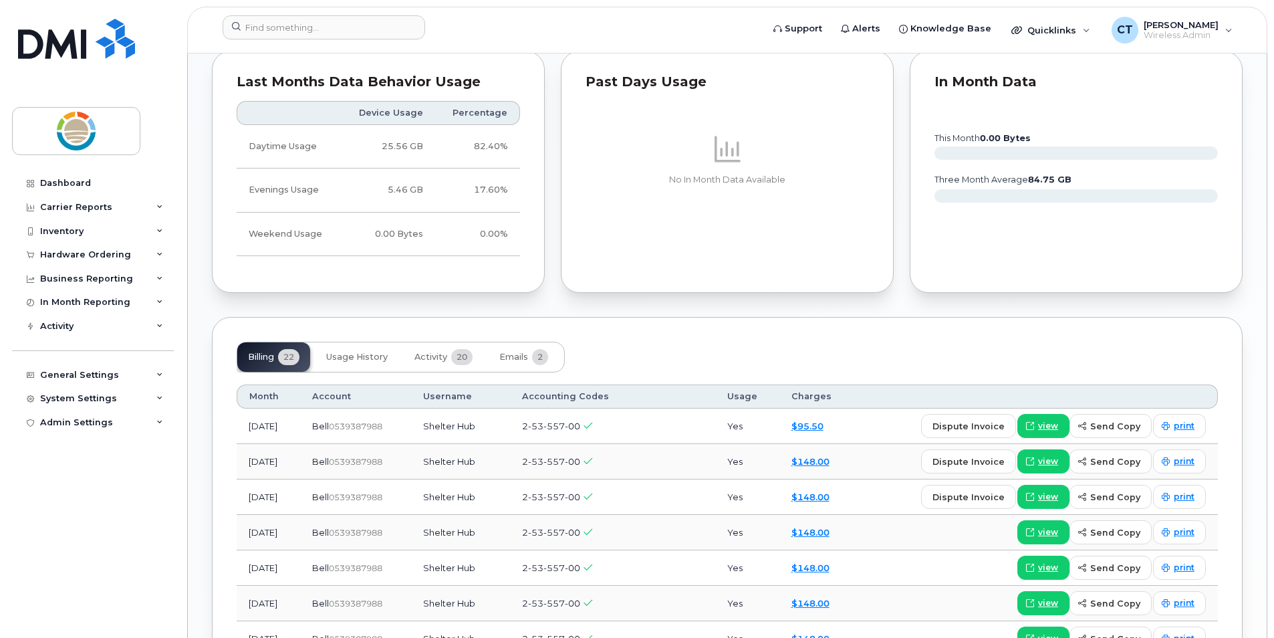
scroll to position [669, 0]
